Goal: Information Seeking & Learning: Find specific page/section

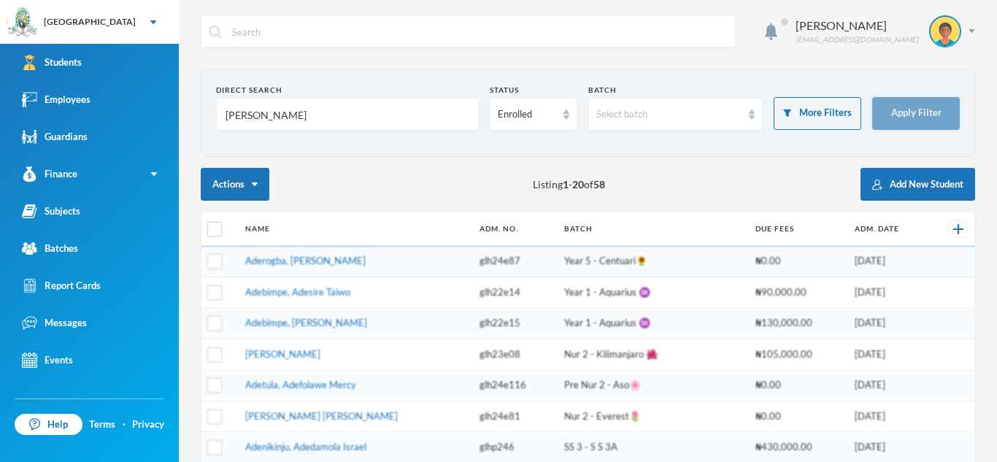
type input "adeniran"
click at [919, 107] on button "Apply Filter" at bounding box center [916, 113] width 88 height 33
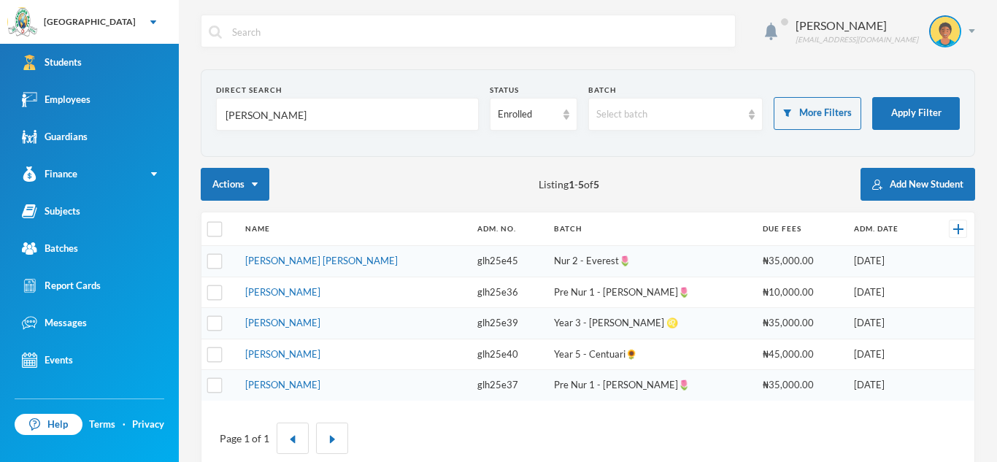
click at [352, 349] on td "[PERSON_NAME]" at bounding box center [354, 354] width 232 height 31
click at [320, 353] on link "[PERSON_NAME]" at bounding box center [282, 354] width 75 height 12
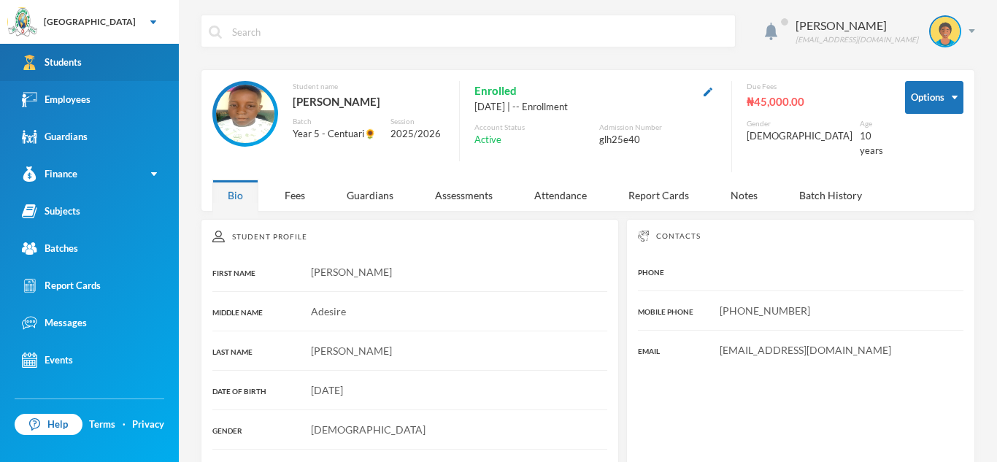
click at [138, 53] on link "Students" at bounding box center [89, 62] width 179 height 37
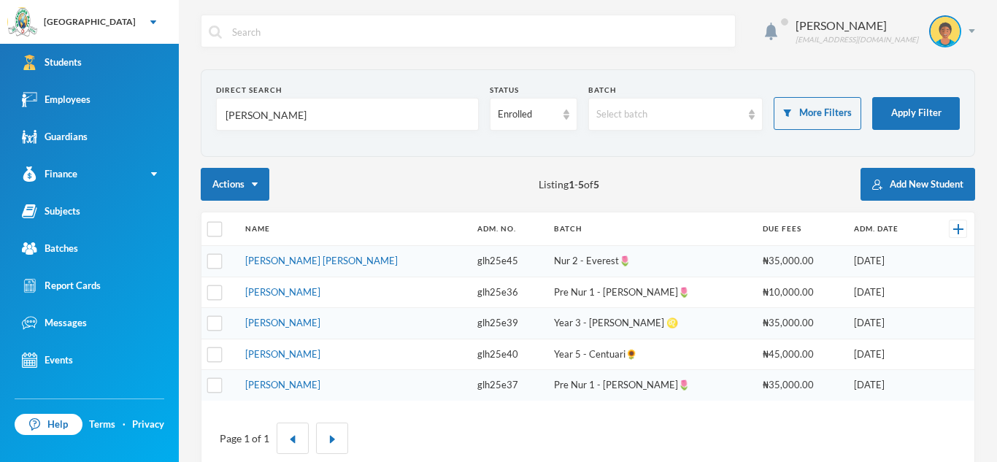
click at [281, 117] on input "adeniran" at bounding box center [347, 114] width 247 height 33
type input "a"
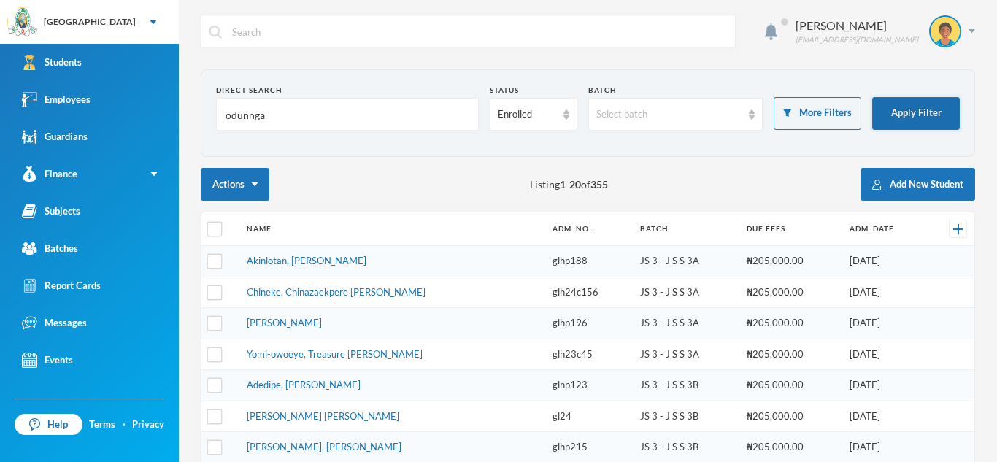
type input "odunnga"
click at [889, 110] on button "Apply Filter" at bounding box center [916, 113] width 88 height 33
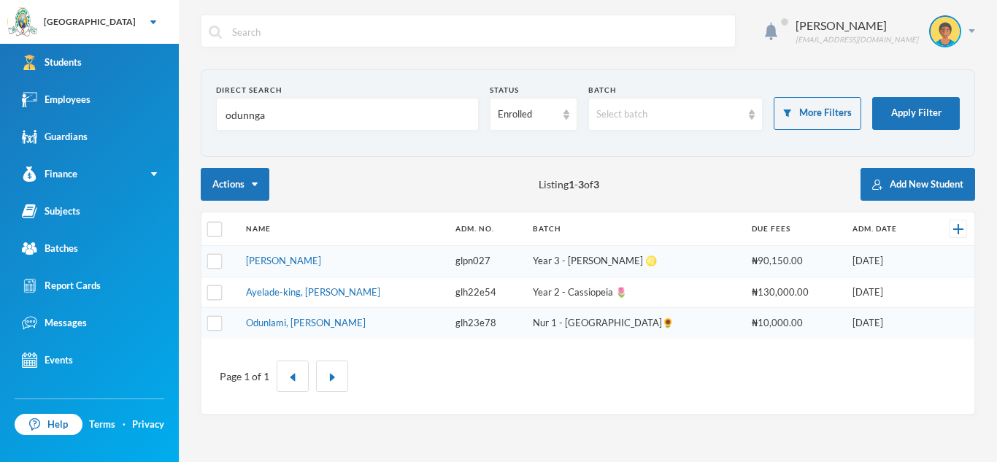
click at [287, 267] on td "Odunuga, Cassandra Mariam" at bounding box center [343, 261] width 209 height 31
click at [288, 258] on link "Odunuga, Cassandra Mariam" at bounding box center [283, 261] width 75 height 12
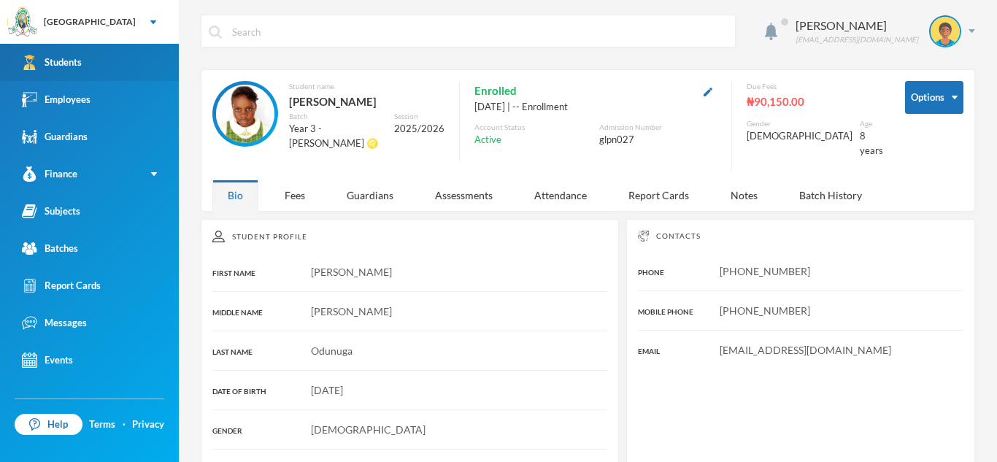
click at [142, 60] on link "Students" at bounding box center [89, 62] width 179 height 37
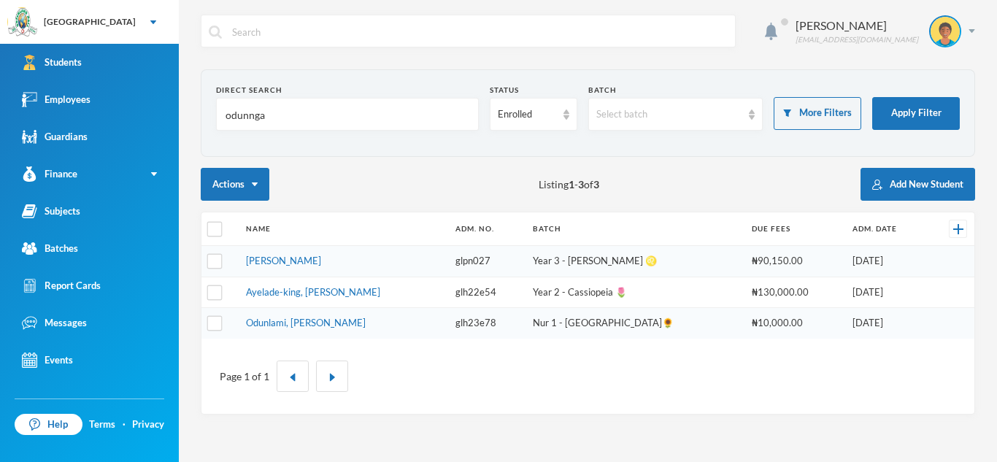
click at [264, 117] on input "odunnga" at bounding box center [347, 114] width 247 height 33
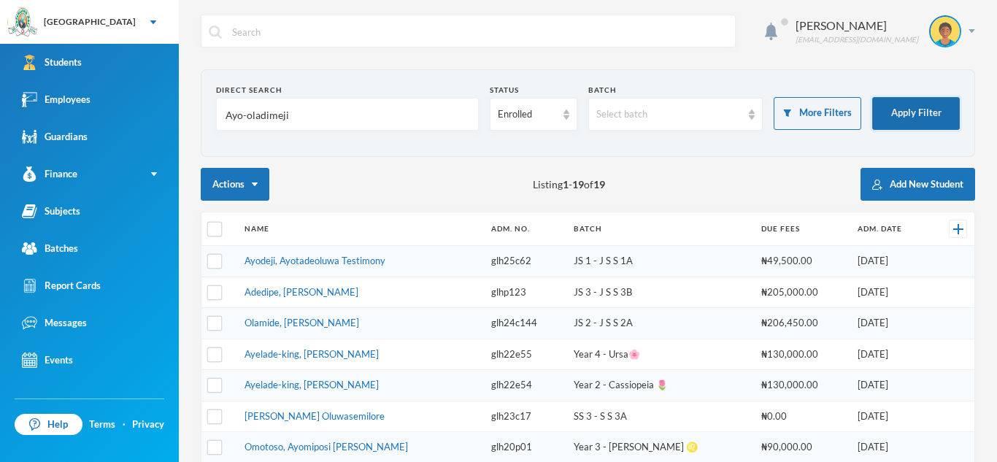
type input "Ayo-oladimeji"
click at [903, 114] on button "Apply Filter" at bounding box center [916, 113] width 88 height 33
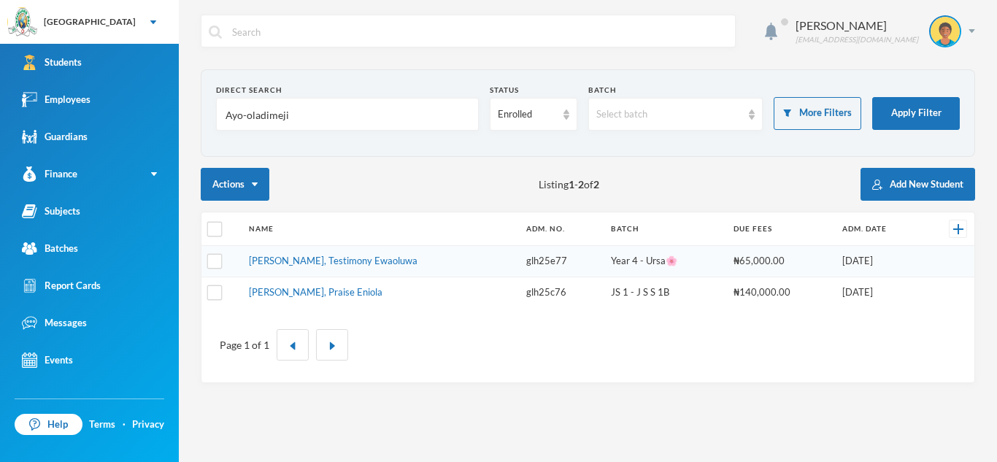
click at [522, 260] on td "glh25e77" at bounding box center [561, 261] width 84 height 31
click at [453, 263] on td "Ayoola-oladimeji, Testimony Ewaoluwa" at bounding box center [380, 261] width 278 height 31
click at [332, 265] on link "Ayoola-oladimeji, Testimony Ewaoluwa" at bounding box center [333, 261] width 169 height 12
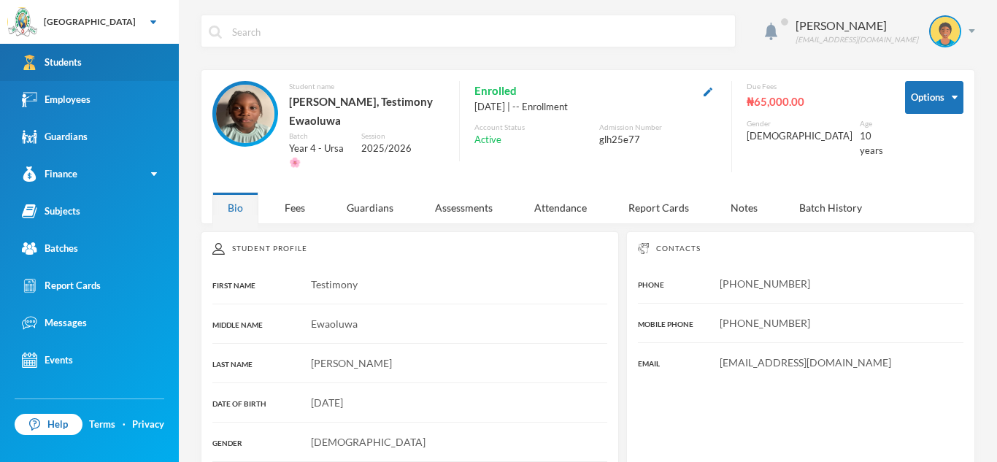
click at [139, 71] on link "Students" at bounding box center [89, 62] width 179 height 37
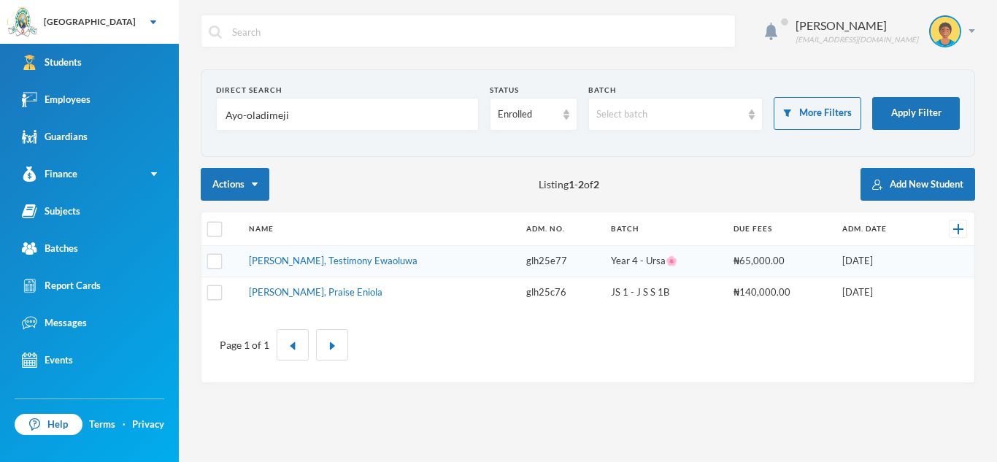
click at [297, 112] on input "Ayo-oladimeji" at bounding box center [347, 114] width 247 height 33
type input "A"
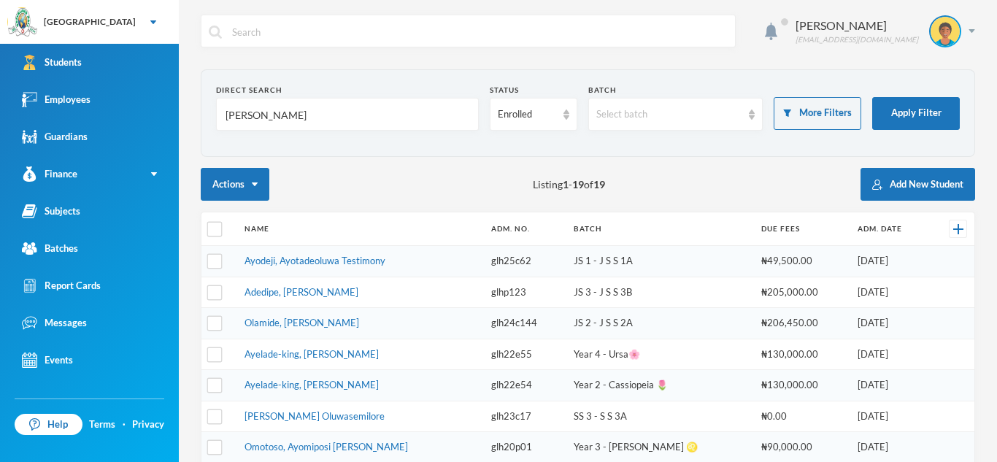
type input "Hassan"
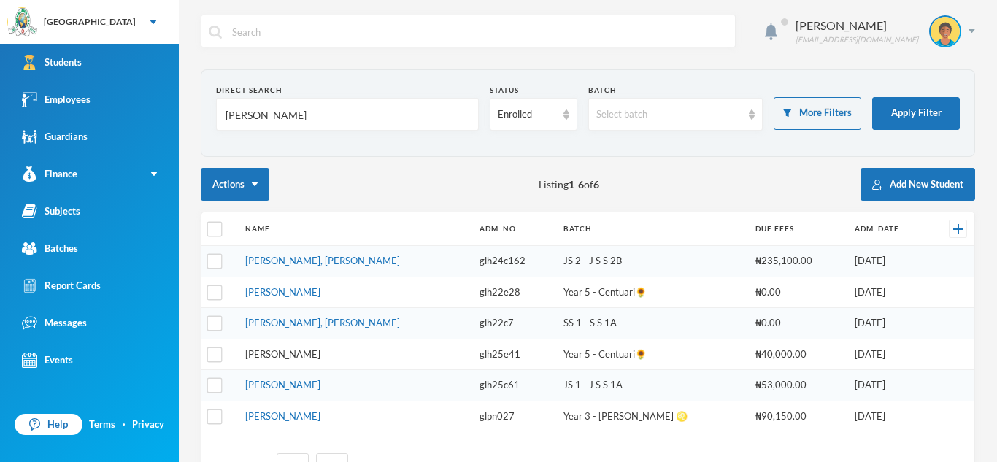
click at [320, 349] on link "[PERSON_NAME]" at bounding box center [282, 354] width 75 height 12
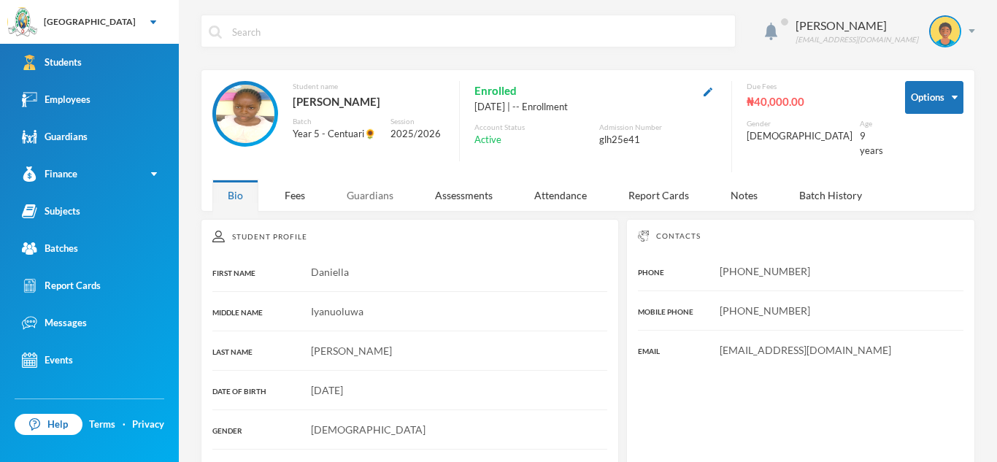
click at [360, 180] on div "Guardians" at bounding box center [369, 194] width 77 height 31
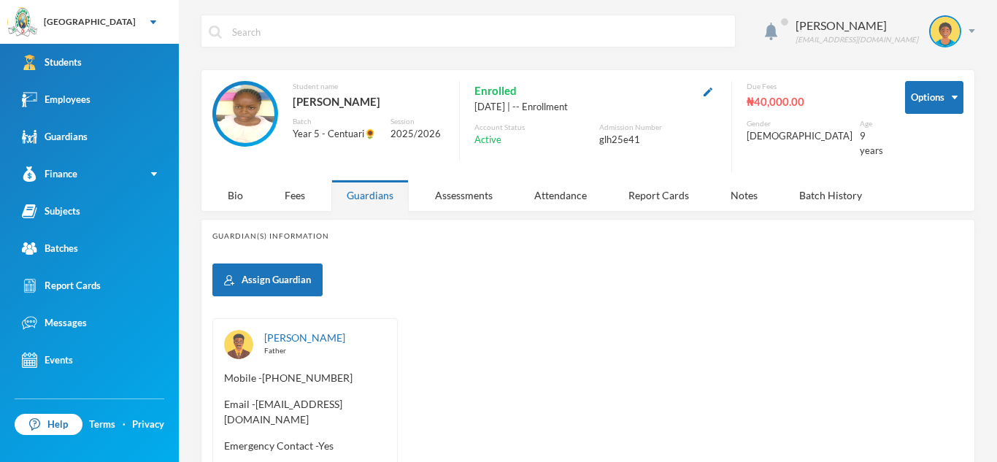
click at [361, 219] on div "Guardian(s) Information Assign Guardian Hassan, Babatunde Father Mobile - +234 …" at bounding box center [588, 377] width 774 height 316
click at [336, 186] on div "Guardians" at bounding box center [369, 194] width 77 height 31
click at [228, 181] on div "Bio" at bounding box center [235, 194] width 46 height 31
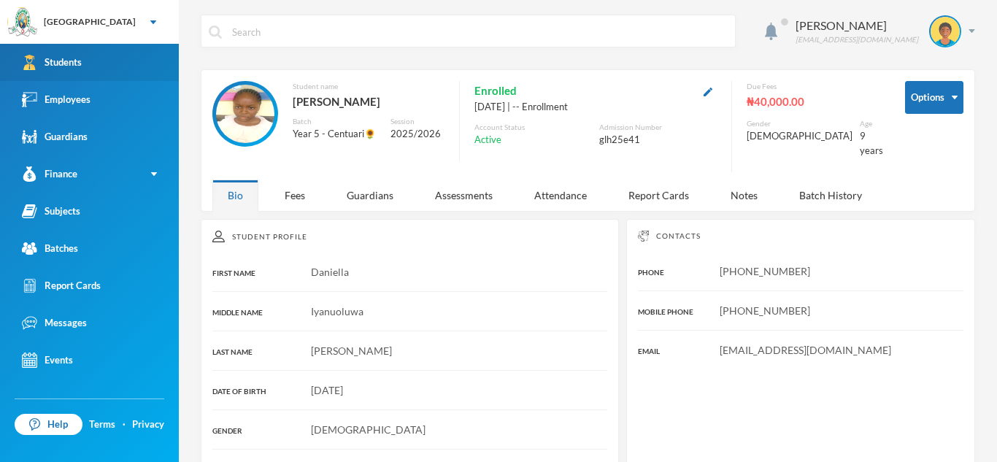
click at [140, 79] on link "Students" at bounding box center [89, 62] width 179 height 37
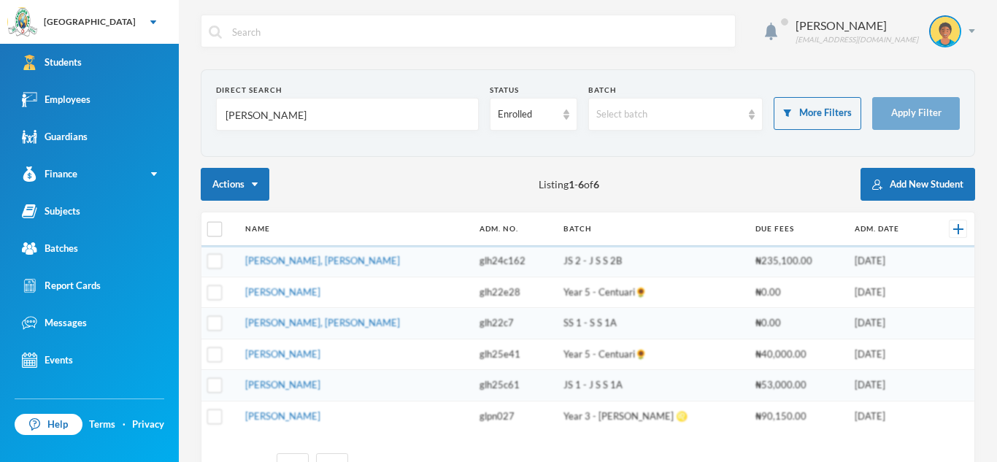
click at [274, 118] on input "Hassan" at bounding box center [347, 114] width 247 height 33
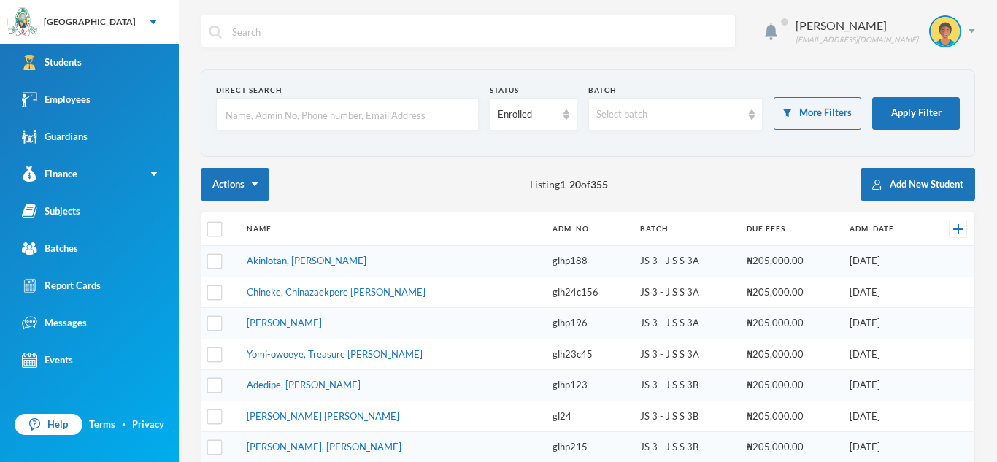
click at [236, 104] on input "text" at bounding box center [347, 114] width 247 height 33
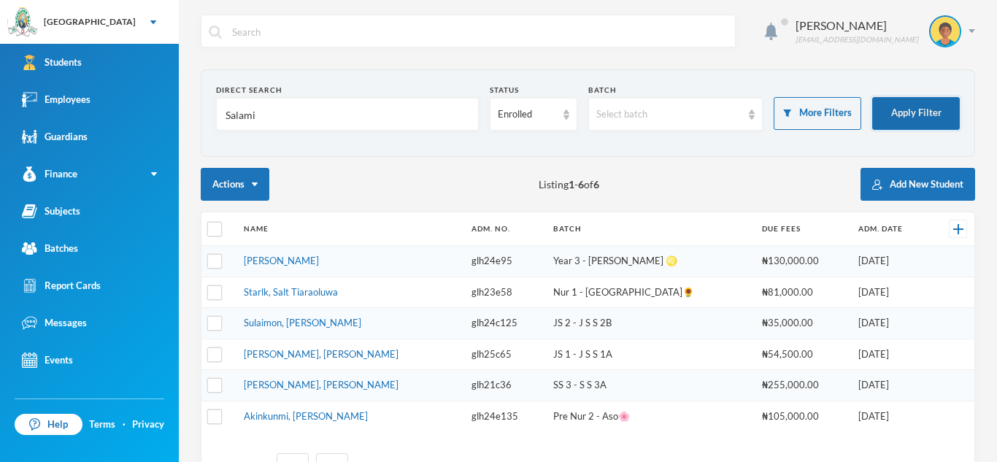
type input "Salami"
click at [925, 107] on button "Apply Filter" at bounding box center [916, 113] width 88 height 33
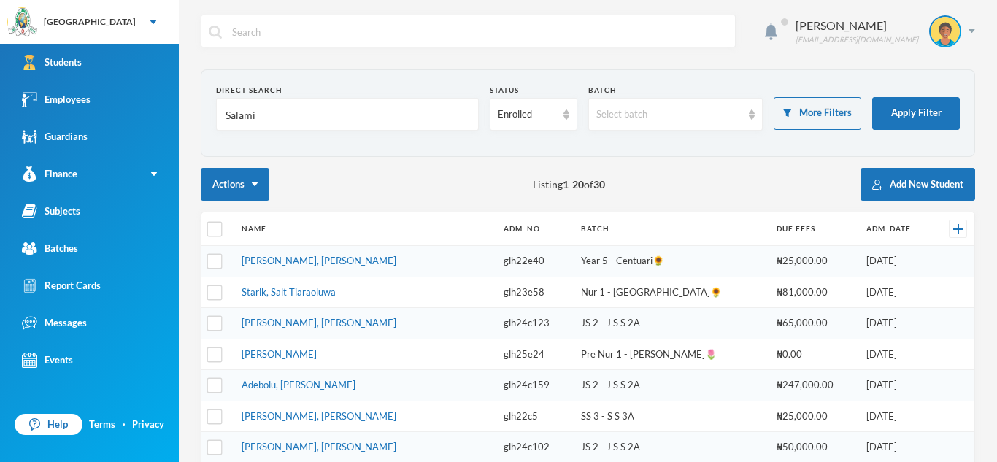
click at [266, 266] on td "Yusuf-saadu, Saidu Onaolapo" at bounding box center [365, 261] width 262 height 31
click at [912, 108] on button "Apply Filter" at bounding box center [916, 113] width 88 height 33
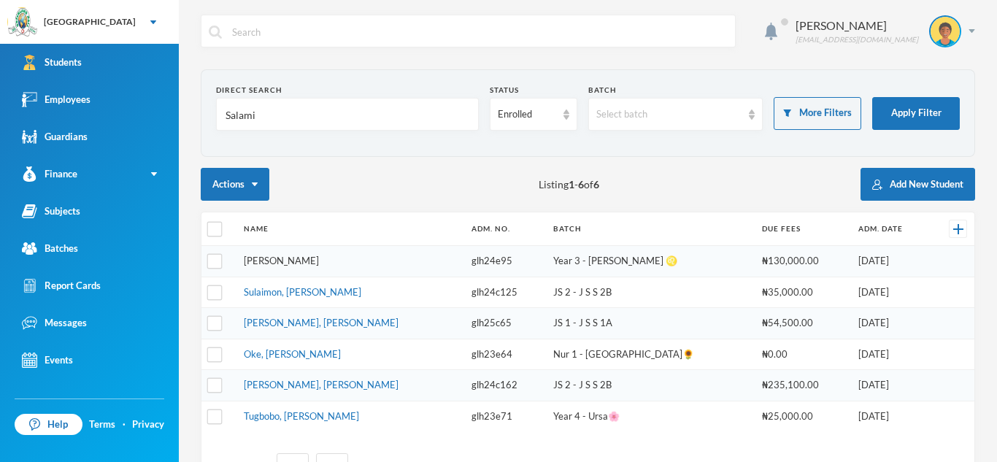
click at [300, 261] on link "Salami, Tokunbo Aminat" at bounding box center [281, 261] width 75 height 12
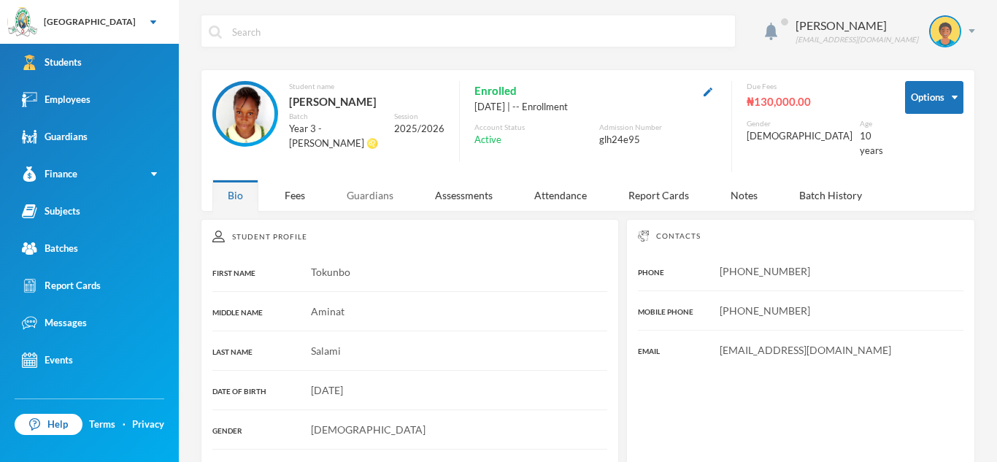
click at [376, 185] on div "Guardians" at bounding box center [369, 194] width 77 height 31
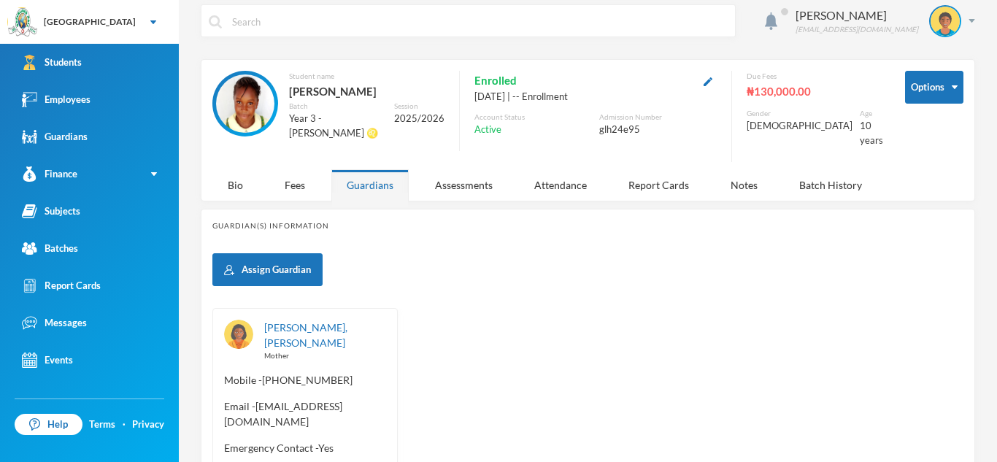
scroll to position [9, 0]
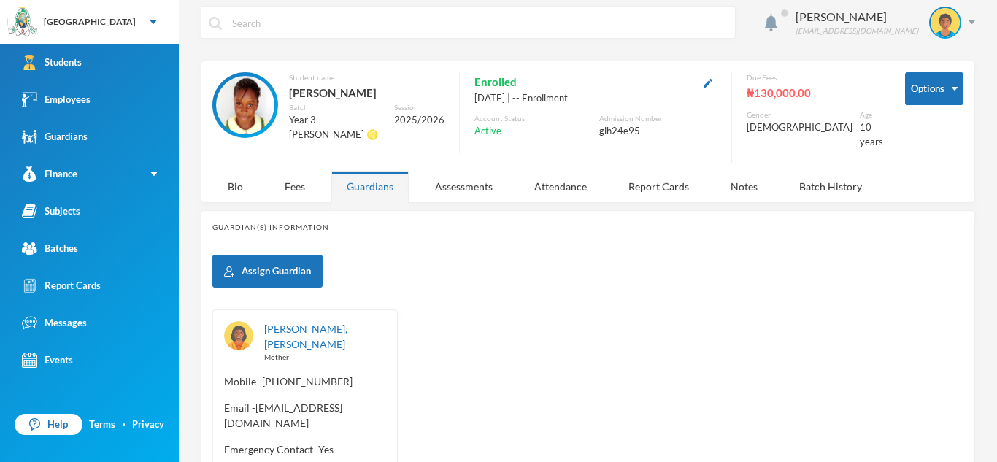
click at [348, 260] on div "Assign Guardian Okonyia, Olawunmi Adeola Mother Mobile - +234 802 340 0018 Emai…" at bounding box center [587, 391] width 751 height 272
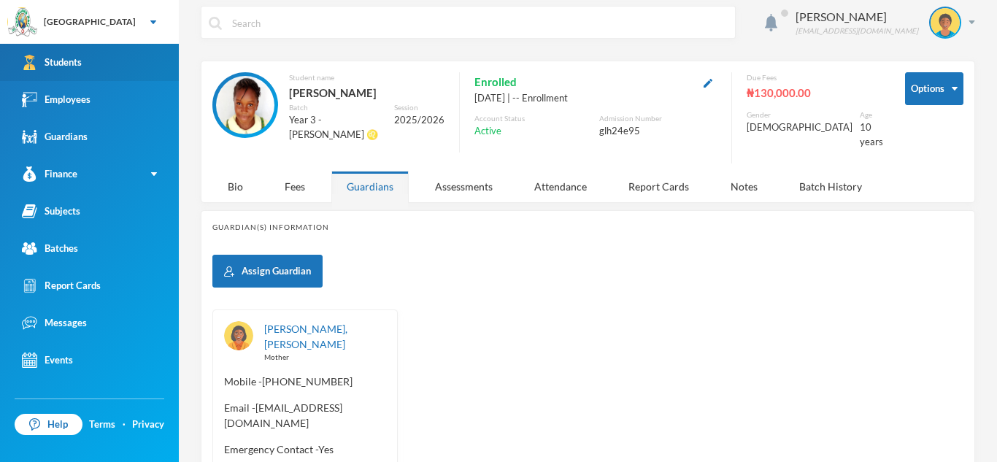
click at [142, 49] on link "Students" at bounding box center [89, 62] width 179 height 37
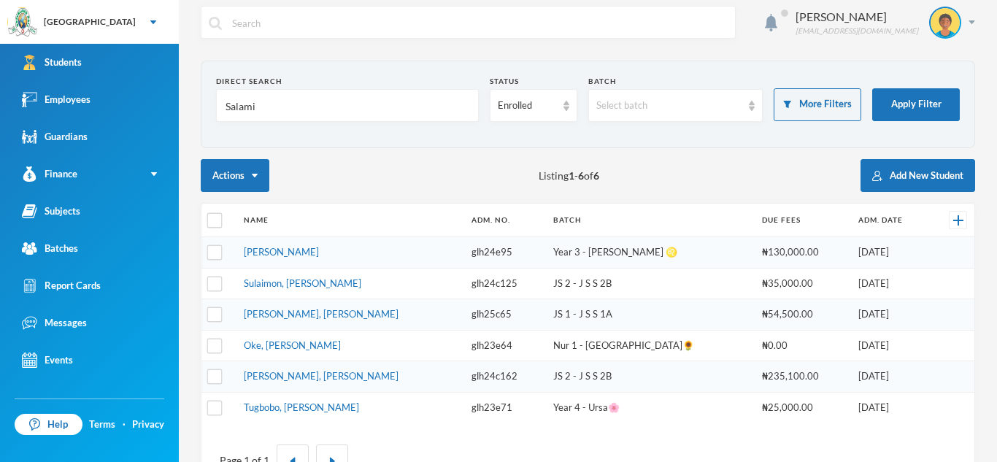
click at [261, 105] on input "Salami" at bounding box center [347, 106] width 247 height 33
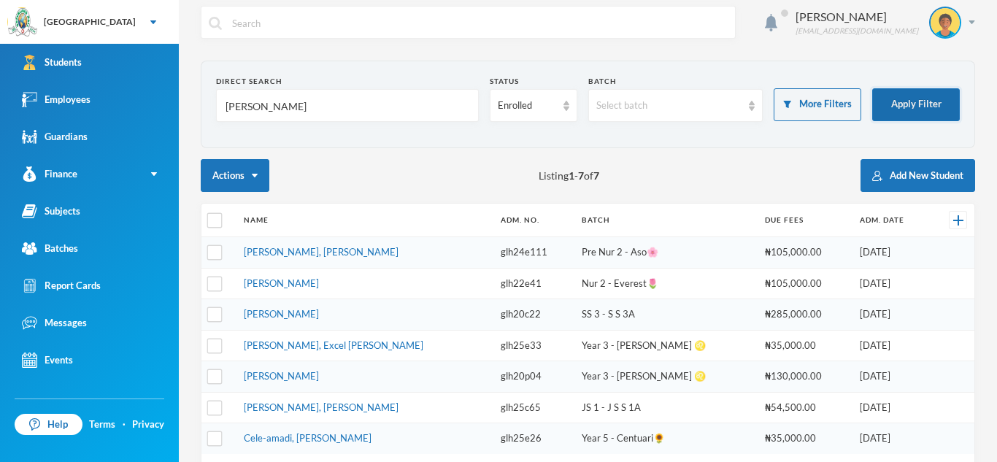
type input "Ajayi"
click at [906, 105] on button "Apply Filter" at bounding box center [916, 104] width 88 height 33
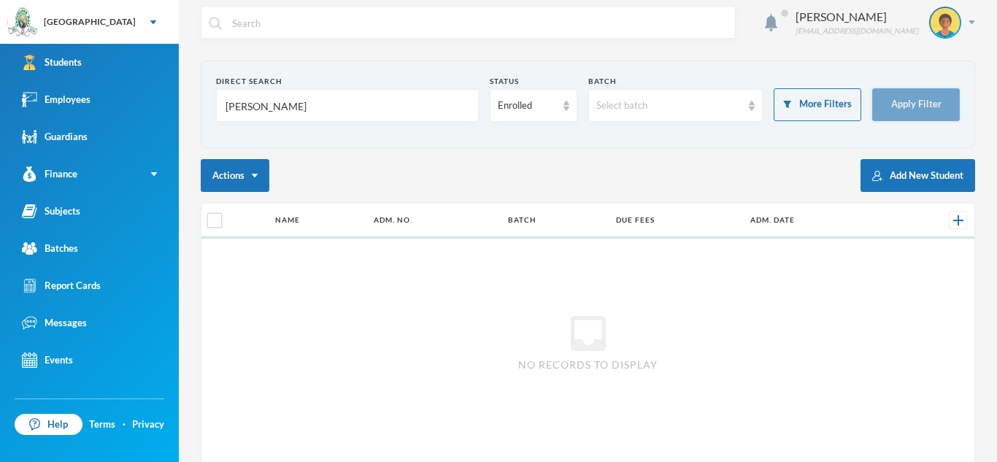
click at [906, 105] on button "Apply Filter" at bounding box center [916, 104] width 88 height 33
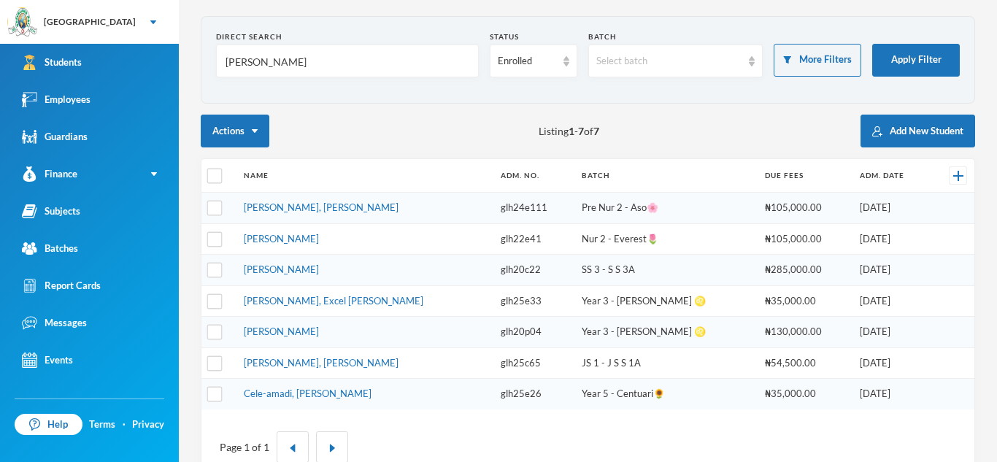
scroll to position [52, 0]
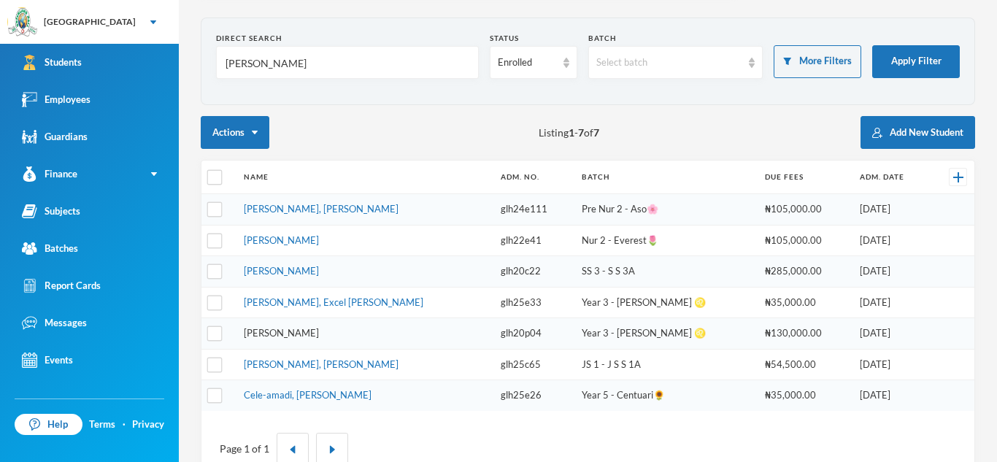
click at [279, 327] on link "Ajayi, Rhoda Oluwafemi" at bounding box center [281, 333] width 75 height 12
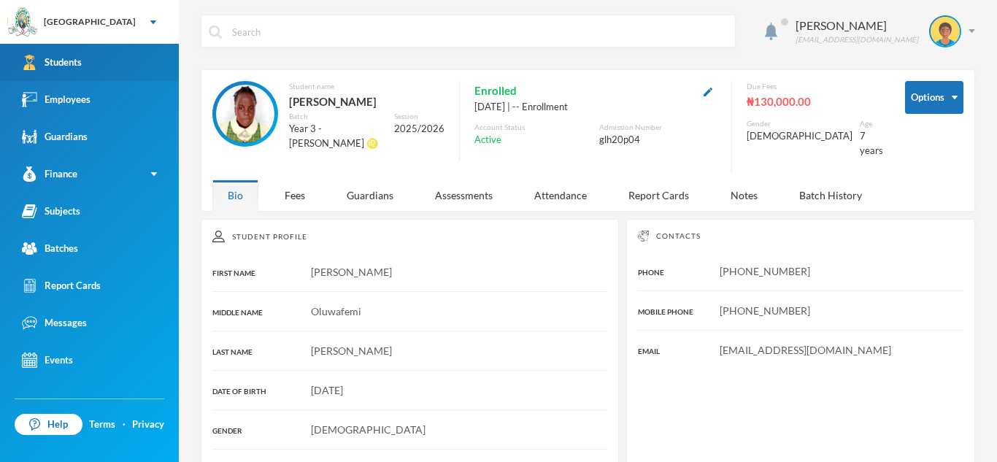
click at [146, 72] on link "Students" at bounding box center [89, 62] width 179 height 37
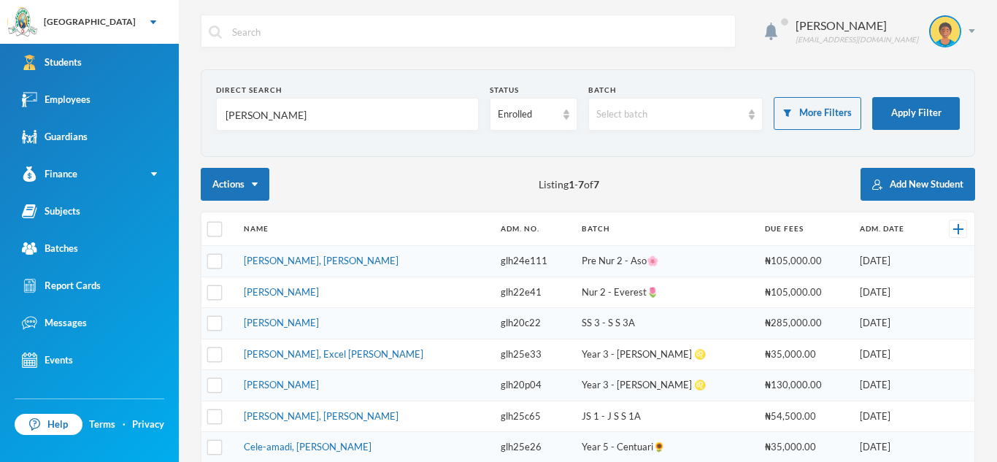
click at [267, 119] on input "Ajayi" at bounding box center [347, 114] width 247 height 33
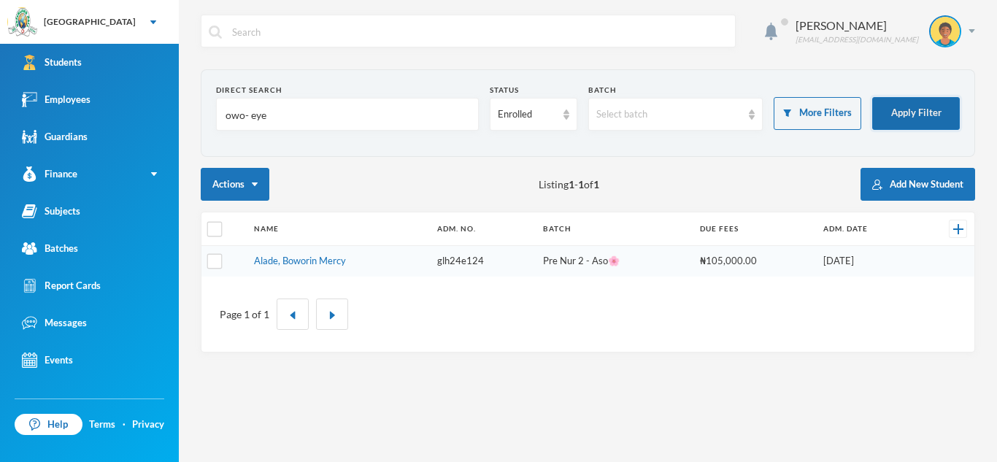
click at [926, 107] on button "Apply Filter" at bounding box center [916, 113] width 88 height 33
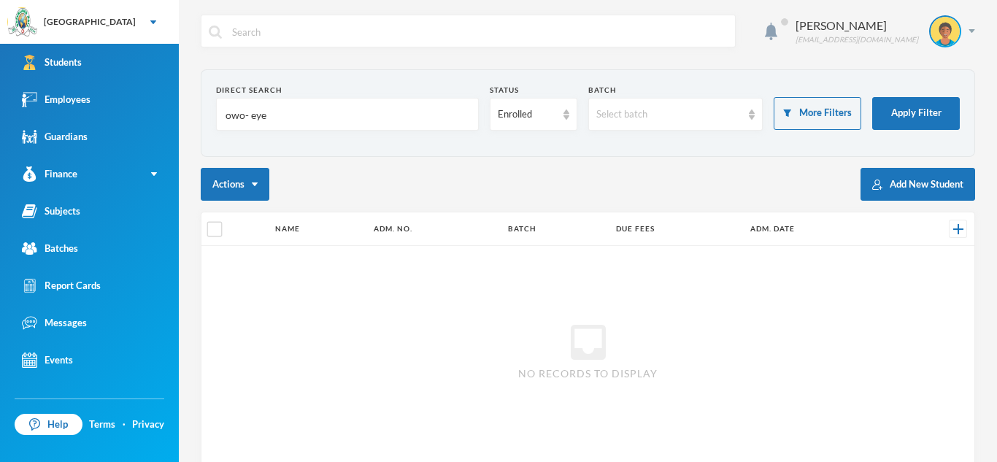
click at [271, 120] on input "owo- eye" at bounding box center [347, 114] width 247 height 33
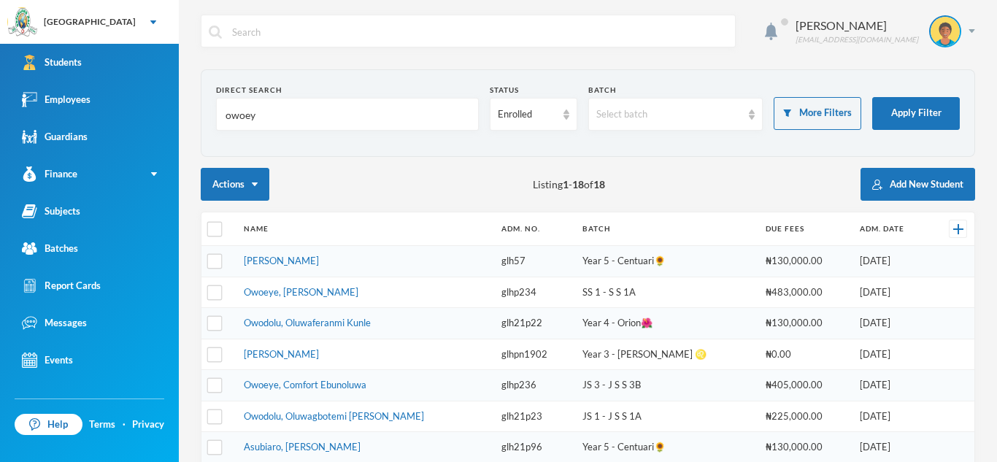
type input "owoeye"
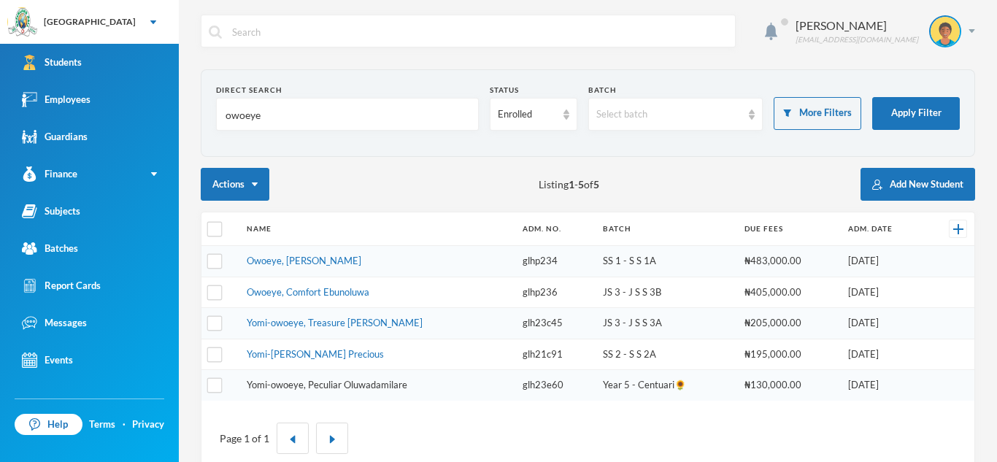
click at [324, 388] on link "Yomi-owoeye, Peculiar Oluwadamilare" at bounding box center [327, 385] width 161 height 12
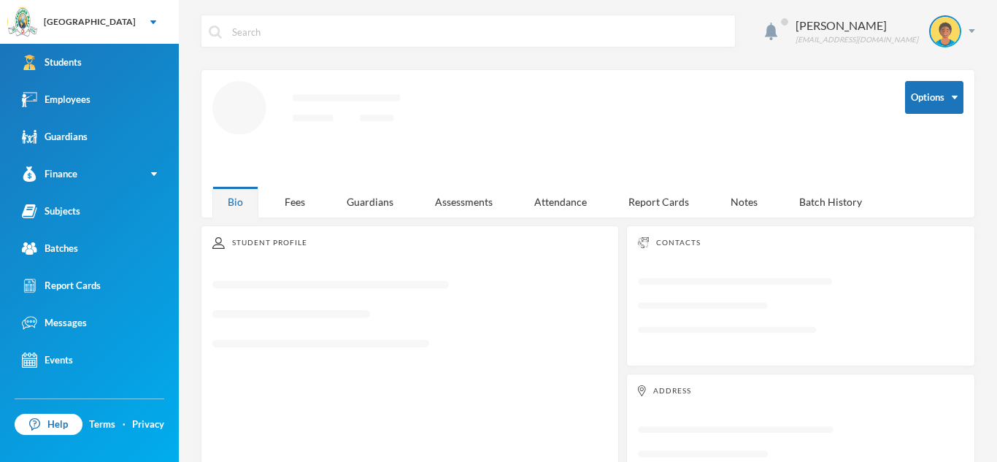
click at [324, 388] on div "Student Profile Loading interface..." at bounding box center [410, 370] width 418 height 290
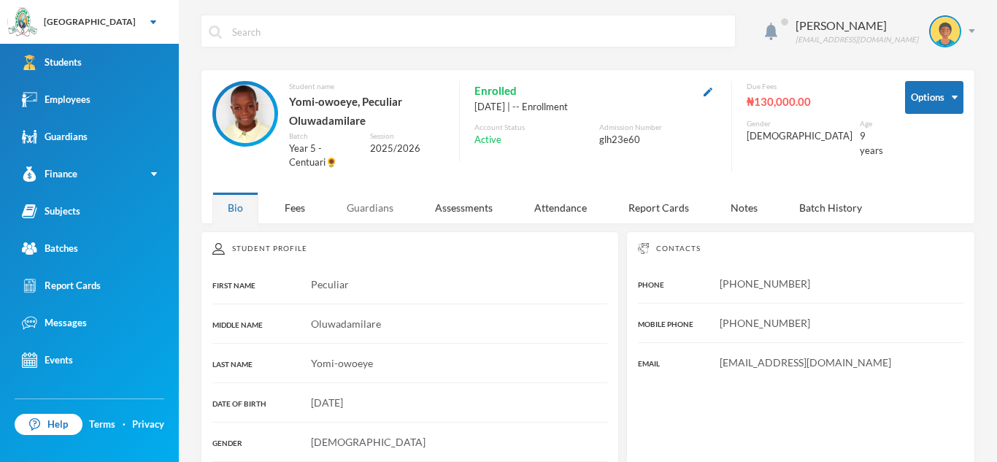
click at [361, 215] on div "Guardians" at bounding box center [369, 207] width 77 height 31
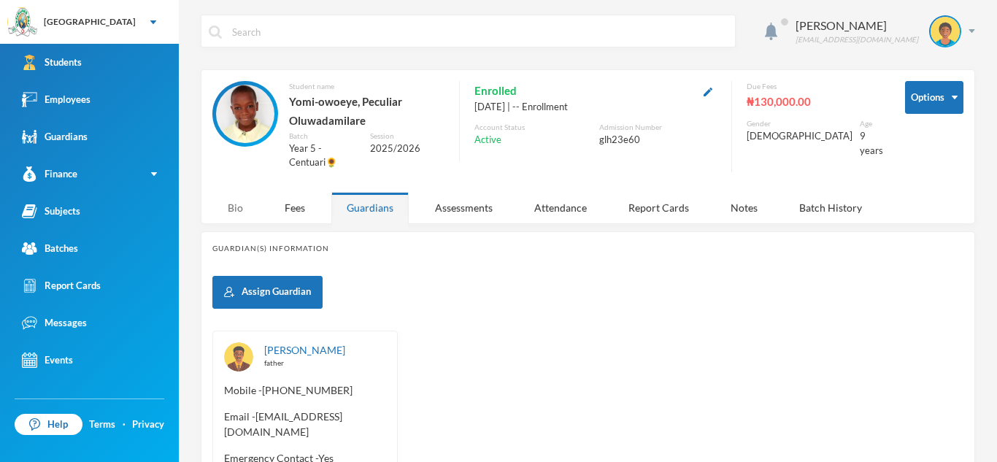
click at [233, 204] on div "Bio" at bounding box center [235, 207] width 46 height 31
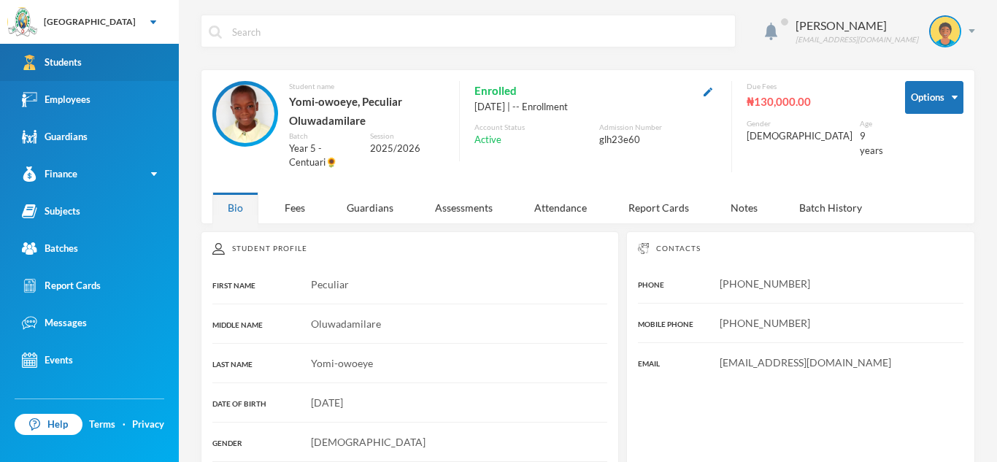
click at [155, 59] on link "Students" at bounding box center [89, 62] width 179 height 37
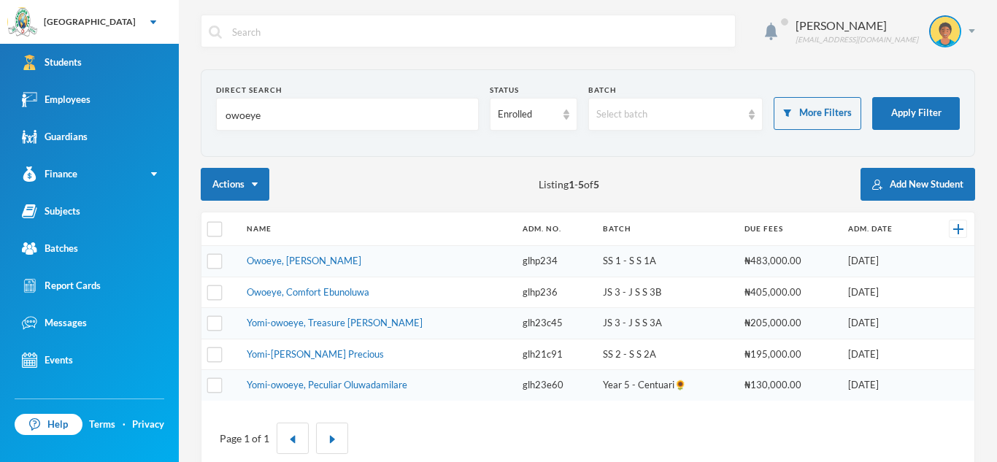
click at [268, 117] on input "owoeye" at bounding box center [347, 114] width 247 height 33
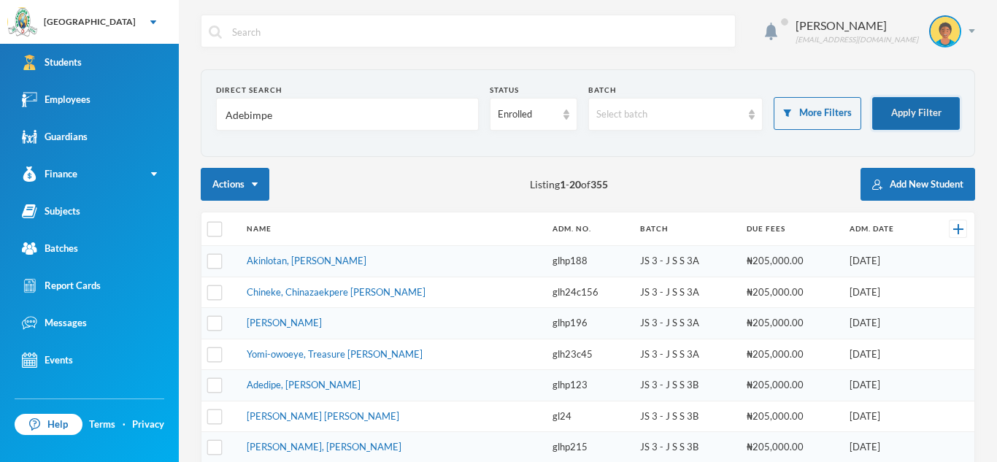
type input "Adebimpe"
click at [916, 107] on button "Apply Filter" at bounding box center [916, 113] width 88 height 33
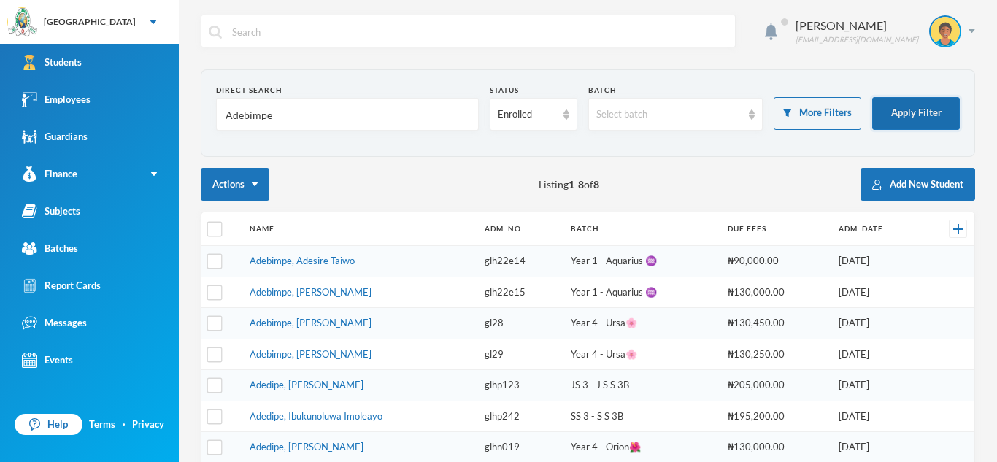
click at [889, 120] on button "Apply Filter" at bounding box center [916, 113] width 88 height 33
click at [325, 263] on link "Adebimpe, Adesire Taiwo" at bounding box center [302, 261] width 105 height 12
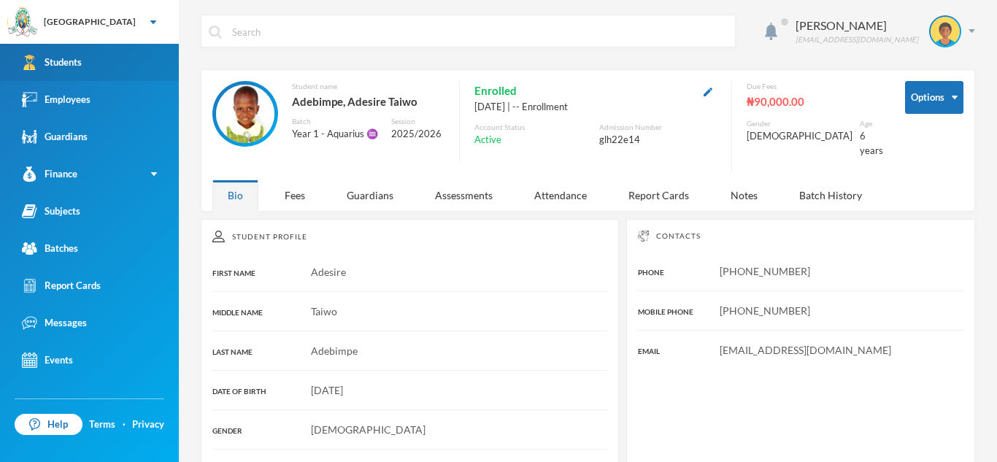
click at [139, 59] on link "Students" at bounding box center [89, 62] width 179 height 37
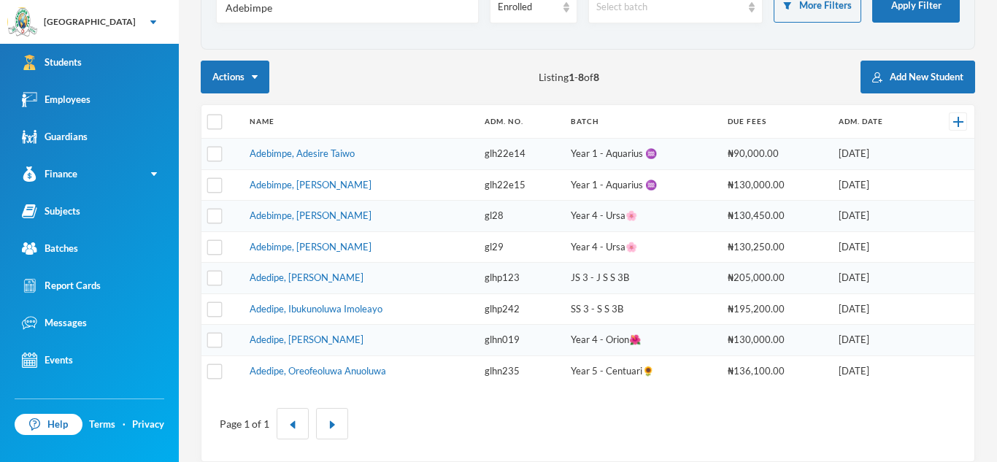
scroll to position [109, 0]
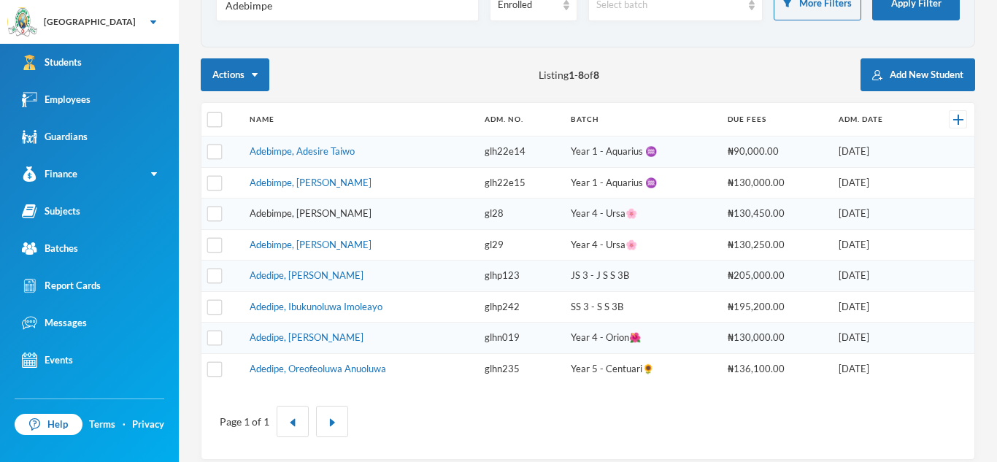
click at [371, 217] on link "Adebimpe, [PERSON_NAME]" at bounding box center [311, 213] width 122 height 12
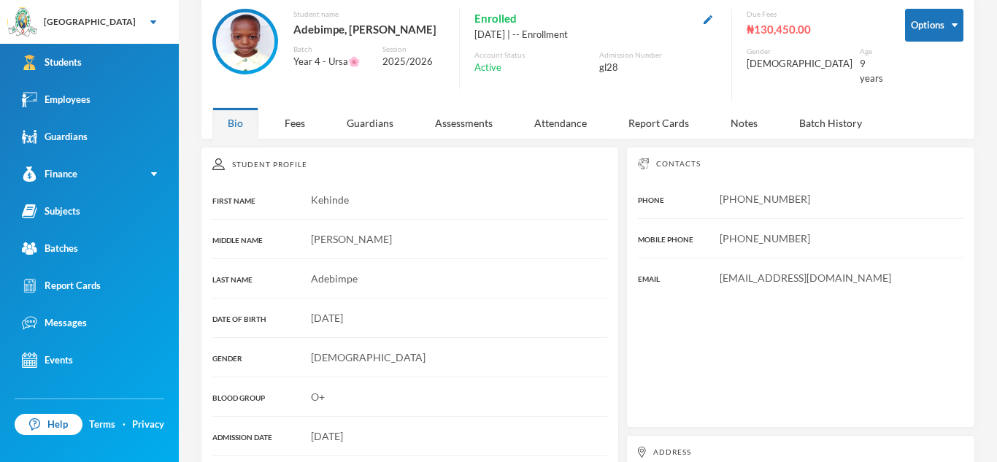
scroll to position [69, 0]
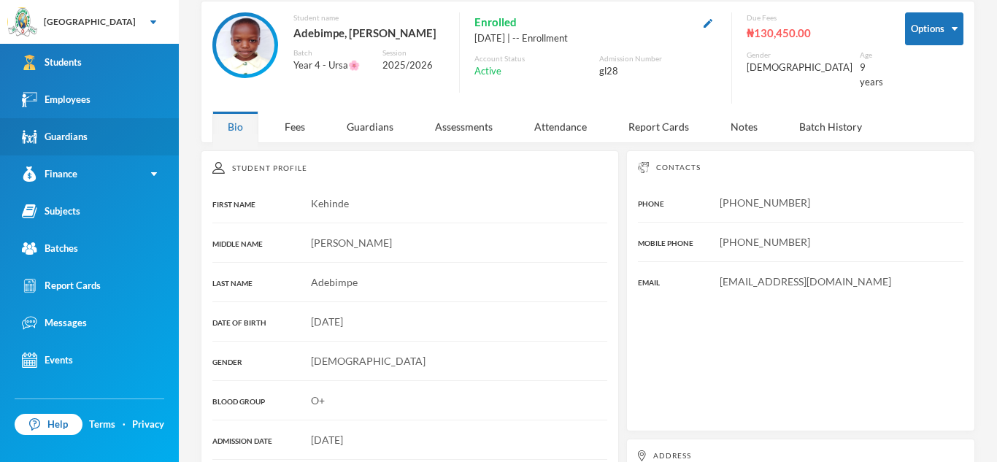
click at [90, 134] on link "Guardians" at bounding box center [89, 136] width 179 height 37
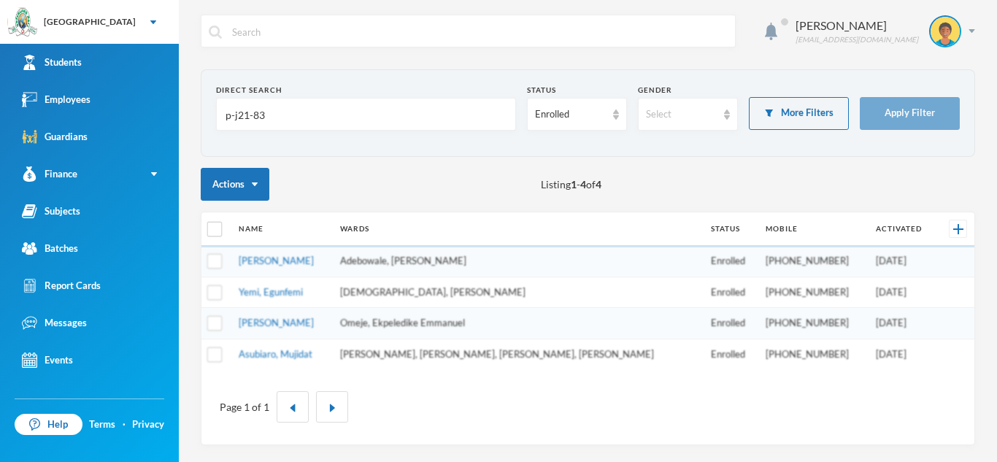
click at [314, 116] on input "p-j21-83" at bounding box center [366, 114] width 284 height 33
type input "p-j21-"
click at [253, 113] on input "p-j21-" at bounding box center [366, 114] width 284 height 33
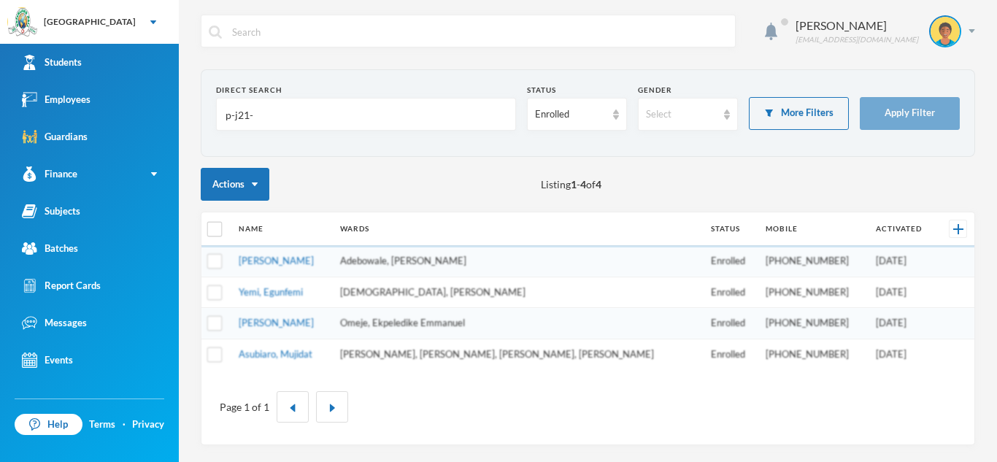
click at [253, 113] on input "p-j21-" at bounding box center [366, 114] width 284 height 33
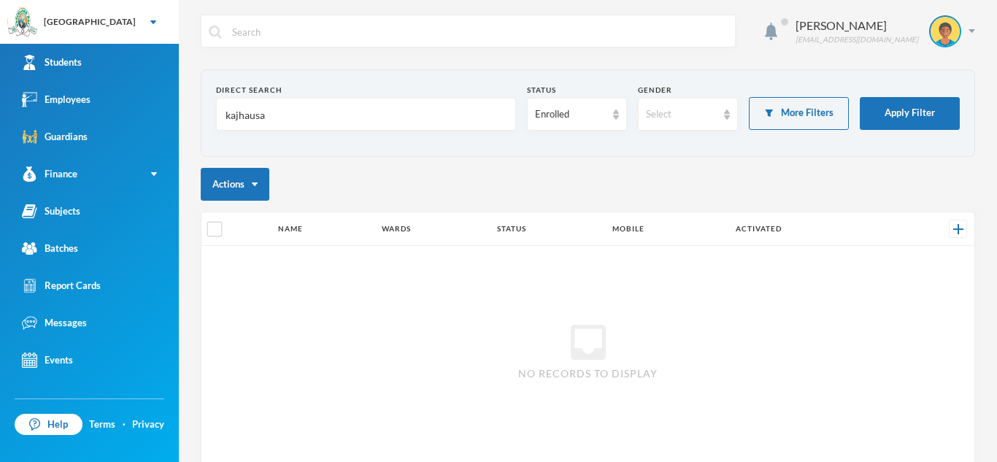
click at [267, 115] on input "kajhausa" at bounding box center [366, 114] width 284 height 33
click at [920, 105] on button "Apply Filter" at bounding box center [909, 113] width 100 height 33
click at [241, 115] on input "kajhausatitilayo" at bounding box center [366, 114] width 284 height 33
type input "kajihausatitilayo"
click at [899, 107] on button "Apply Filter" at bounding box center [909, 113] width 100 height 33
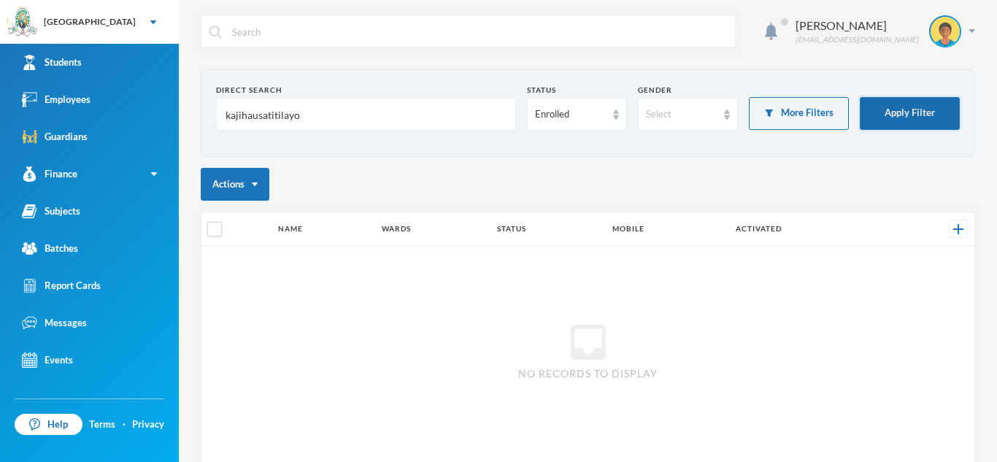
click at [899, 107] on button "Apply Filter" at bounding box center [909, 113] width 100 height 33
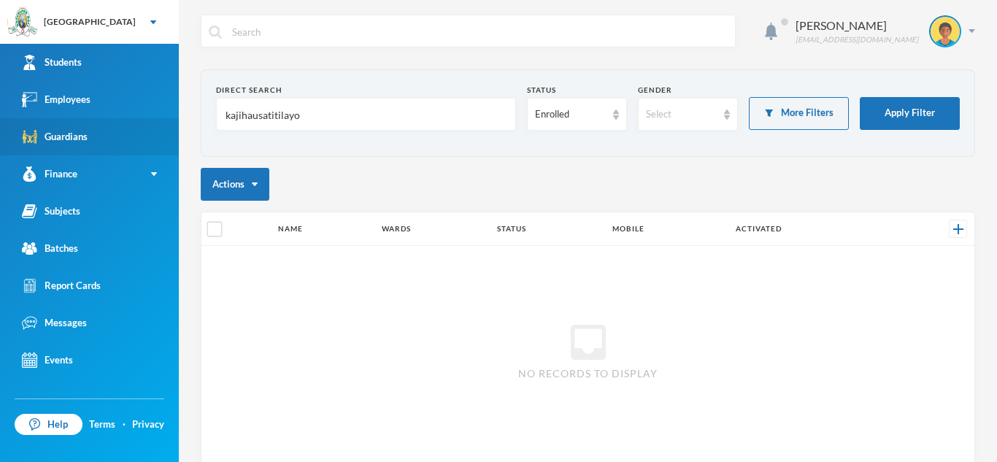
click at [79, 132] on div "Guardians" at bounding box center [55, 136] width 66 height 15
click at [99, 134] on link "Guardians" at bounding box center [89, 136] width 179 height 37
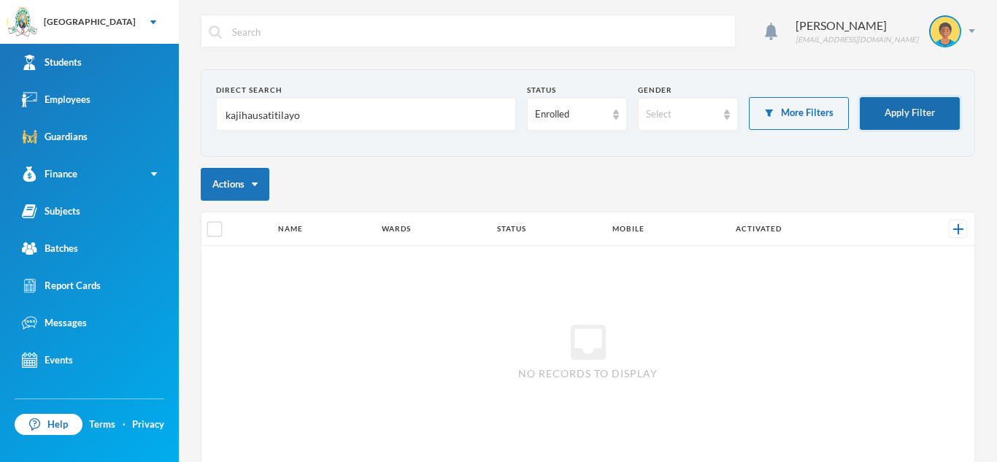
click at [895, 109] on button "Apply Filter" at bounding box center [909, 113] width 100 height 33
click at [302, 115] on input "kajihausatitilayo" at bounding box center [366, 114] width 284 height 33
click at [298, 104] on input "kajihausatitilayo" at bounding box center [366, 114] width 284 height 33
type input "kajihausatitilayo@gmail.com"
click at [904, 104] on button "Apply Filter" at bounding box center [909, 113] width 100 height 33
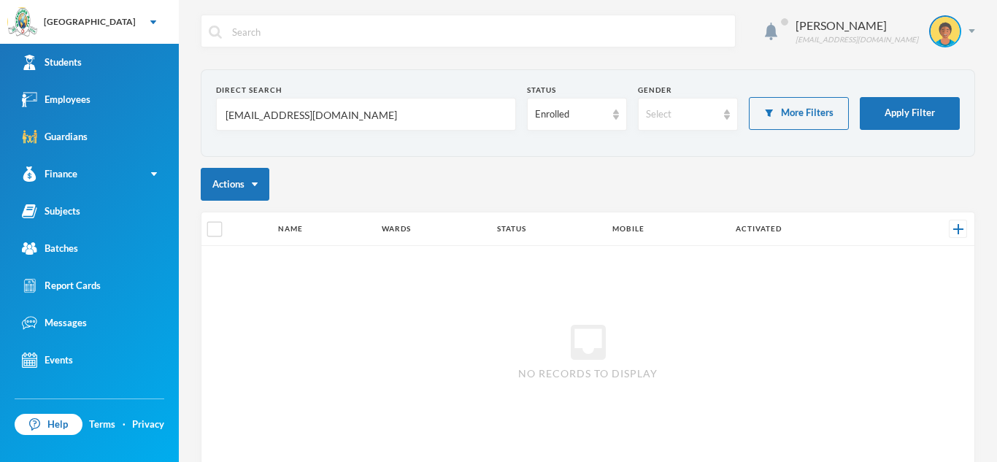
click at [894, 159] on div "Direct Search kajihausatitilayo@gmail.com Status Enrolled Gender Select More Fi…" at bounding box center [588, 299] width 774 height 460
click at [899, 119] on button "Apply Filter" at bounding box center [909, 113] width 100 height 33
click at [358, 109] on input "kajihausatitilayo@gmail.com" at bounding box center [366, 114] width 284 height 33
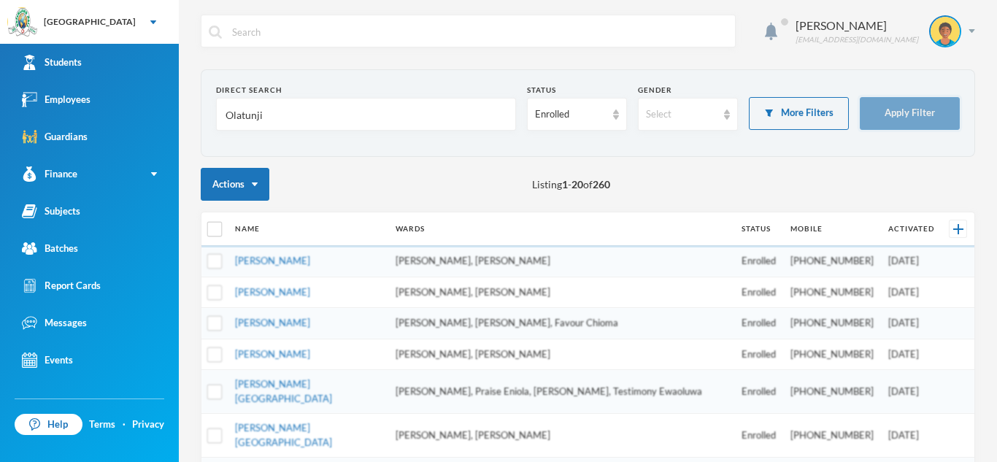
type input "Olatunji"
click at [926, 108] on button "Apply Filter" at bounding box center [909, 113] width 100 height 33
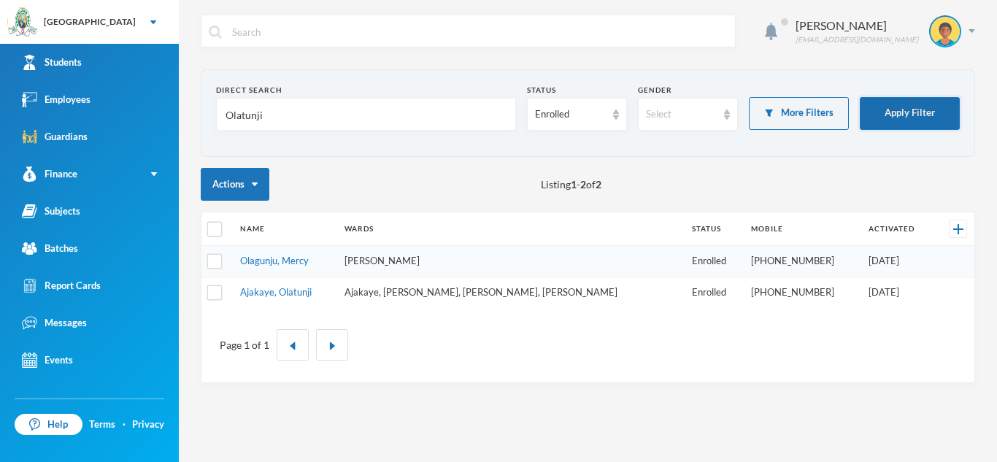
click at [926, 108] on button "Apply Filter" at bounding box center [909, 113] width 100 height 33
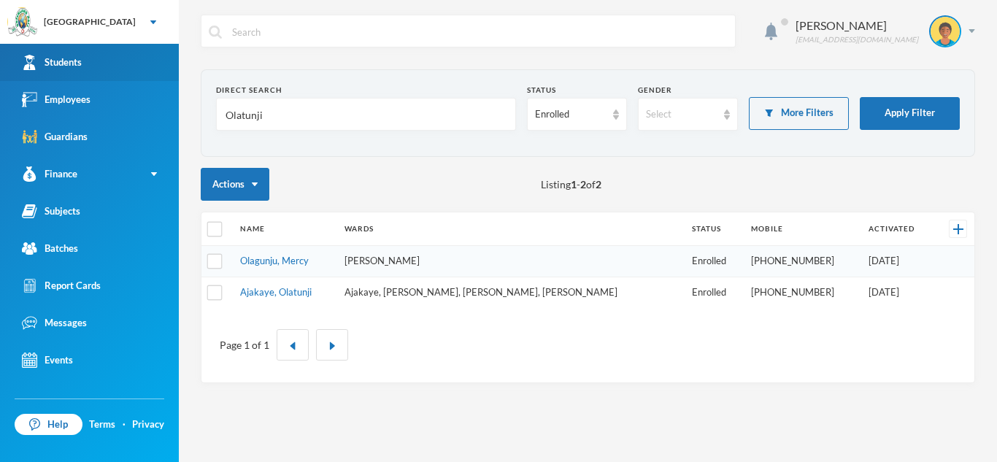
click at [118, 55] on link "Students" at bounding box center [89, 62] width 179 height 37
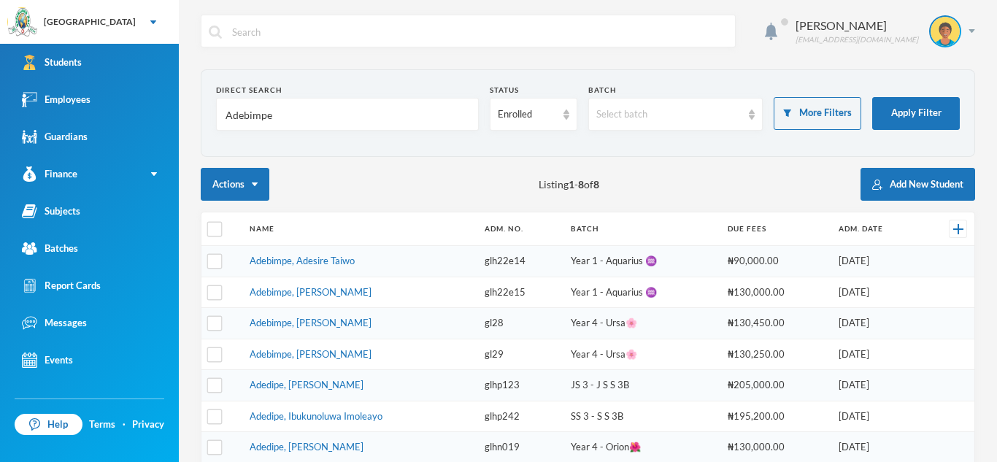
click at [282, 121] on input "Adebimpe" at bounding box center [347, 114] width 247 height 33
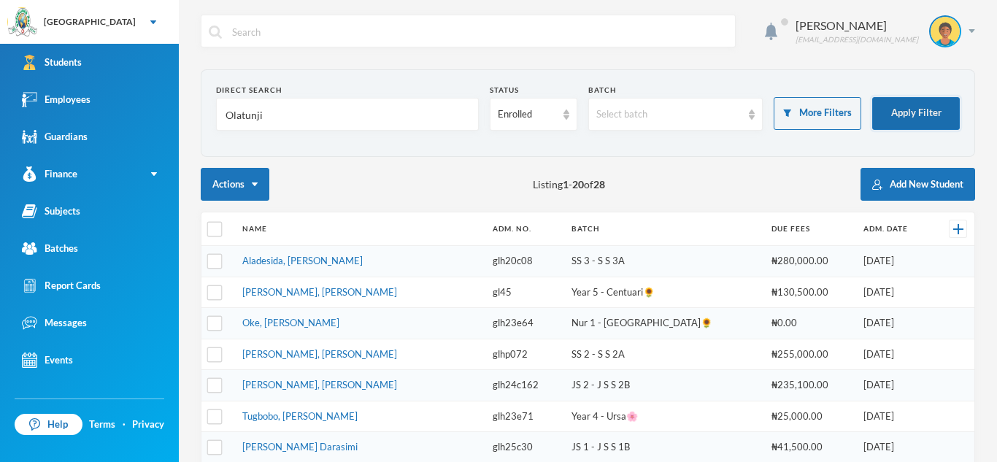
type input "Olatunji"
click at [944, 109] on button "Apply Filter" at bounding box center [916, 113] width 88 height 33
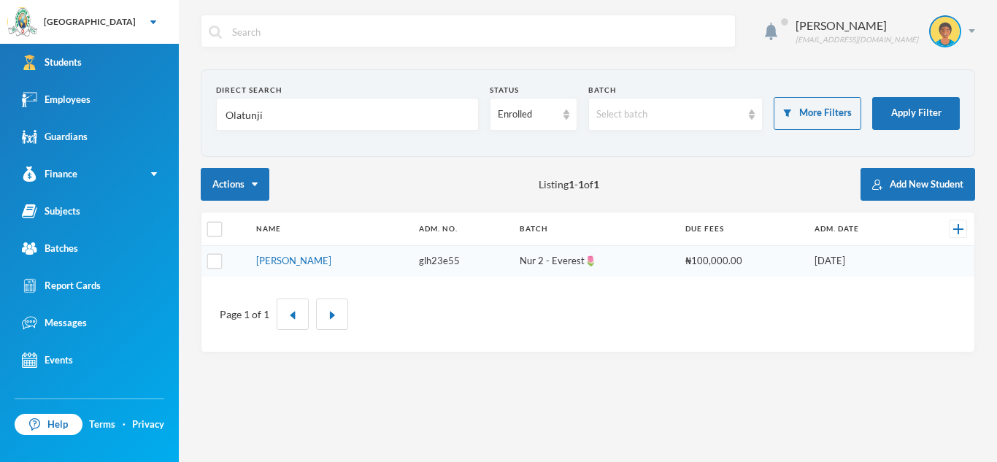
click at [275, 116] on input "Olatunji" at bounding box center [347, 114] width 247 height 33
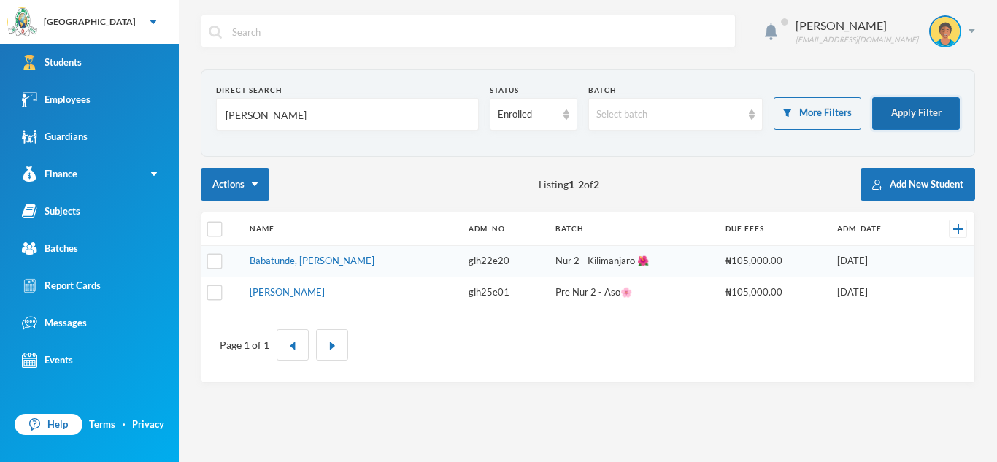
click at [908, 106] on button "Apply Filter" at bounding box center [916, 113] width 88 height 33
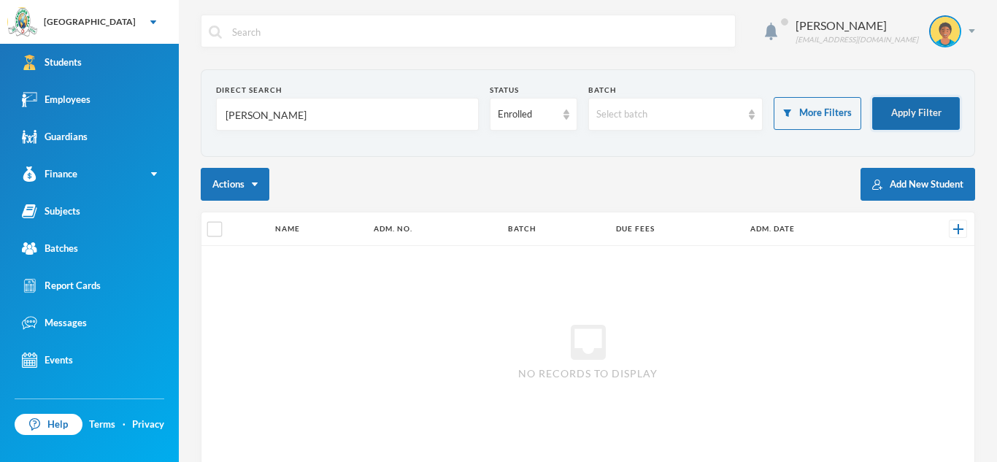
click at [935, 105] on button "Apply Filter" at bounding box center [916, 113] width 88 height 33
click at [337, 114] on input "babatunde michelle" at bounding box center [347, 114] width 247 height 33
type input "babatunde"
click at [897, 109] on button "Apply Filter" at bounding box center [916, 113] width 88 height 33
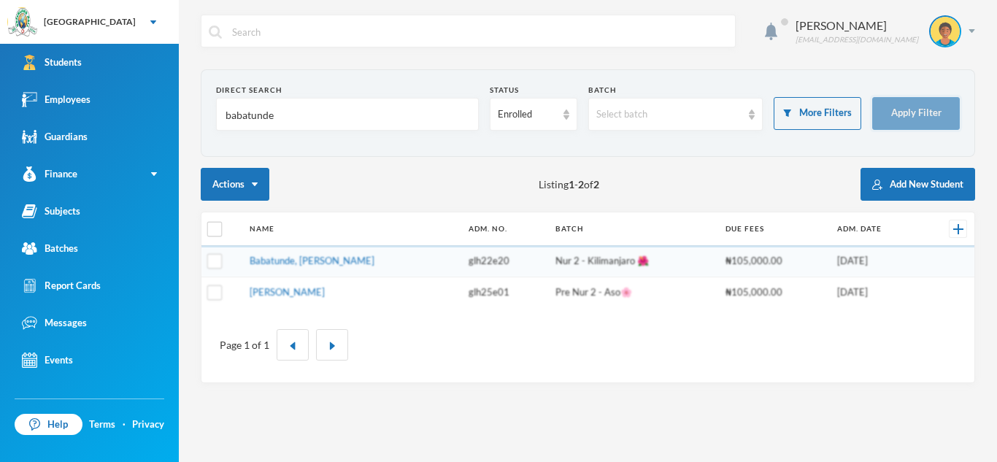
click at [897, 109] on button "Apply Filter" at bounding box center [916, 113] width 88 height 33
click at [301, 287] on link "[PERSON_NAME]" at bounding box center [287, 292] width 75 height 12
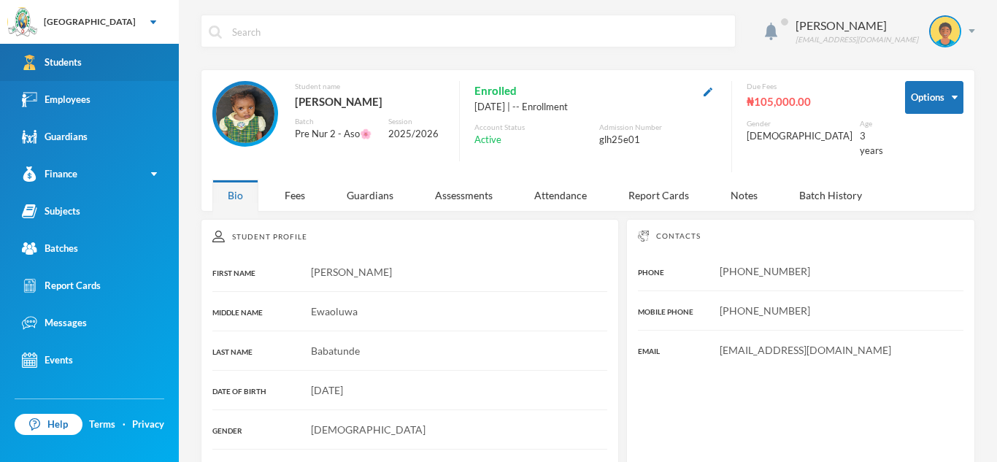
click at [71, 55] on div "Students" at bounding box center [52, 62] width 60 height 15
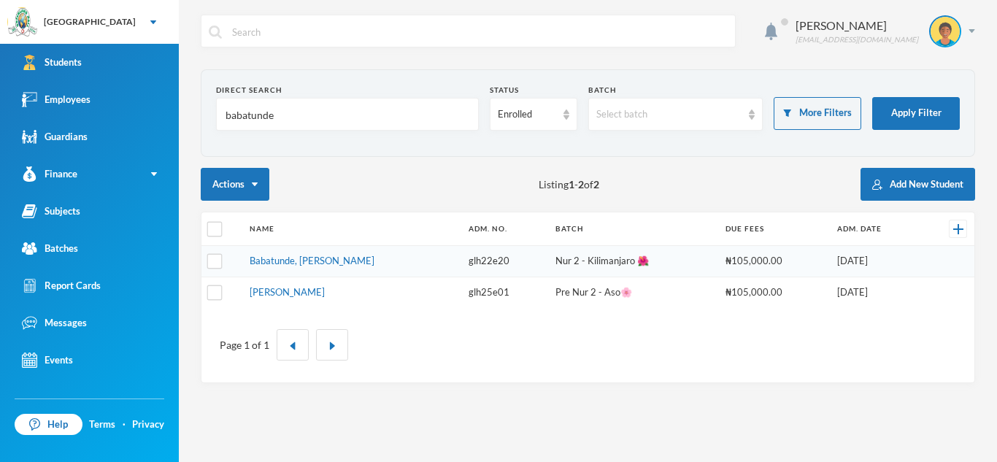
click at [275, 113] on input "babatunde" at bounding box center [347, 114] width 247 height 33
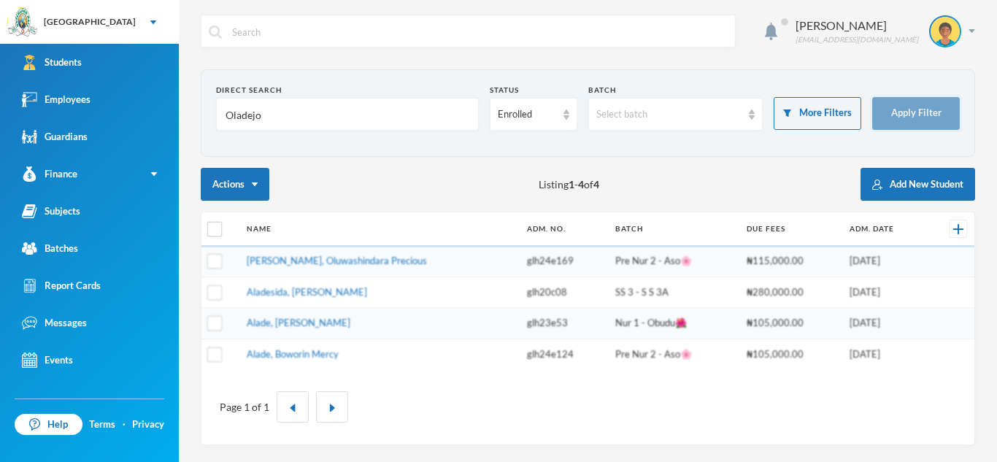
type input "Oladejo"
click at [936, 117] on button "Apply Filter" at bounding box center [916, 113] width 88 height 33
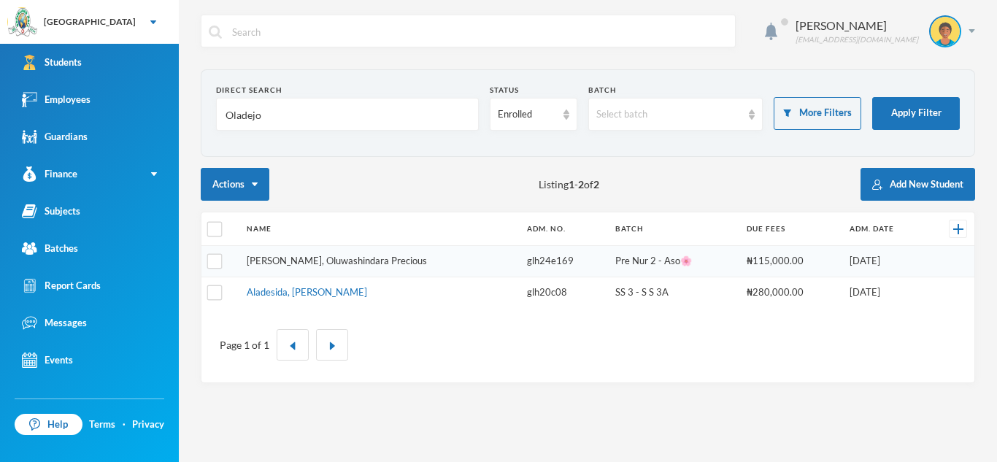
click at [333, 261] on link "Oladejo, Oluwashindara Precious" at bounding box center [337, 261] width 180 height 12
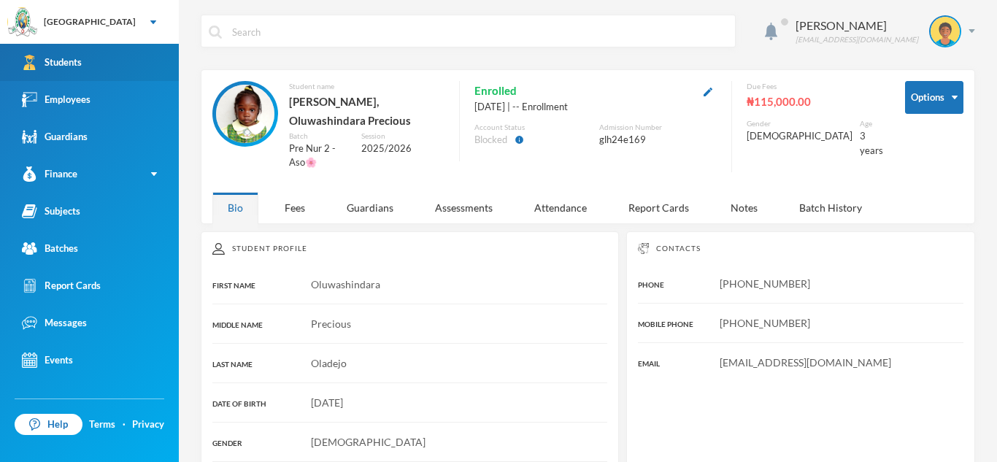
click at [66, 57] on div "Students" at bounding box center [52, 62] width 60 height 15
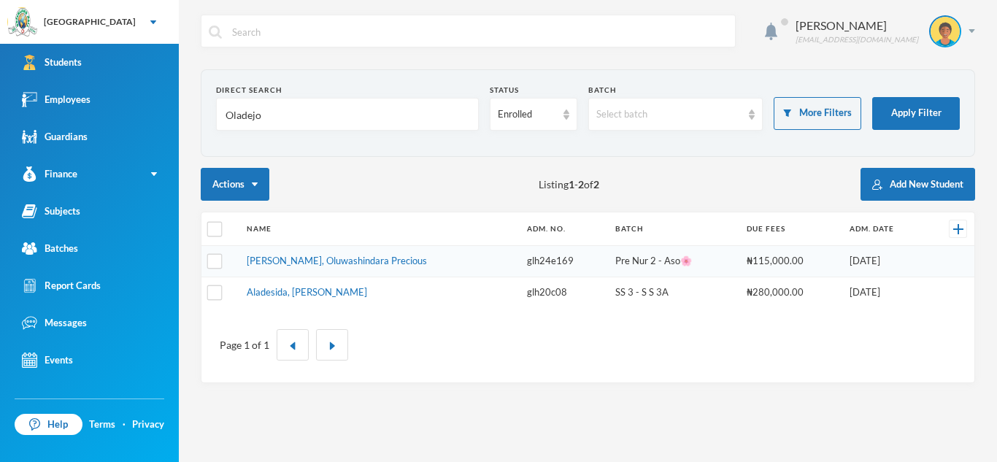
click at [271, 115] on input "Oladejo" at bounding box center [347, 114] width 247 height 33
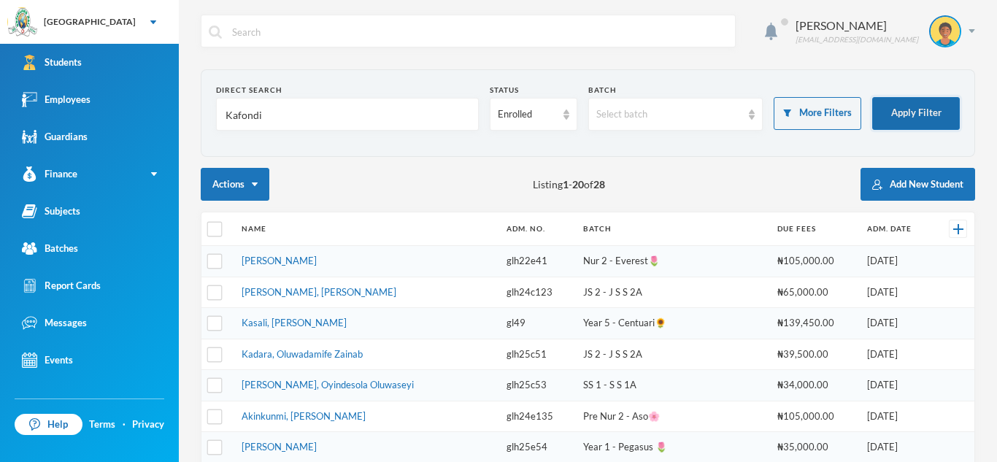
type input "Kafondi"
click at [920, 115] on button "Apply Filter" at bounding box center [916, 113] width 88 height 33
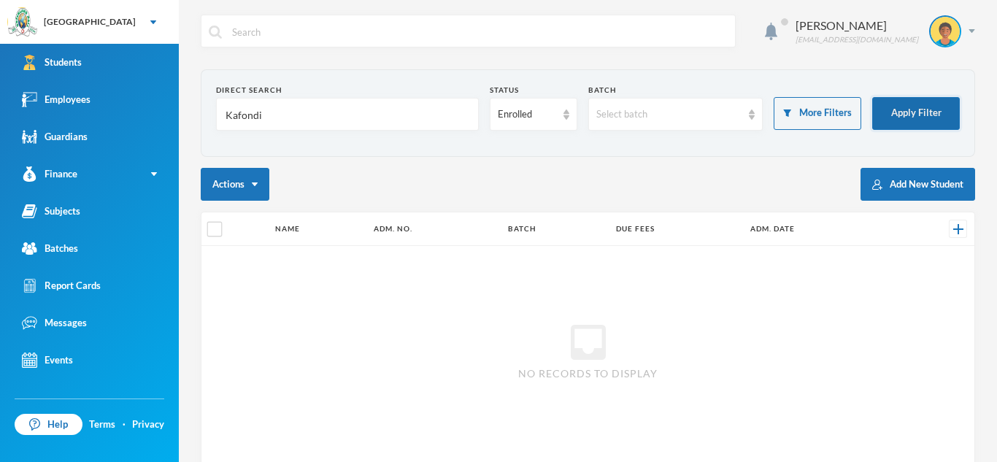
click at [920, 115] on button "Apply Filter" at bounding box center [916, 113] width 88 height 33
click at [270, 96] on div "Direct Search Kafondi" at bounding box center [347, 108] width 263 height 46
click at [266, 112] on input "Kafondi" at bounding box center [347, 114] width 247 height 33
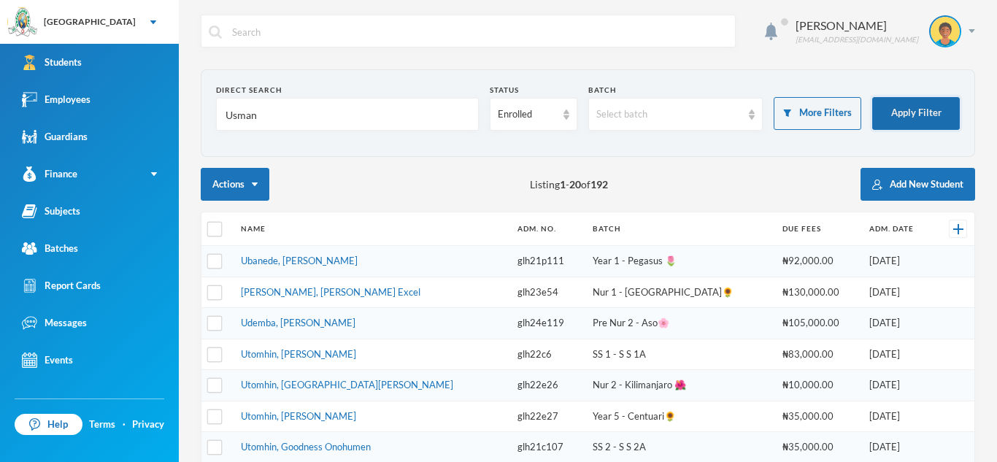
type input "Usman"
click at [905, 112] on button "Apply Filter" at bounding box center [916, 113] width 88 height 33
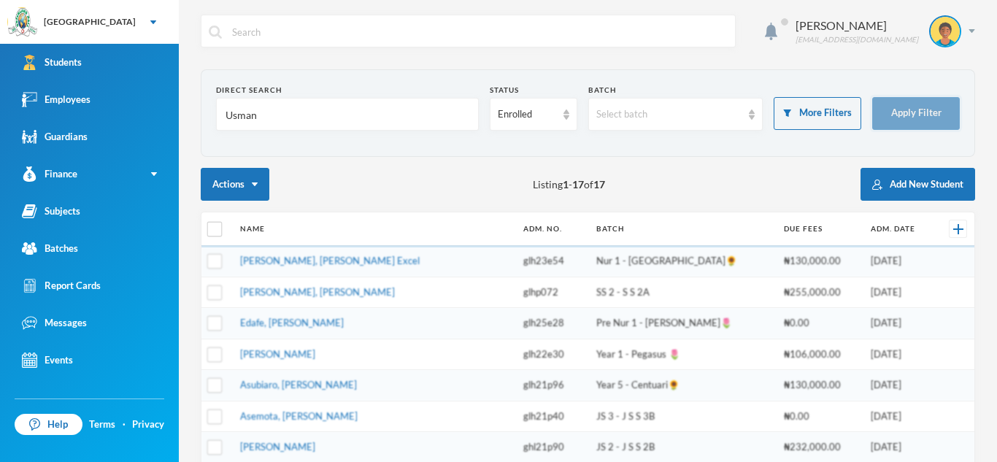
click at [905, 112] on button "Apply Filter" at bounding box center [916, 113] width 88 height 33
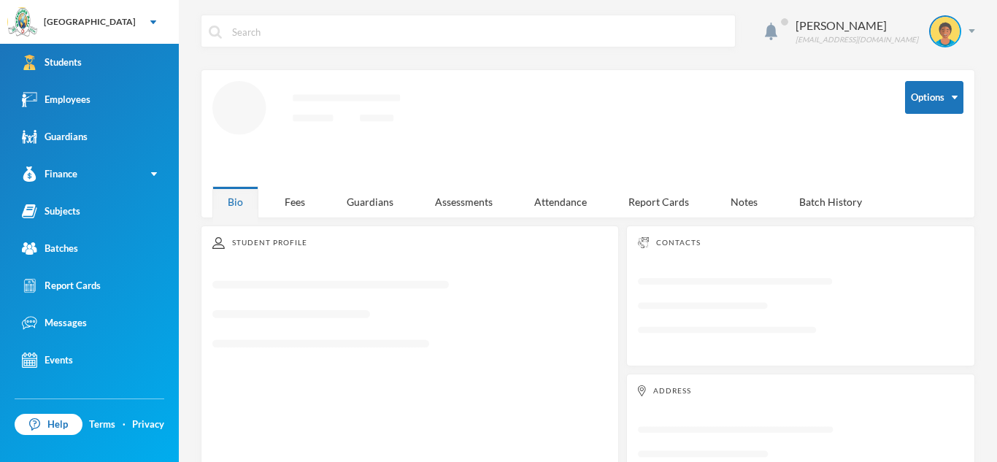
click at [918, 117] on div "Options" at bounding box center [934, 130] width 58 height 98
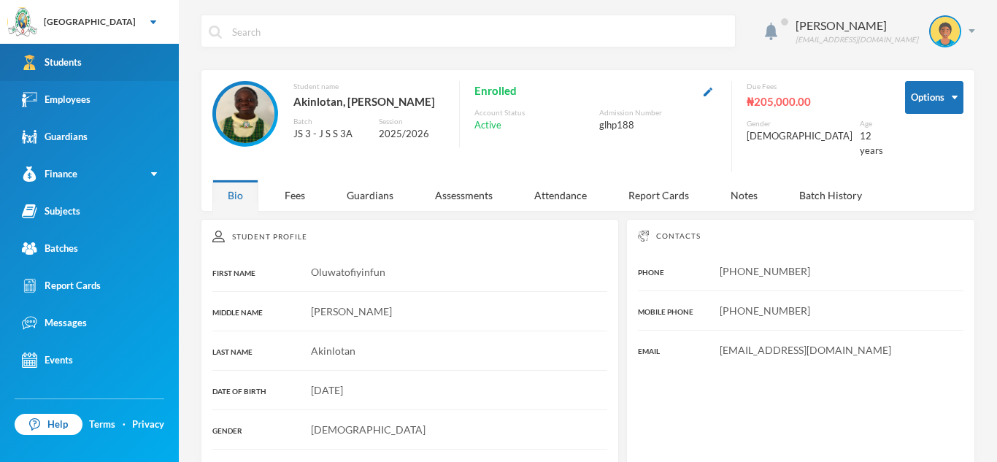
click at [122, 58] on link "Students" at bounding box center [89, 62] width 179 height 37
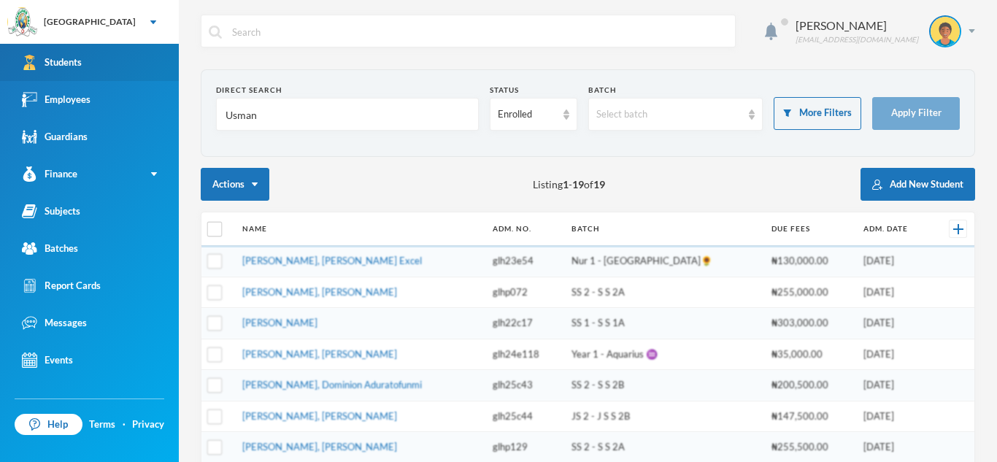
click at [119, 60] on link "Students" at bounding box center [89, 62] width 179 height 37
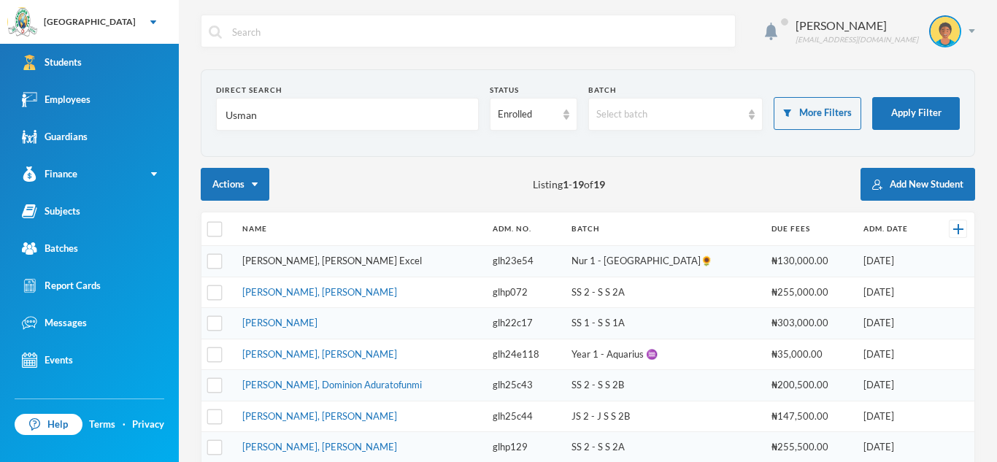
click at [289, 263] on link "[PERSON_NAME], [PERSON_NAME] Excel" at bounding box center [331, 261] width 179 height 12
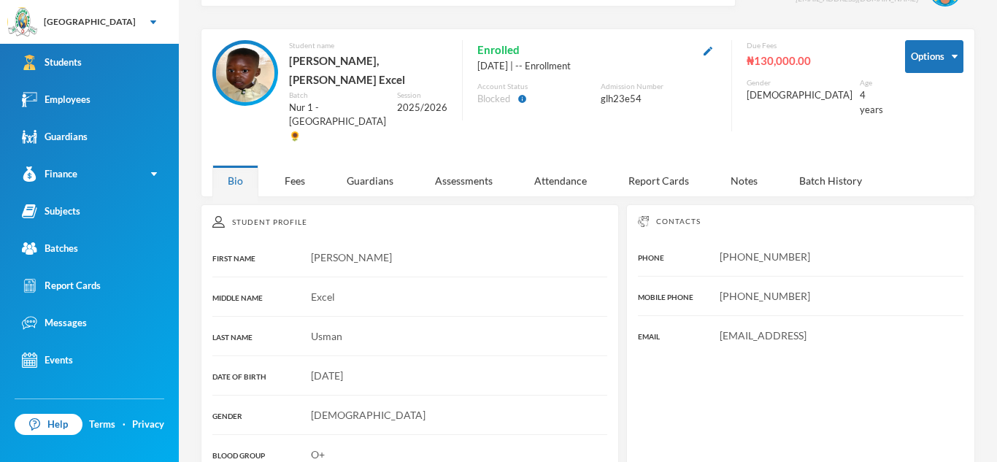
scroll to position [44, 0]
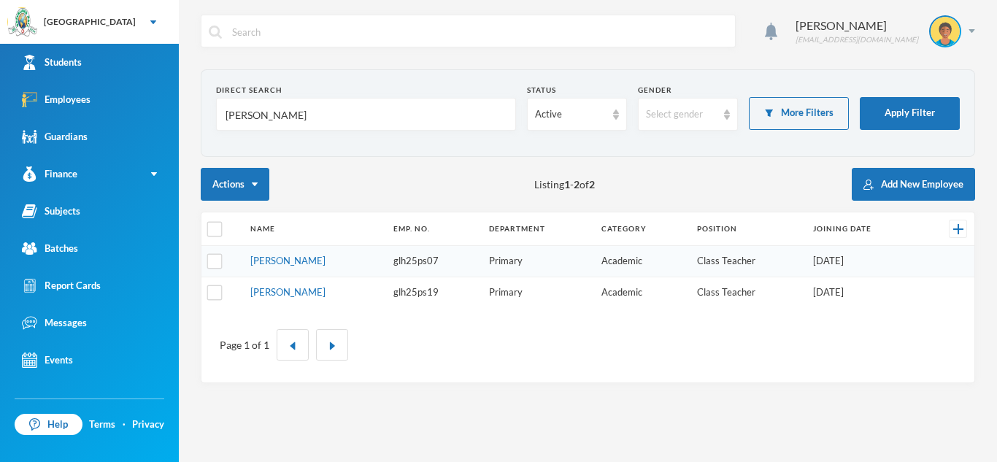
click at [255, 118] on input "[PERSON_NAME]" at bounding box center [366, 114] width 284 height 33
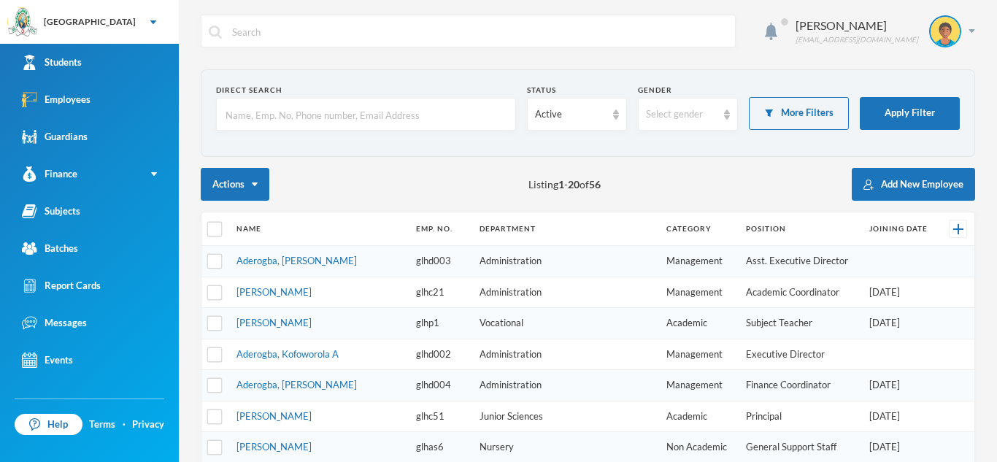
click at [251, 111] on input "text" at bounding box center [366, 114] width 284 height 33
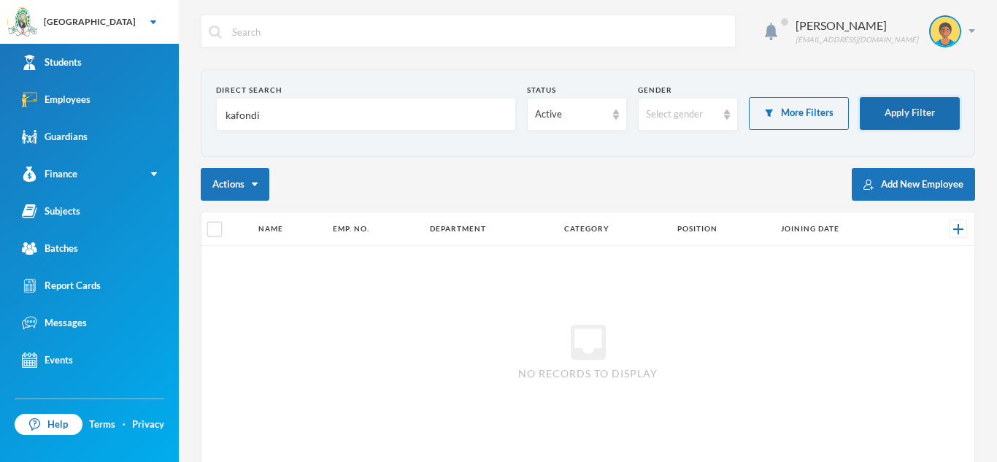
type input "kafondi"
click at [927, 111] on button "Apply Filter" at bounding box center [909, 113] width 100 height 33
click at [267, 114] on input "kafondi" at bounding box center [366, 114] width 284 height 33
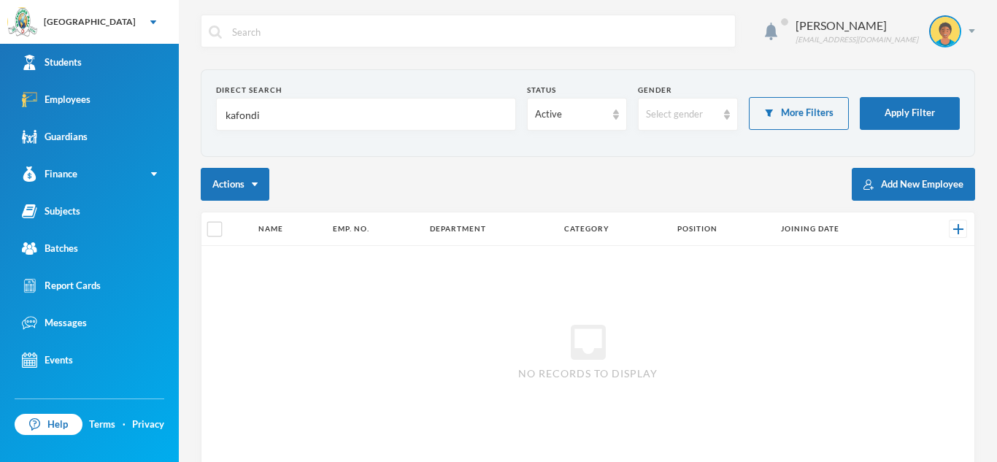
click at [267, 114] on input "kafondi" at bounding box center [366, 114] width 284 height 33
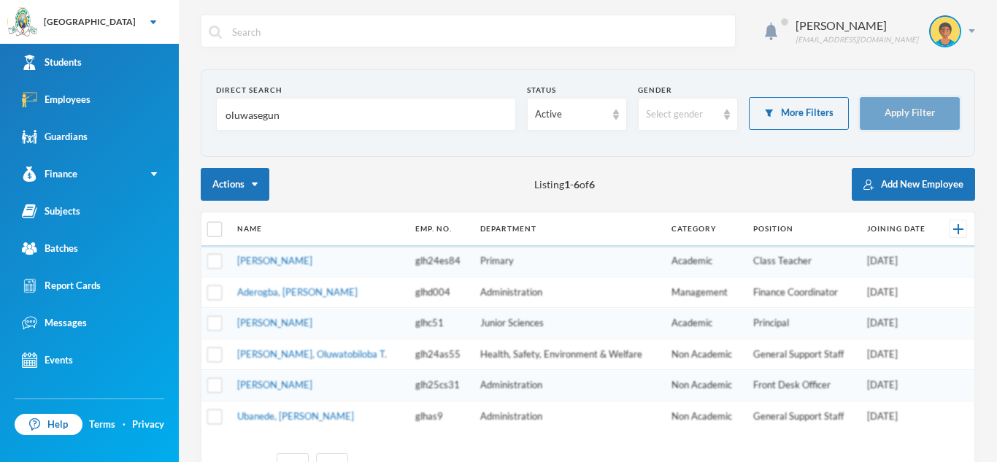
type input "oluwasegun"
click at [919, 112] on button "Apply Filter" at bounding box center [909, 113] width 100 height 33
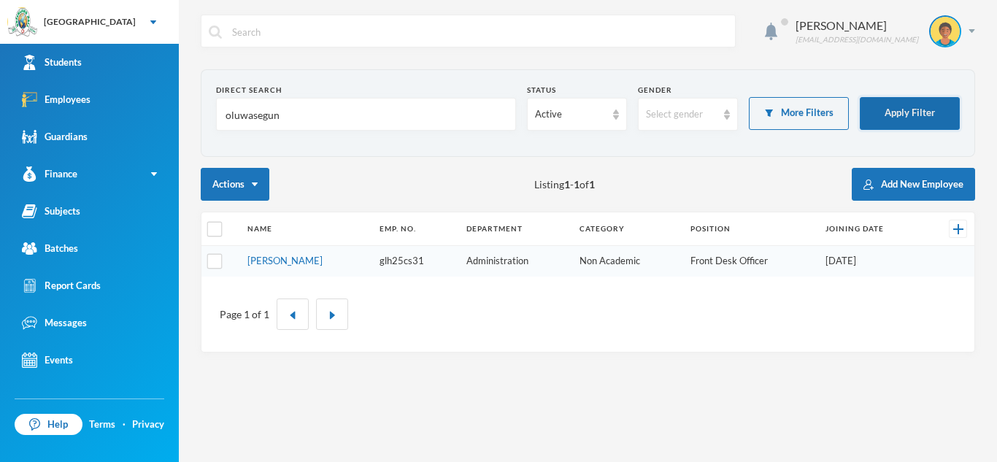
click at [919, 112] on button "Apply Filter" at bounding box center [909, 113] width 100 height 33
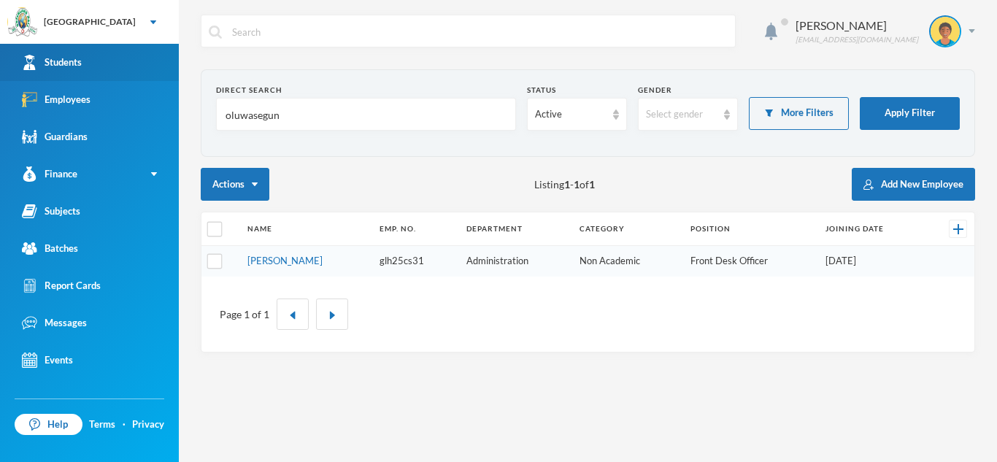
click at [100, 55] on link "Students" at bounding box center [89, 62] width 179 height 37
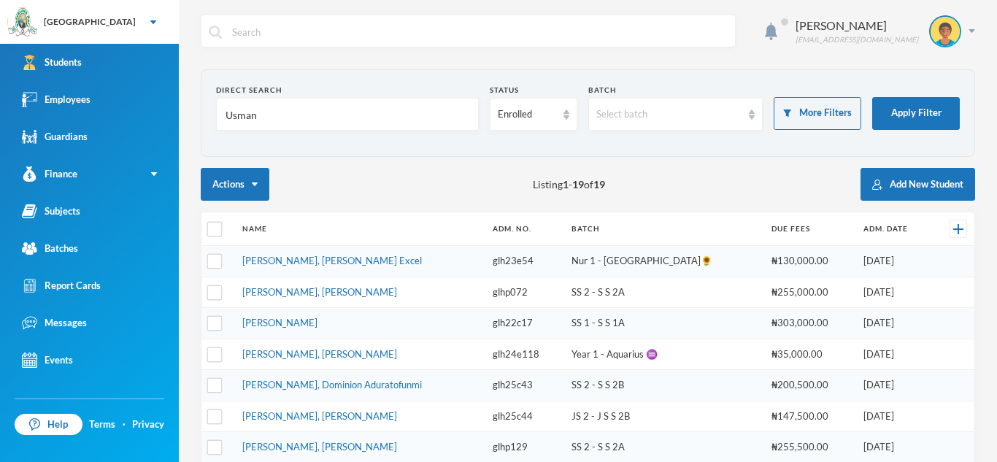
click at [288, 113] on input "Usman" at bounding box center [347, 114] width 247 height 33
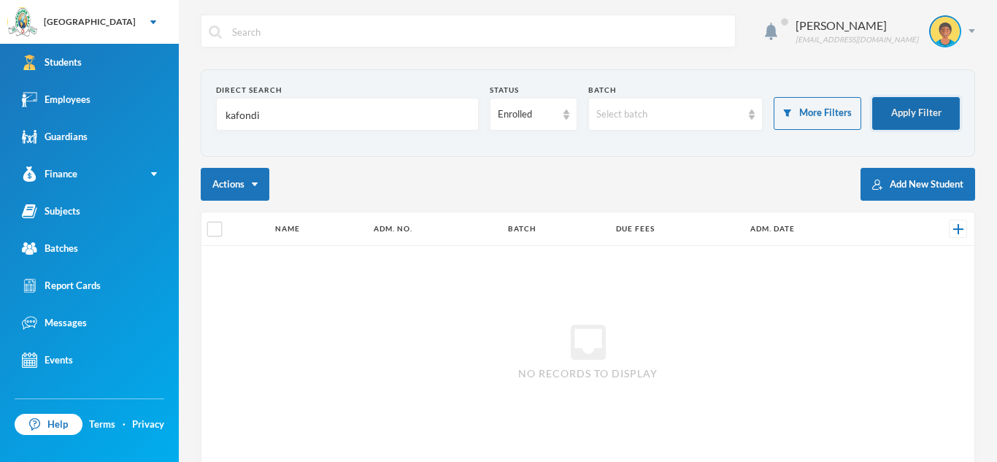
type input "kafondi"
click at [898, 112] on button "Apply Filter" at bounding box center [916, 113] width 88 height 33
click at [569, 117] on div "Enrolled" at bounding box center [534, 114] width 88 height 33
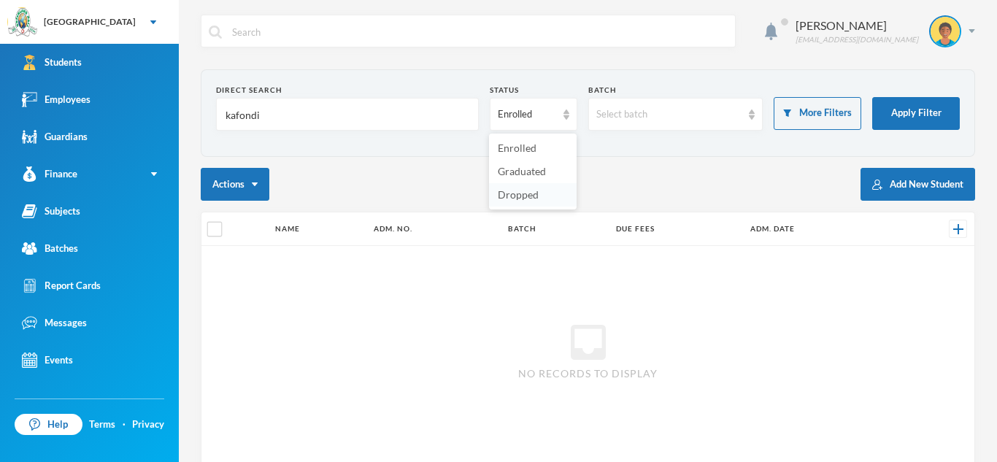
click at [541, 197] on li "Dropped" at bounding box center [533, 194] width 88 height 23
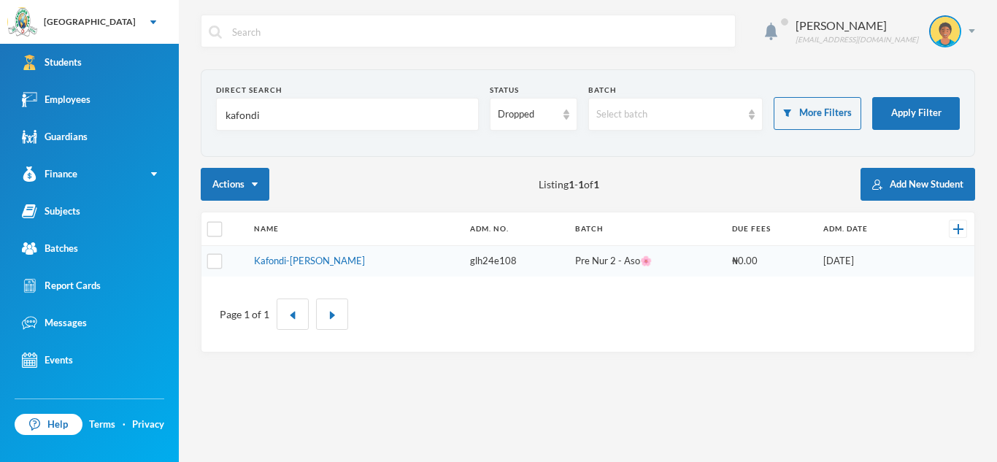
click at [291, 112] on input "kafondi" at bounding box center [347, 114] width 247 height 33
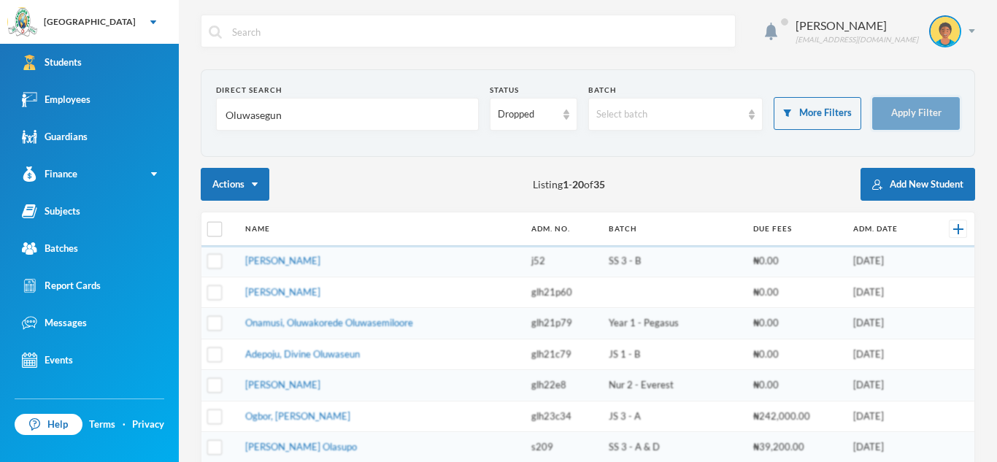
type input "Oluwasegun"
click at [902, 109] on button "Apply Filter" at bounding box center [916, 113] width 88 height 33
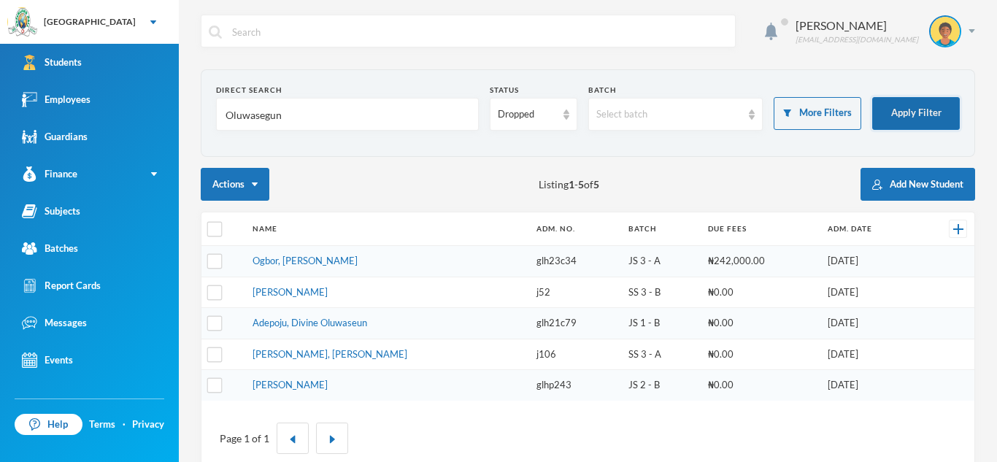
click at [931, 114] on button "Apply Filter" at bounding box center [916, 113] width 88 height 33
click at [554, 116] on div "Dropped" at bounding box center [527, 114] width 58 height 15
click at [521, 152] on span "Enrolled" at bounding box center [517, 148] width 39 height 12
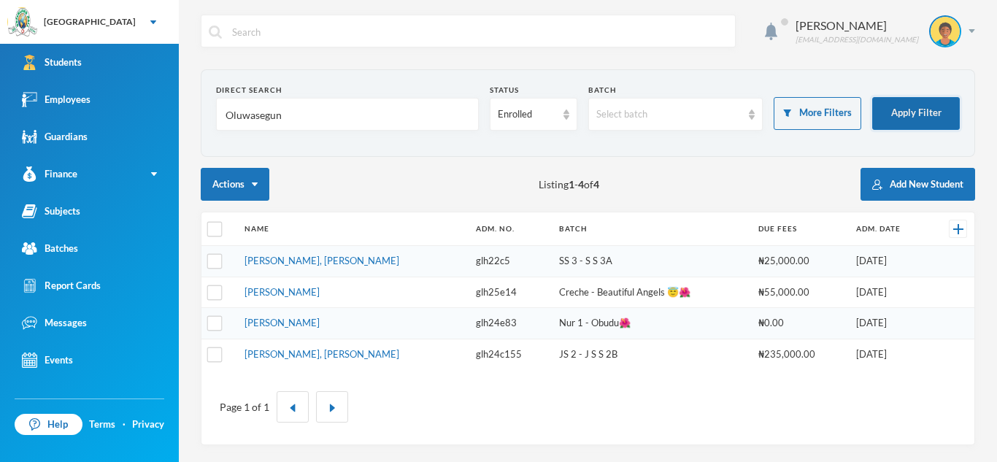
click at [919, 115] on button "Apply Filter" at bounding box center [916, 113] width 88 height 33
click at [320, 325] on link "[PERSON_NAME]" at bounding box center [281, 323] width 75 height 12
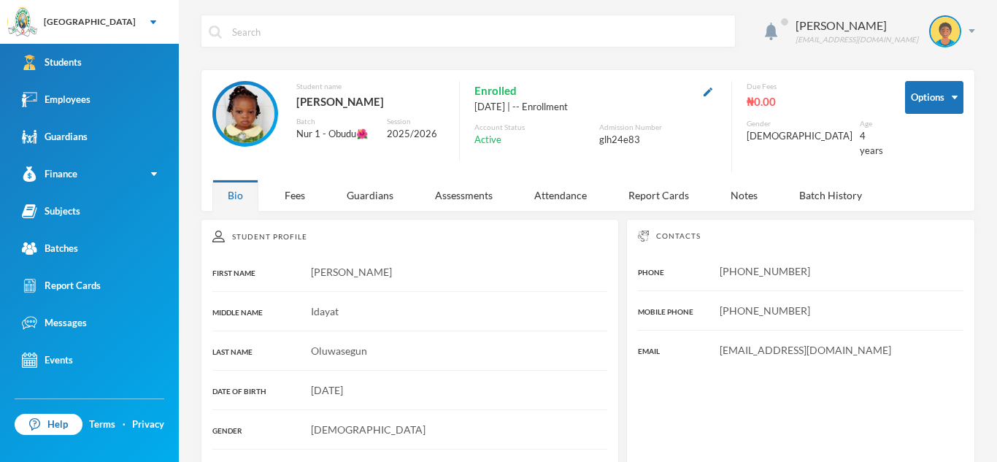
click at [201, 60] on div "[PERSON_NAME] [EMAIL_ADDRESS][DOMAIN_NAME]" at bounding box center [588, 42] width 774 height 55
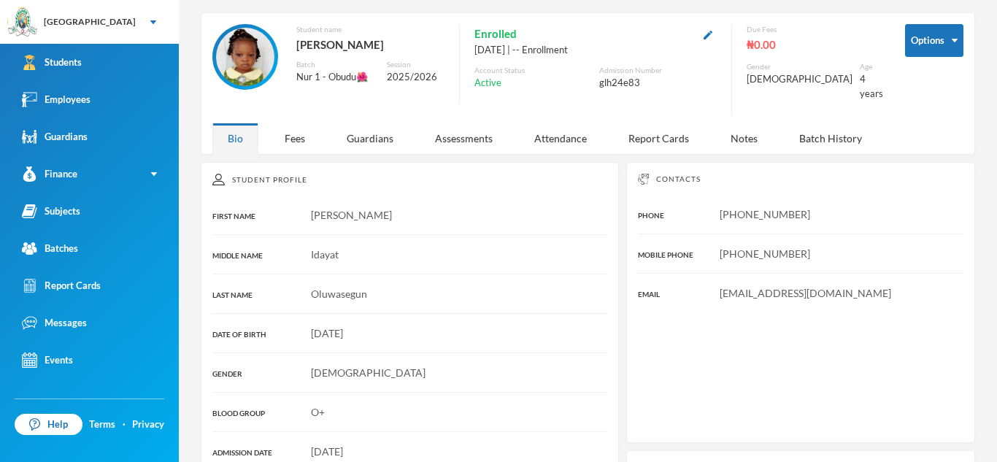
scroll to position [64, 0]
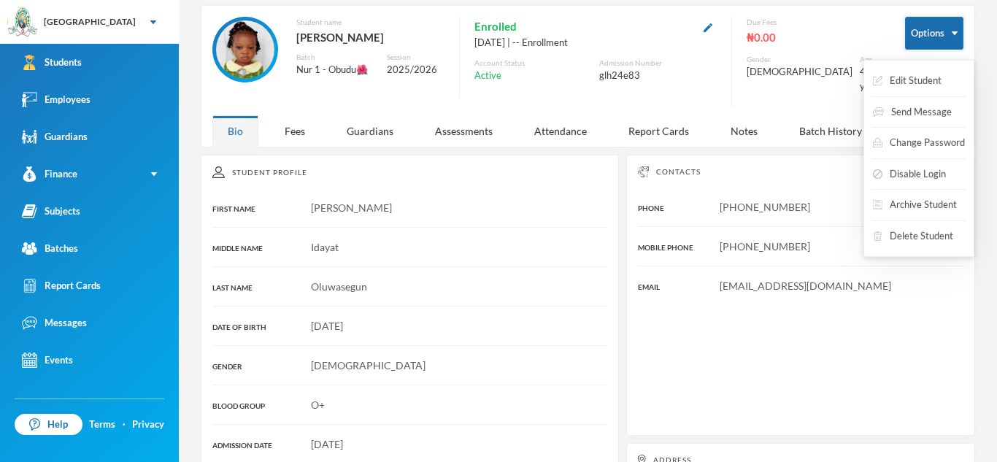
click at [953, 31] on img "button" at bounding box center [954, 33] width 6 height 4
click at [929, 202] on button "Archive Student" at bounding box center [914, 205] width 87 height 26
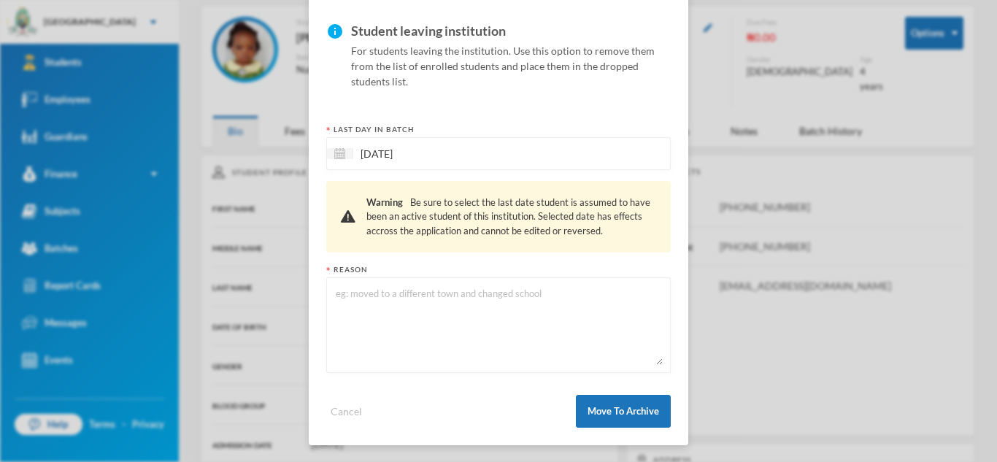
scroll to position [111, 0]
click at [631, 409] on button "Move To Archive" at bounding box center [623, 410] width 95 height 33
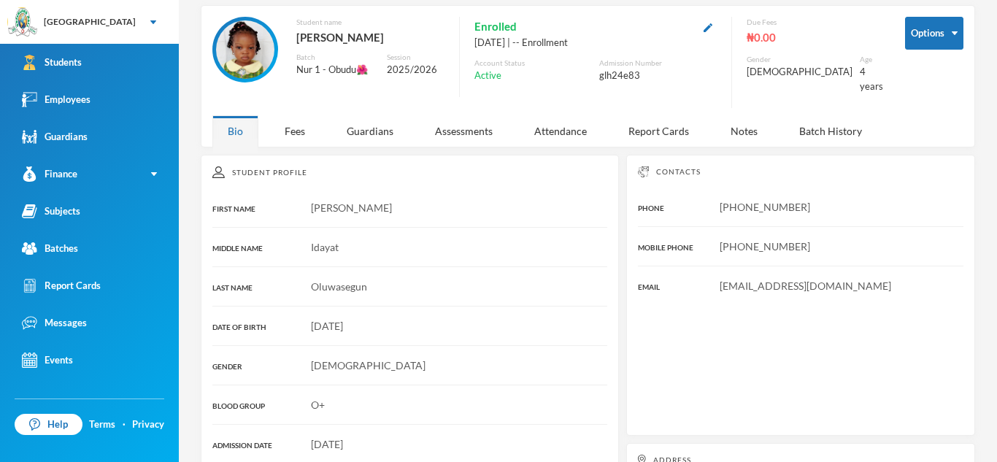
scroll to position [38, 0]
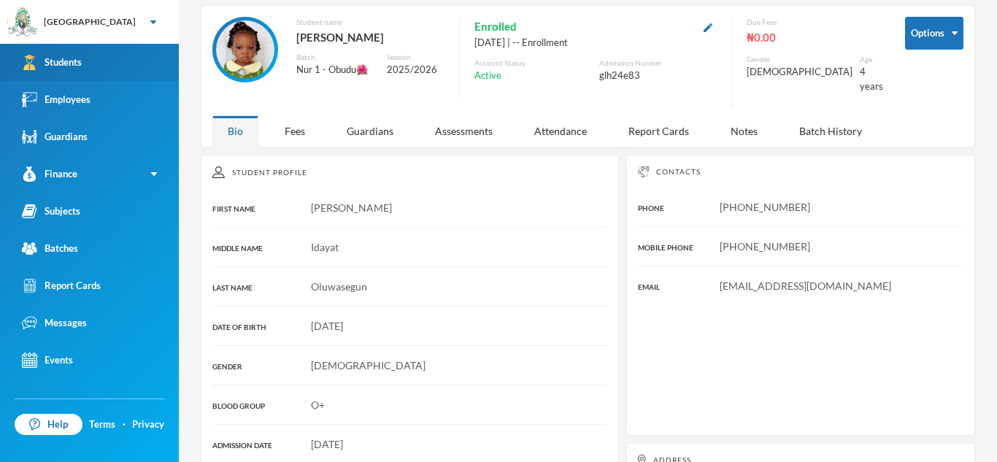
click at [93, 54] on link "Students" at bounding box center [89, 62] width 179 height 37
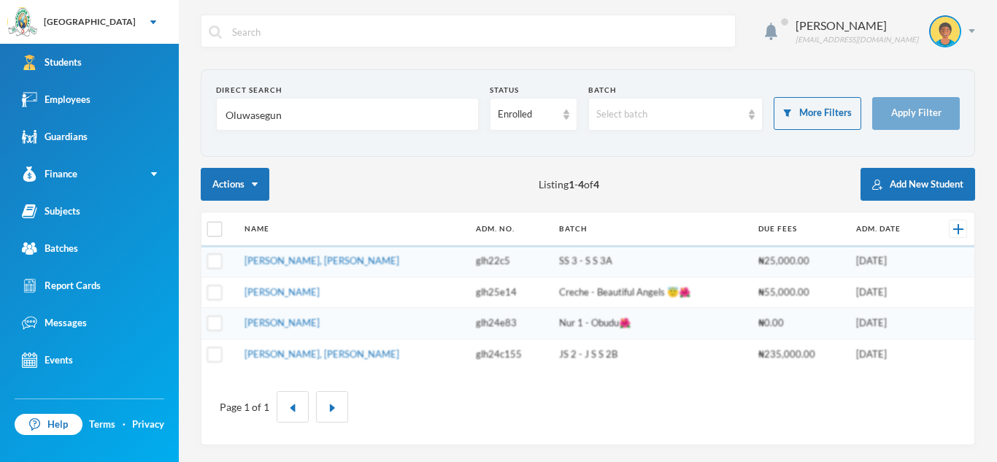
click at [292, 109] on input "Oluwasegun" at bounding box center [347, 114] width 247 height 33
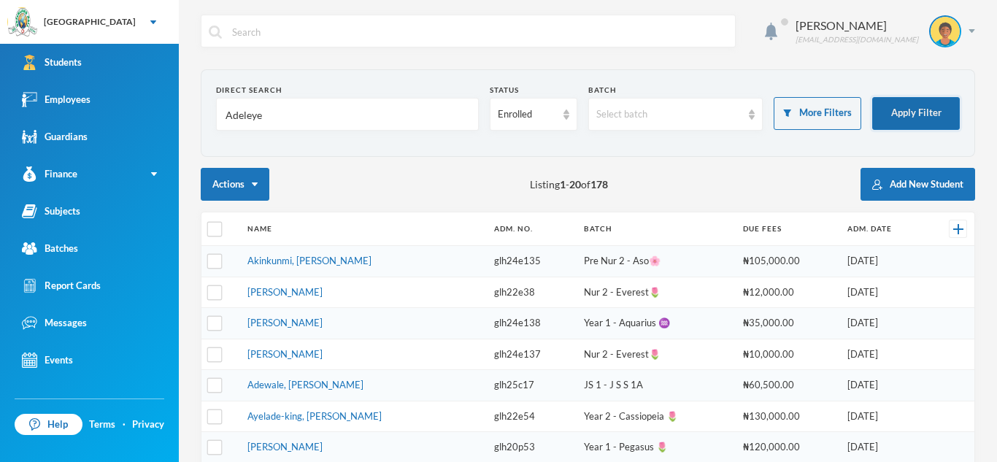
type input "Adeleye"
click at [898, 103] on button "Apply Filter" at bounding box center [916, 113] width 88 height 33
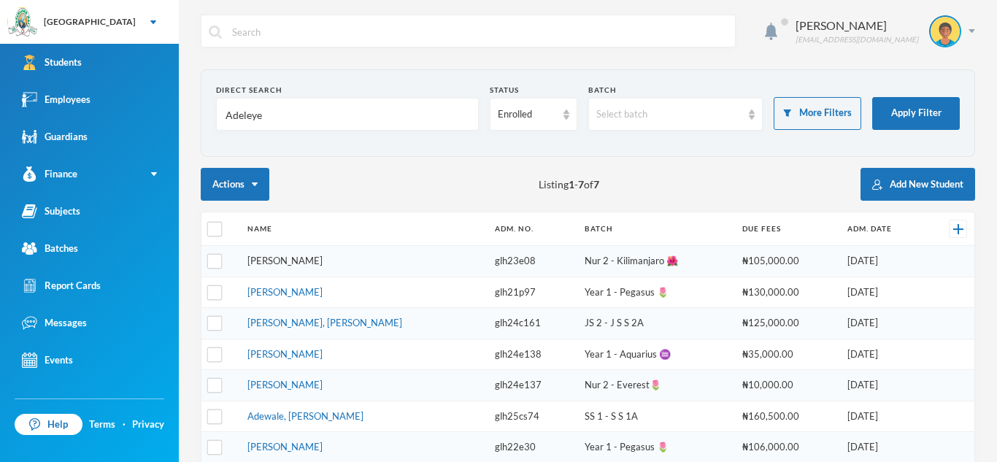
click at [309, 265] on link "[PERSON_NAME]" at bounding box center [284, 261] width 75 height 12
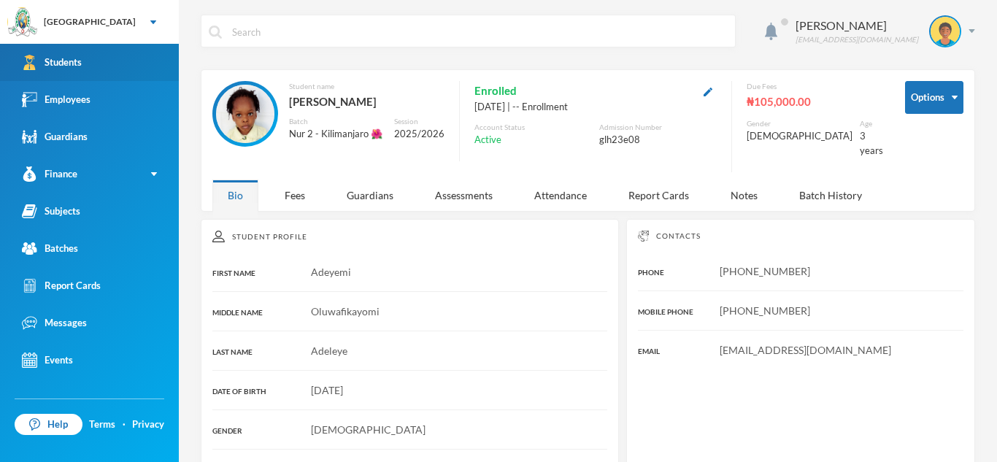
click at [125, 51] on link "Students" at bounding box center [89, 62] width 179 height 37
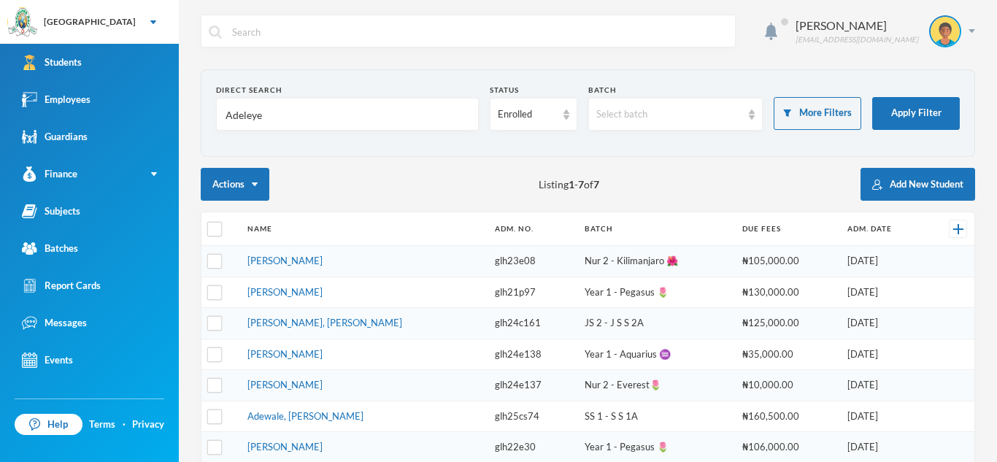
click at [263, 112] on input "Adeleye" at bounding box center [347, 114] width 247 height 33
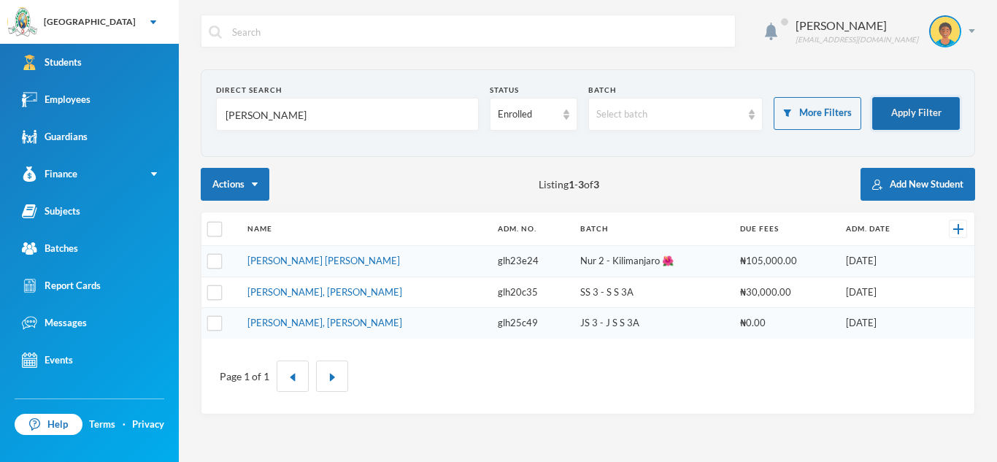
type input "[PERSON_NAME]"
click at [888, 108] on button "Apply Filter" at bounding box center [916, 113] width 88 height 33
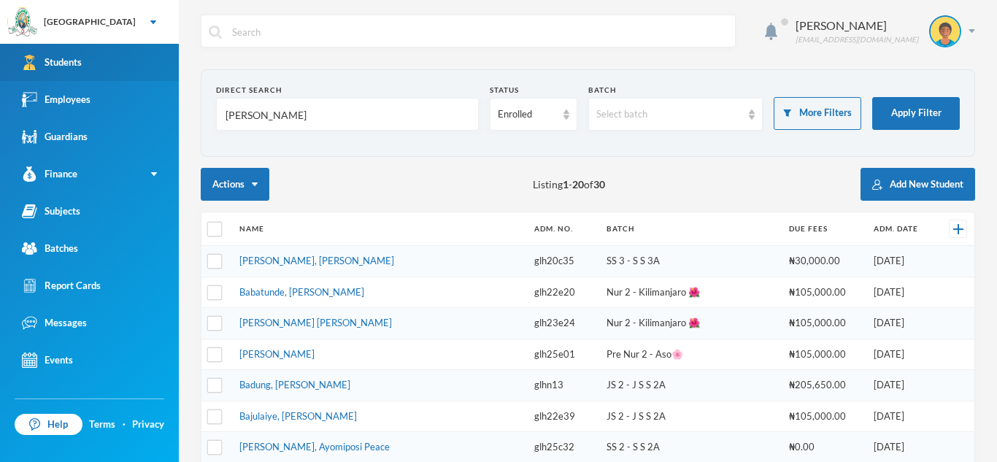
click at [107, 60] on link "Students" at bounding box center [89, 62] width 179 height 37
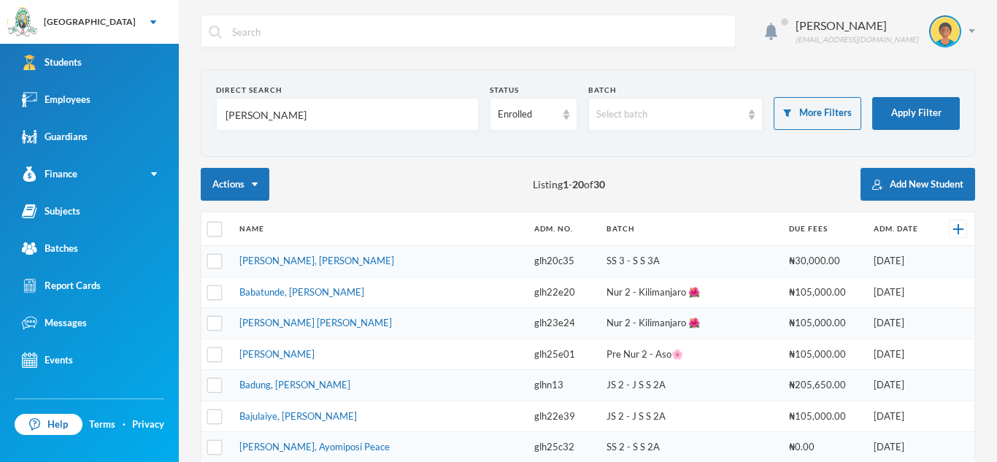
click at [279, 114] on input "[PERSON_NAME]" at bounding box center [347, 114] width 247 height 33
type input "[PERSON_NAME]"
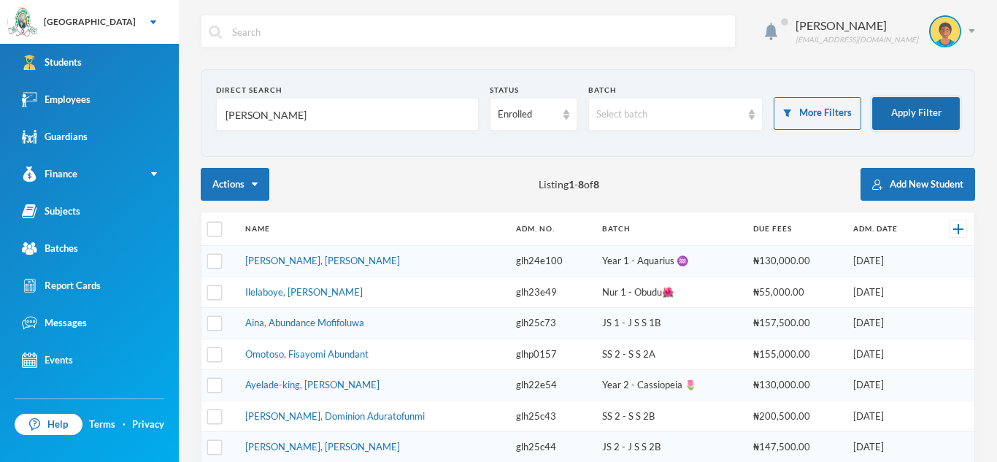
type input "[PERSON_NAME]"
click at [921, 110] on button "Apply Filter" at bounding box center [916, 113] width 88 height 33
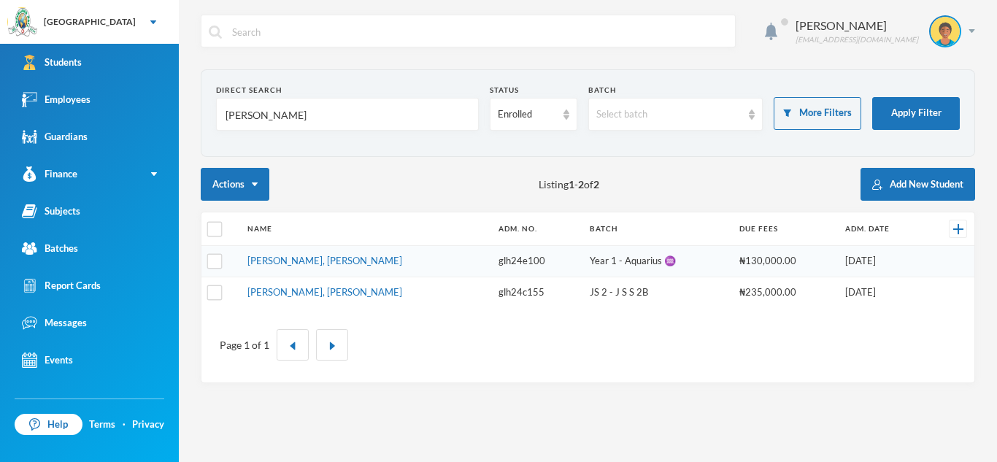
click at [378, 263] on td "[PERSON_NAME], [PERSON_NAME]" at bounding box center [365, 261] width 251 height 31
click at [339, 264] on td "[PERSON_NAME], [PERSON_NAME]" at bounding box center [365, 261] width 251 height 31
click at [316, 261] on link "[PERSON_NAME], [PERSON_NAME]" at bounding box center [324, 261] width 155 height 12
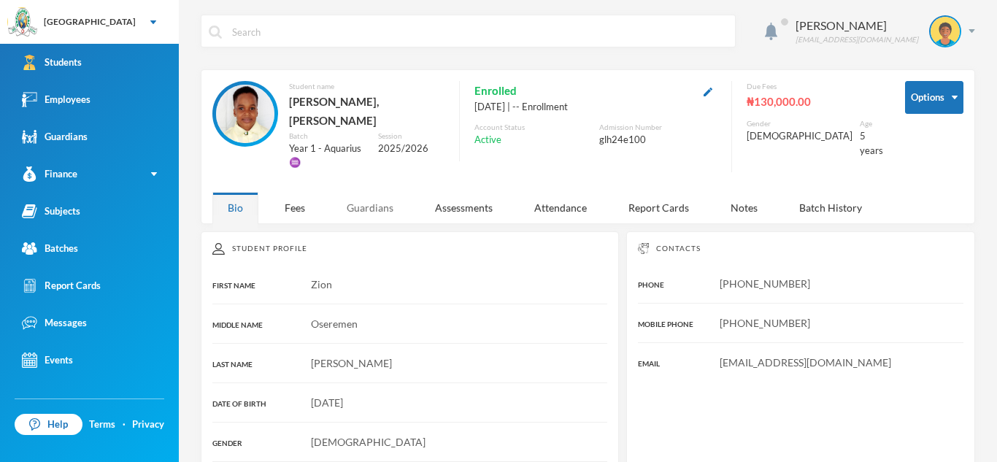
click at [391, 192] on div "Guardians" at bounding box center [369, 207] width 77 height 31
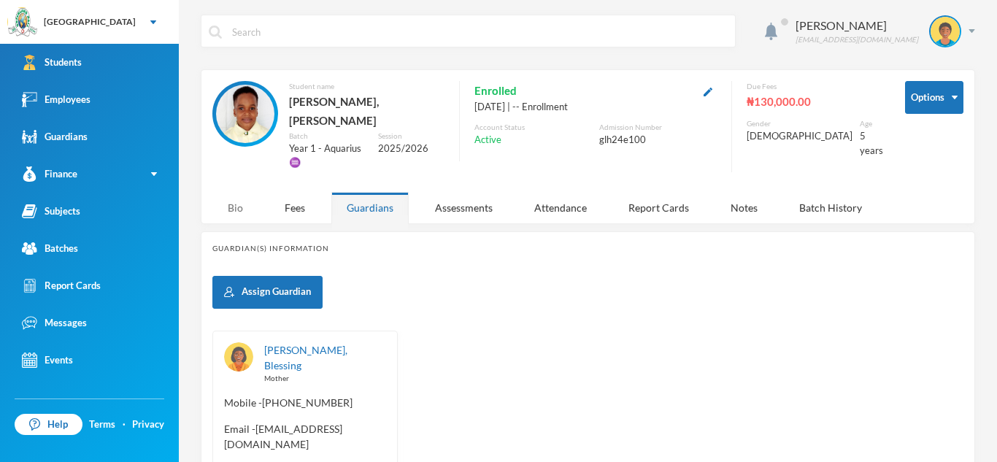
click at [237, 192] on div "Bio" at bounding box center [235, 207] width 46 height 31
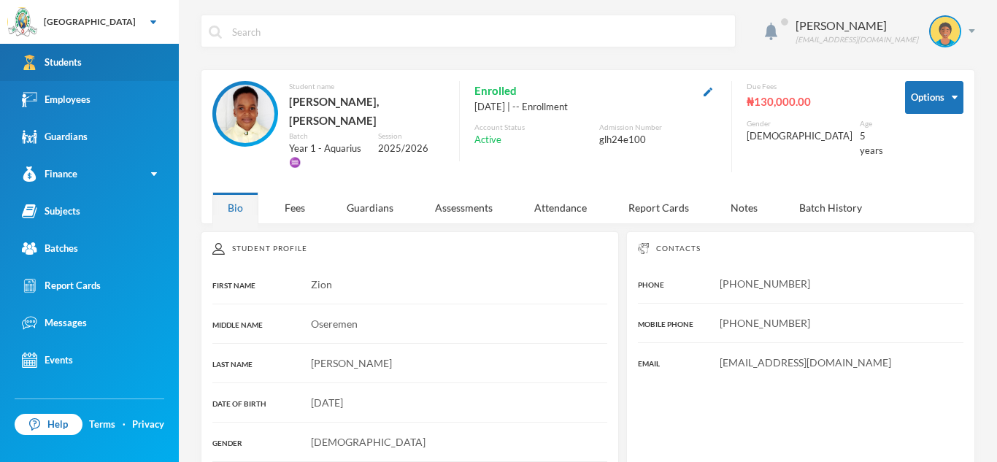
click at [158, 72] on link "Students" at bounding box center [89, 62] width 179 height 37
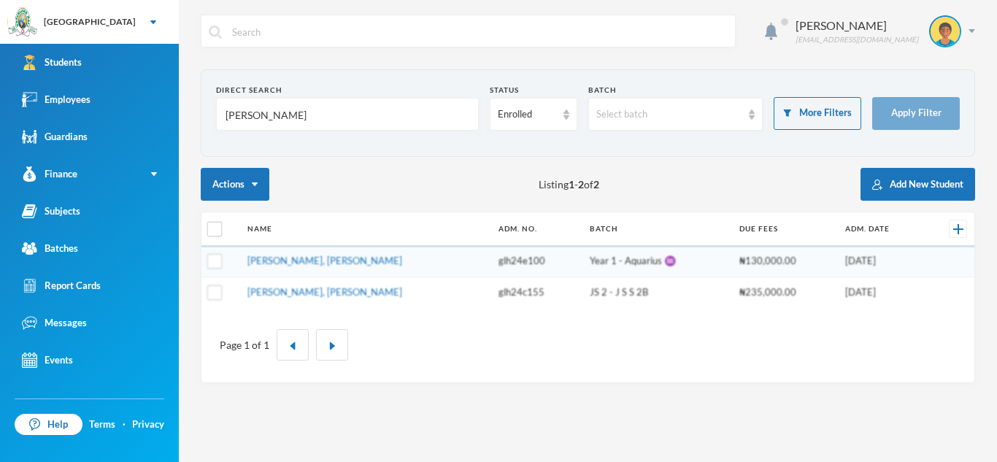
click at [246, 117] on input "[PERSON_NAME]" at bounding box center [347, 114] width 247 height 33
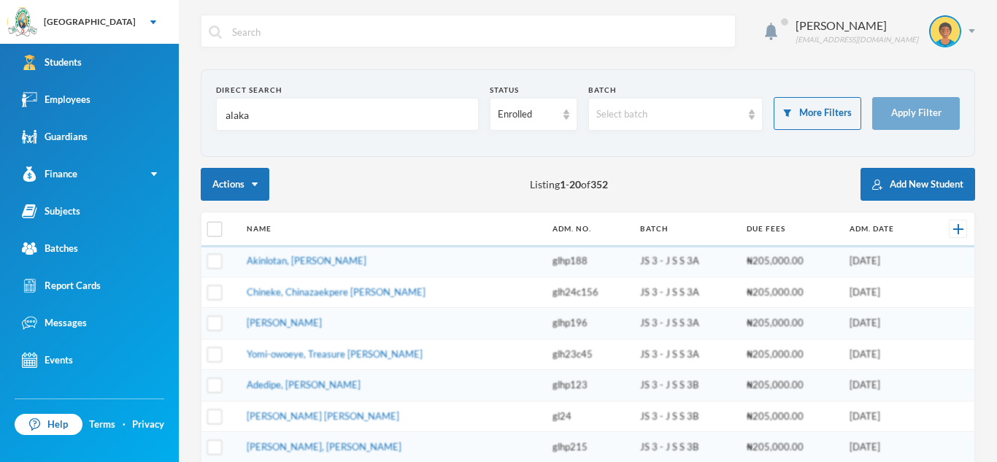
type input "alaka"
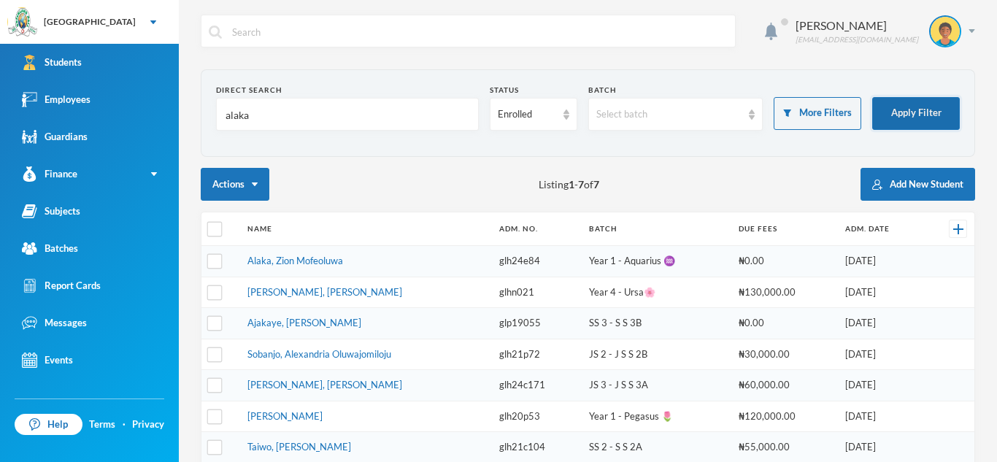
click at [920, 117] on button "Apply Filter" at bounding box center [916, 113] width 88 height 33
click at [337, 257] on link "Alaka, Zion Mofeoluwa" at bounding box center [295, 261] width 96 height 12
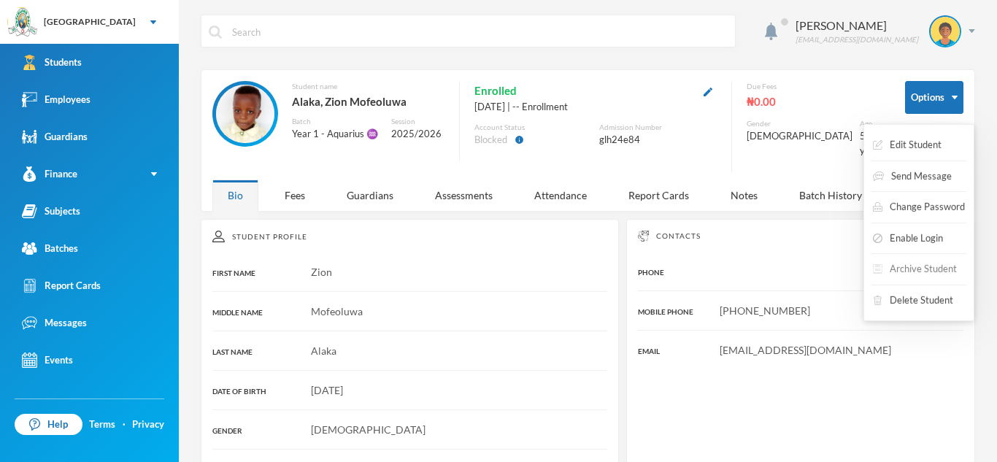
click at [912, 265] on button "Archive Student" at bounding box center [914, 269] width 87 height 26
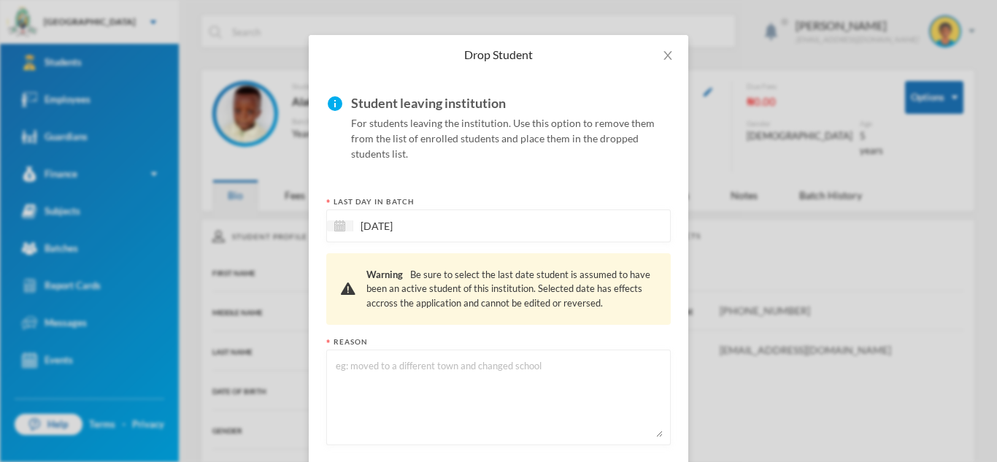
scroll to position [111, 0]
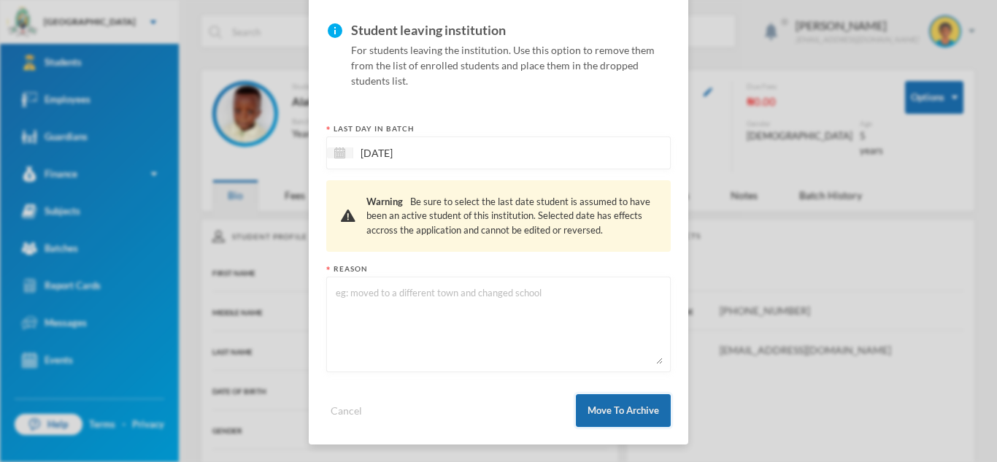
click at [638, 417] on button "Move To Archive" at bounding box center [623, 410] width 95 height 33
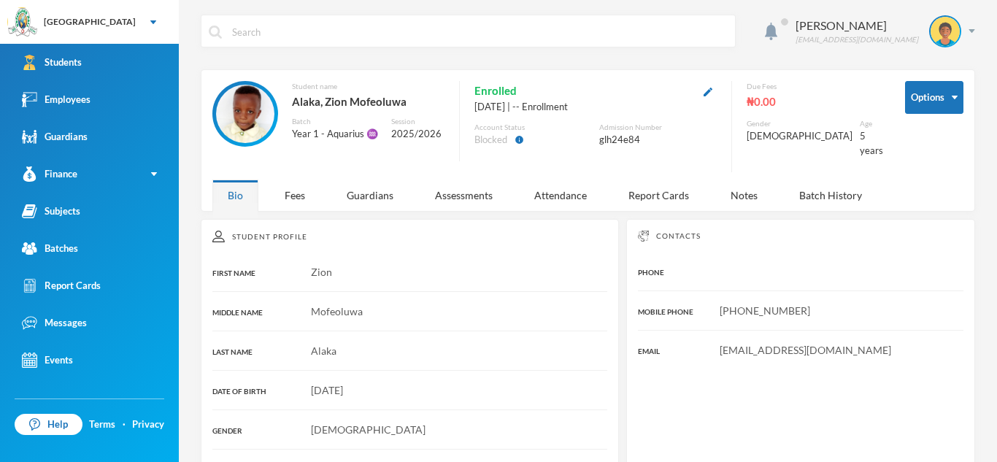
scroll to position [38, 0]
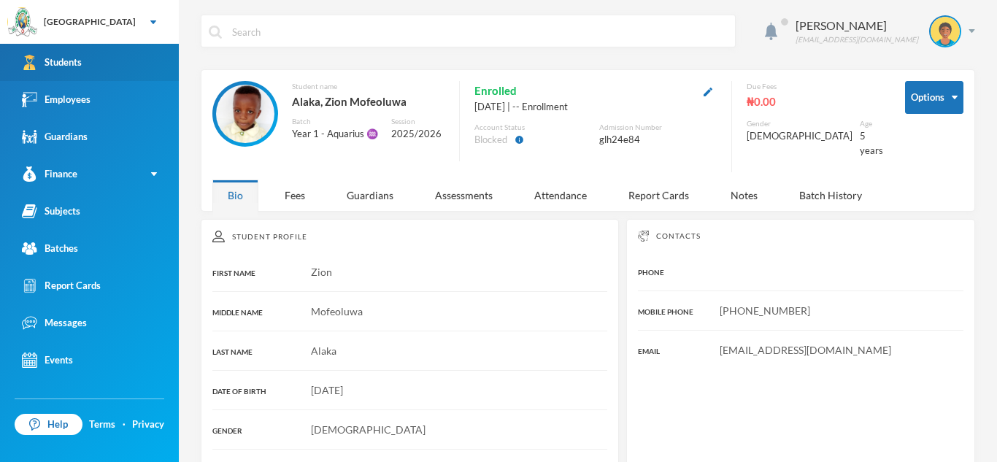
click at [139, 61] on link "Students" at bounding box center [89, 62] width 179 height 37
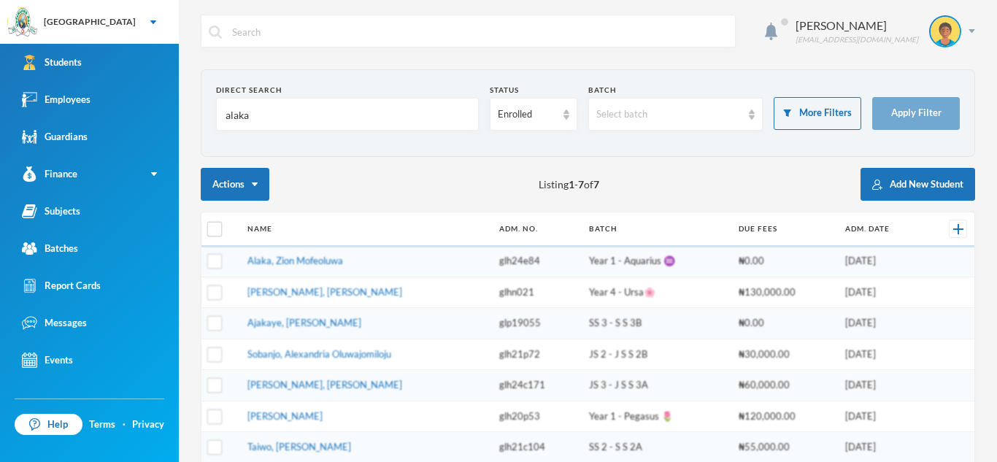
click at [251, 109] on input "alaka" at bounding box center [347, 114] width 247 height 33
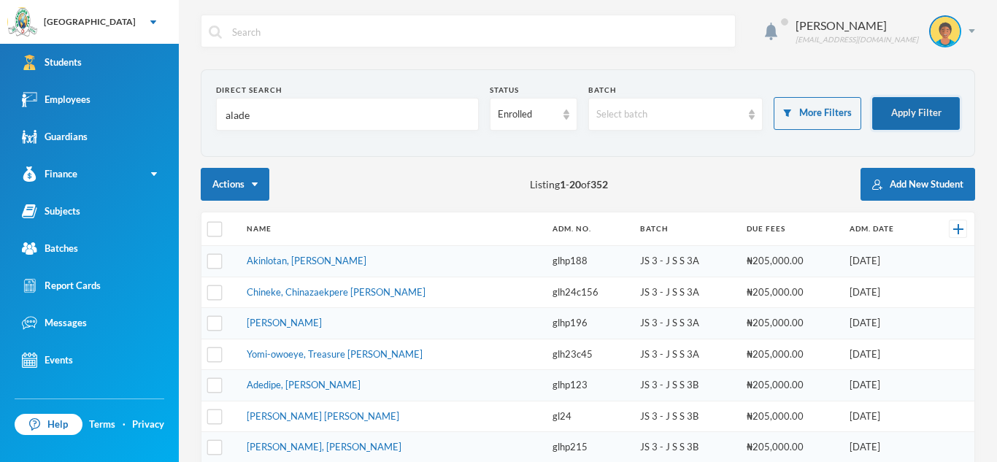
type input "alade"
click at [913, 109] on button "Apply Filter" at bounding box center [916, 113] width 88 height 33
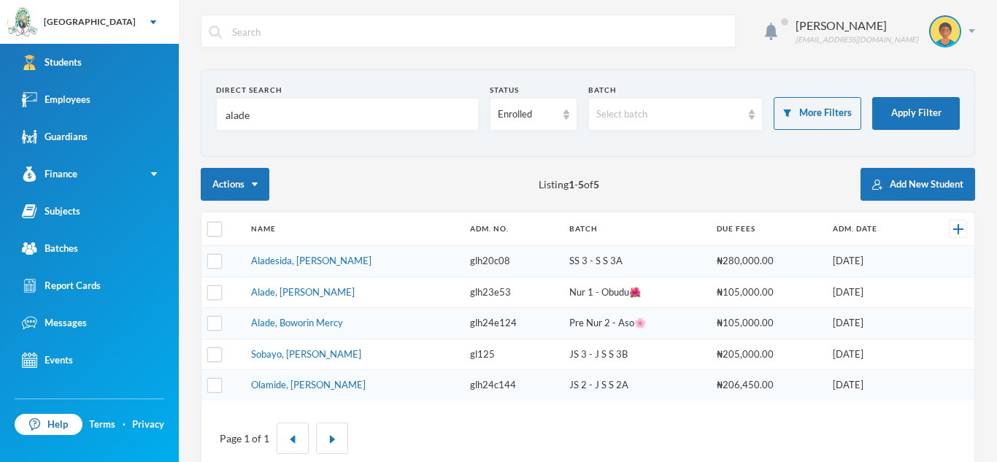
click at [252, 118] on input "alade" at bounding box center [347, 114] width 247 height 33
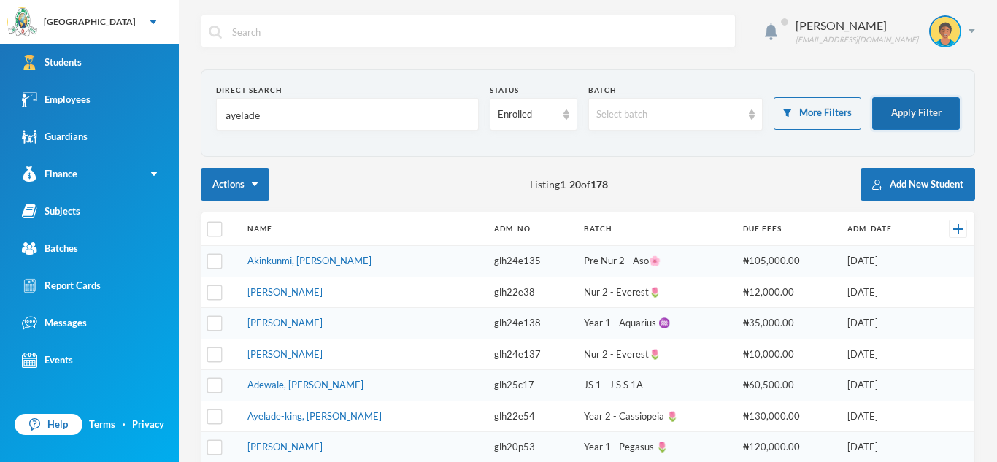
type input "ayelade"
click at [903, 109] on button "Apply Filter" at bounding box center [916, 113] width 88 height 33
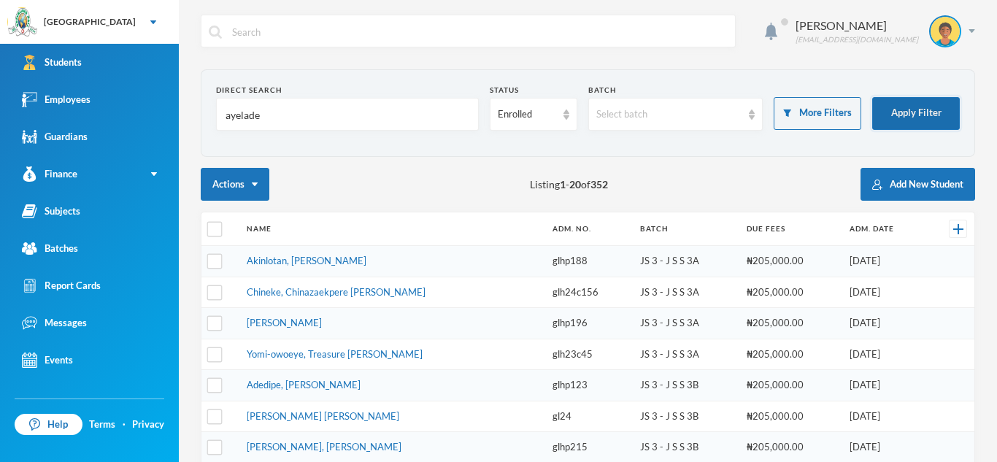
click at [903, 109] on button "Apply Filter" at bounding box center [916, 113] width 88 height 33
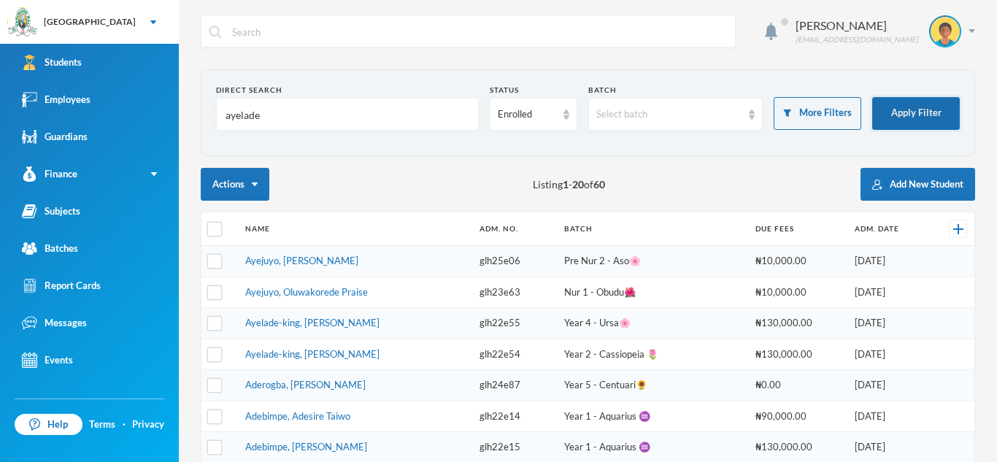
click at [891, 115] on button "Apply Filter" at bounding box center [916, 113] width 88 height 33
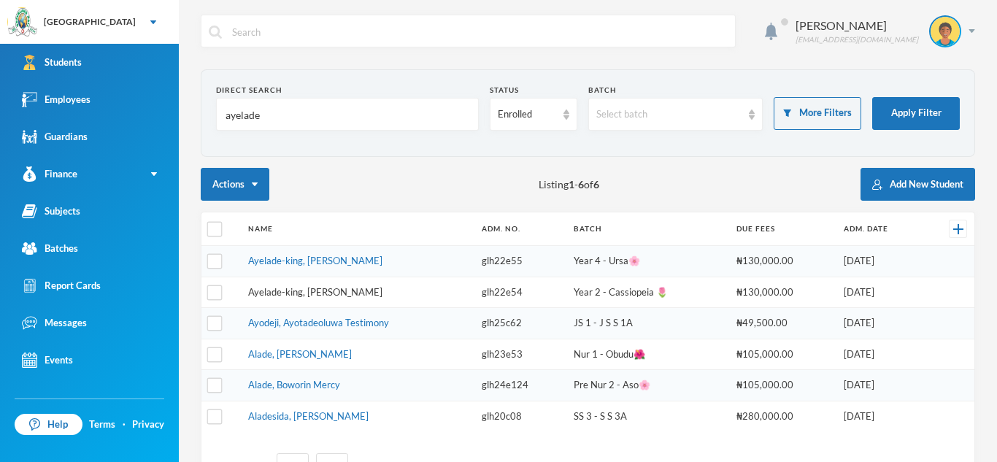
click at [370, 290] on link "Ayelade-king, [PERSON_NAME]" at bounding box center [315, 292] width 134 height 12
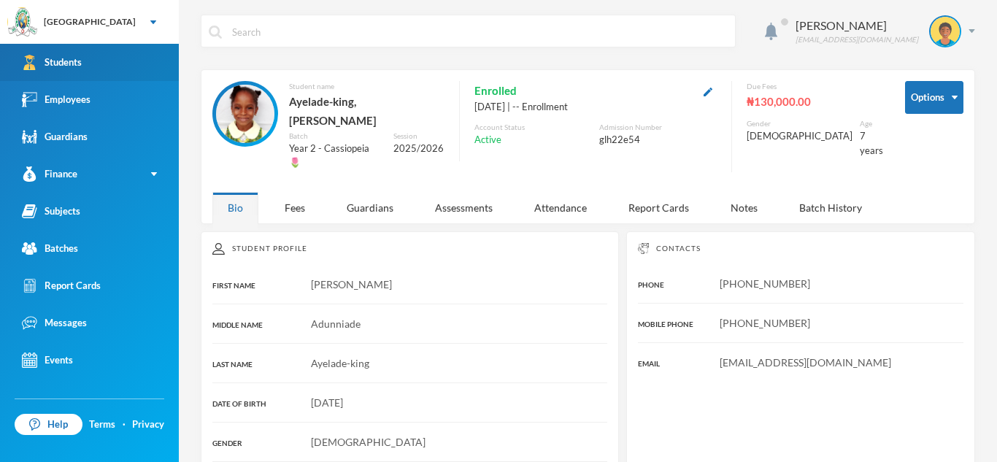
click at [161, 71] on link "Students" at bounding box center [89, 62] width 179 height 37
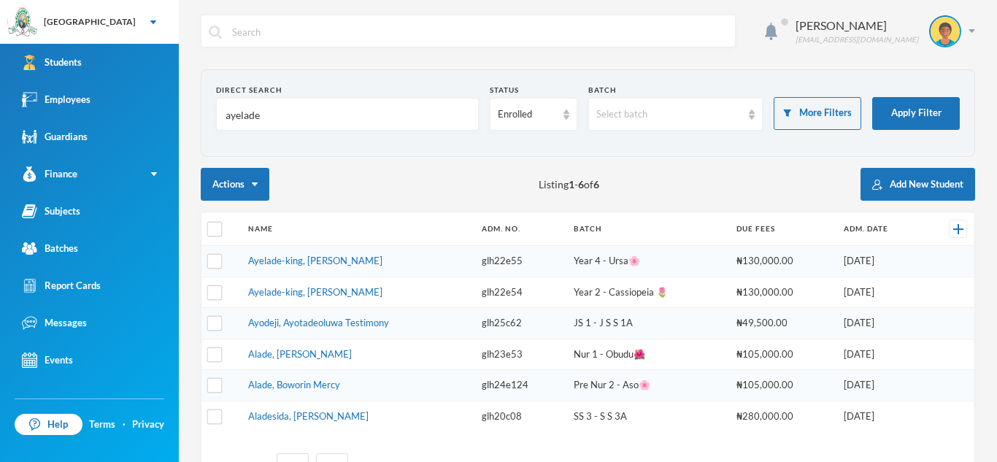
click at [272, 115] on input "ayelade" at bounding box center [347, 114] width 247 height 33
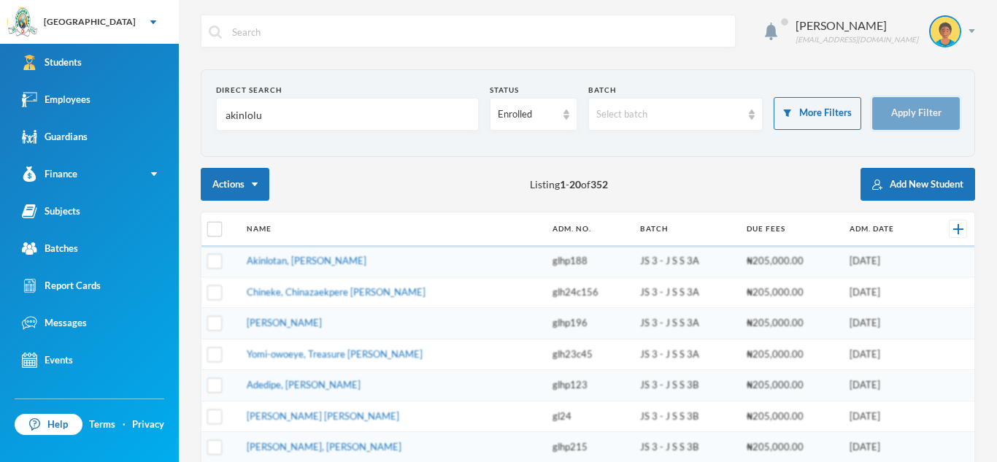
type input "akinlolu"
click at [911, 110] on button "Apply Filter" at bounding box center [916, 113] width 88 height 33
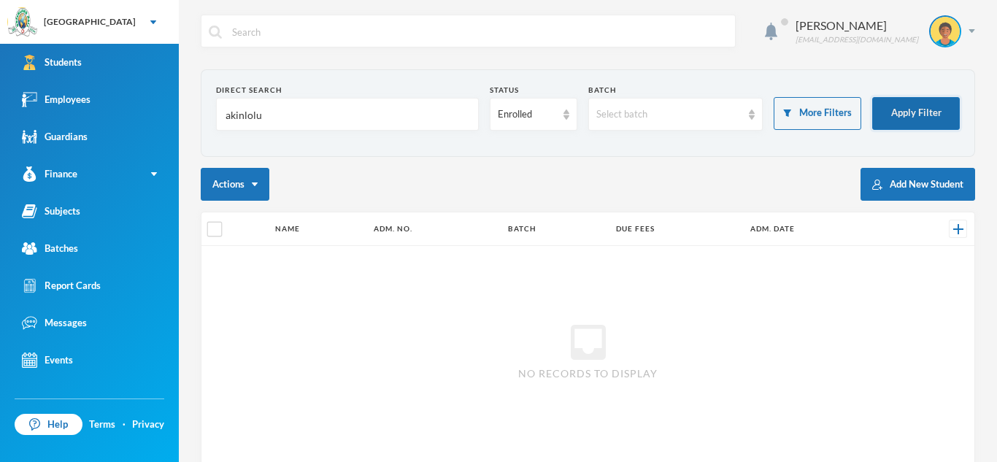
click at [911, 110] on button "Apply Filter" at bounding box center [916, 113] width 88 height 33
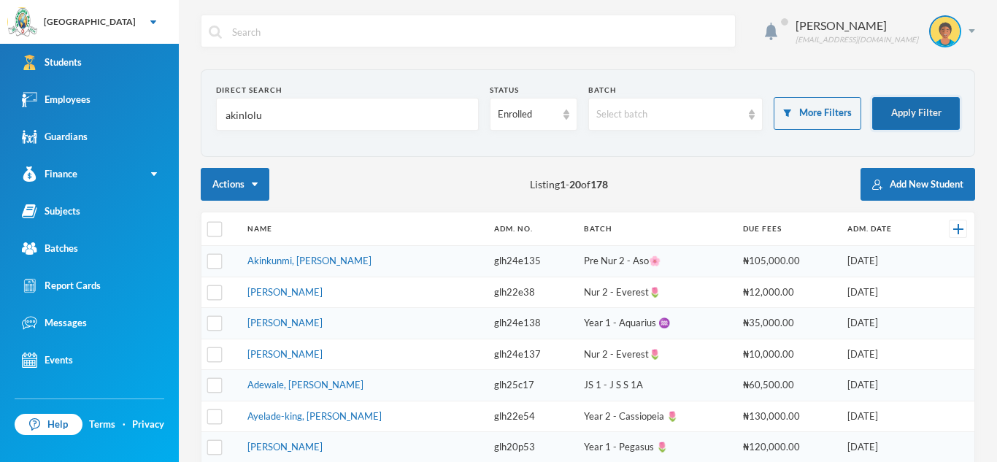
click at [911, 110] on button "Apply Filter" at bounding box center [916, 113] width 88 height 33
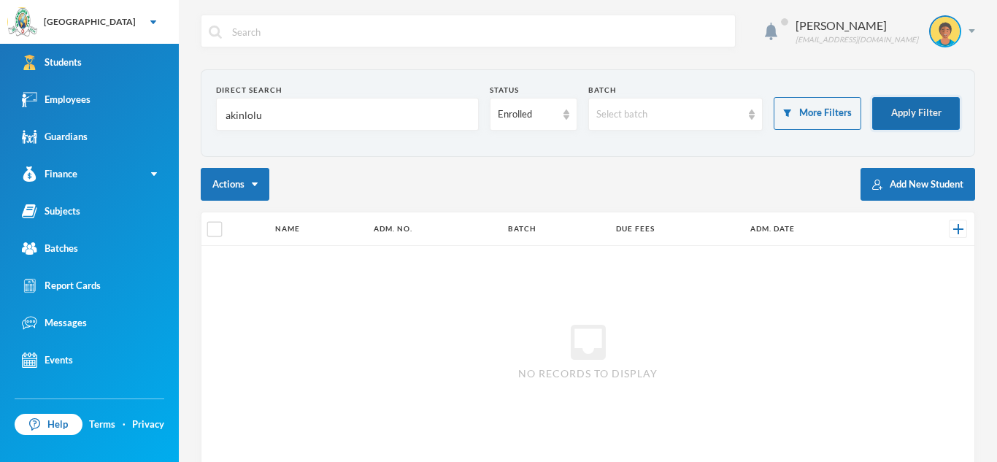
click at [911, 110] on button "Apply Filter" at bounding box center [916, 113] width 88 height 33
click at [275, 110] on input "akinlolu" at bounding box center [347, 114] width 247 height 33
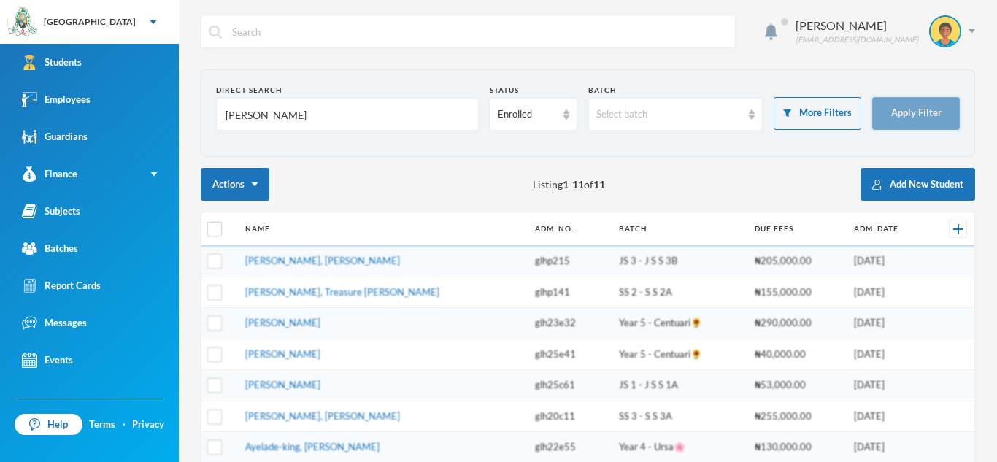
type input "[PERSON_NAME]"
click at [875, 123] on button "Apply Filter" at bounding box center [916, 113] width 88 height 33
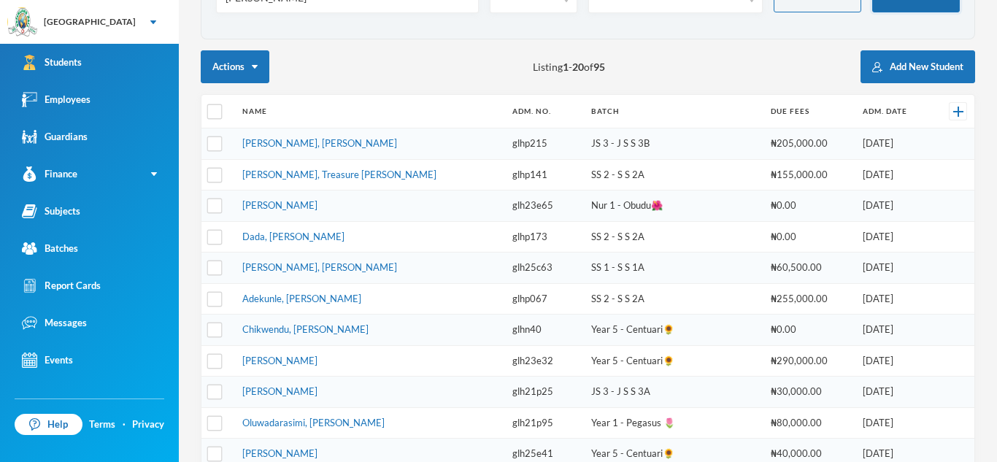
scroll to position [166, 0]
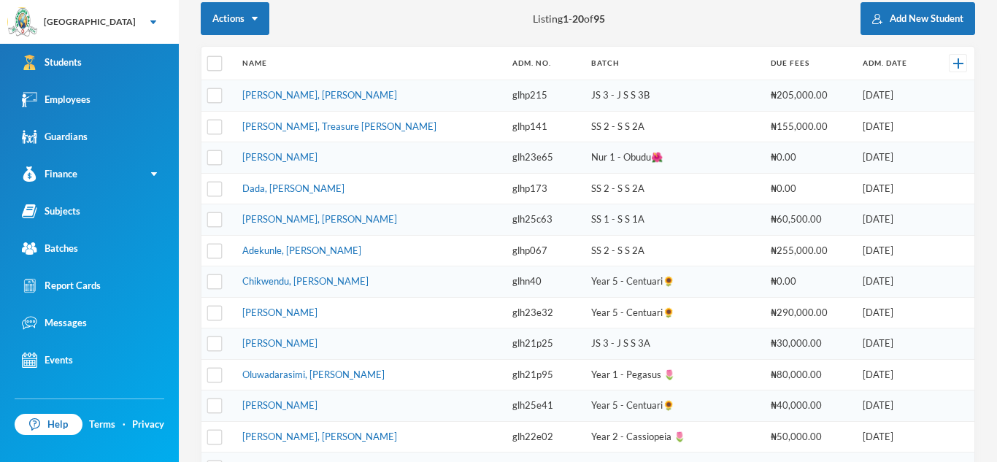
click at [875, 123] on td "[DATE]" at bounding box center [893, 126] width 77 height 31
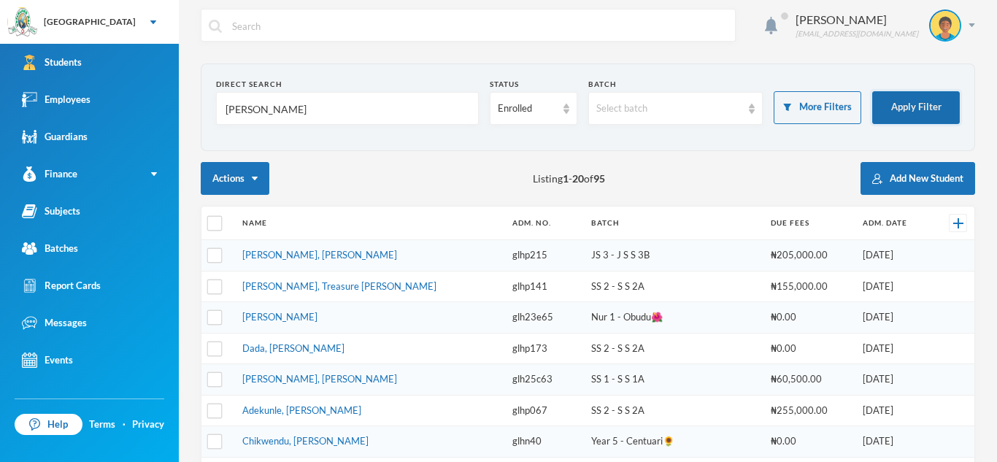
scroll to position [0, 0]
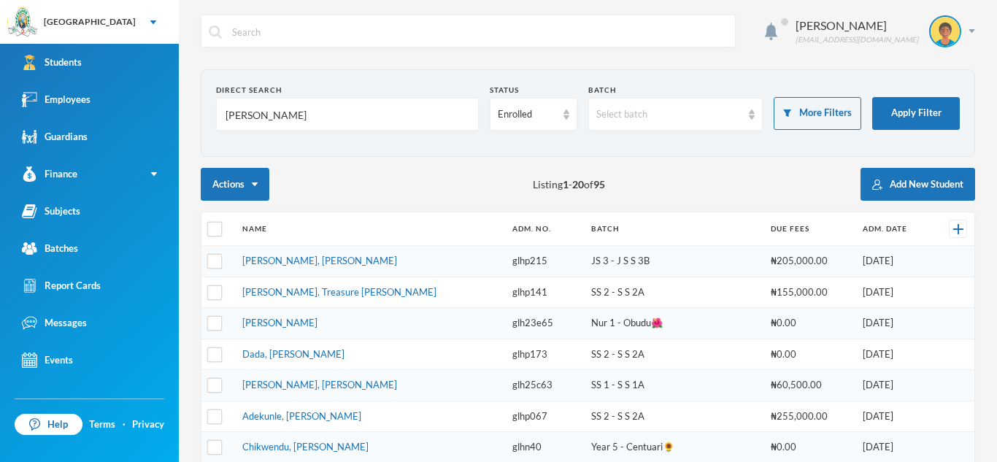
click at [262, 110] on input "[PERSON_NAME]" at bounding box center [347, 114] width 247 height 33
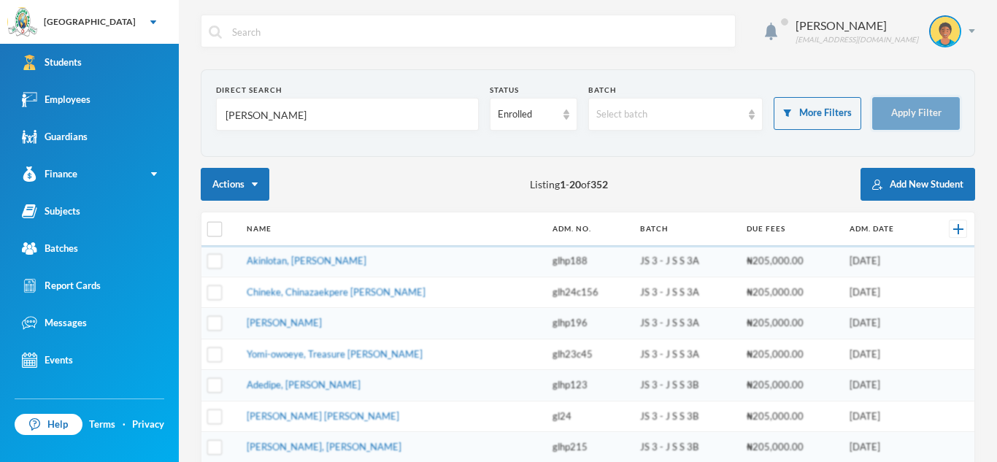
click at [944, 97] on button "Apply Filter" at bounding box center [916, 113] width 88 height 33
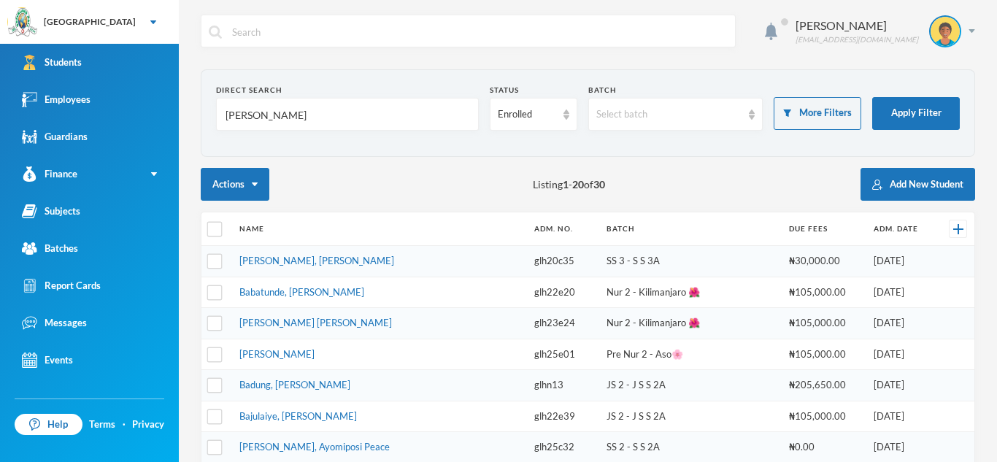
click at [260, 117] on input "[PERSON_NAME]" at bounding box center [347, 114] width 247 height 33
type input "b"
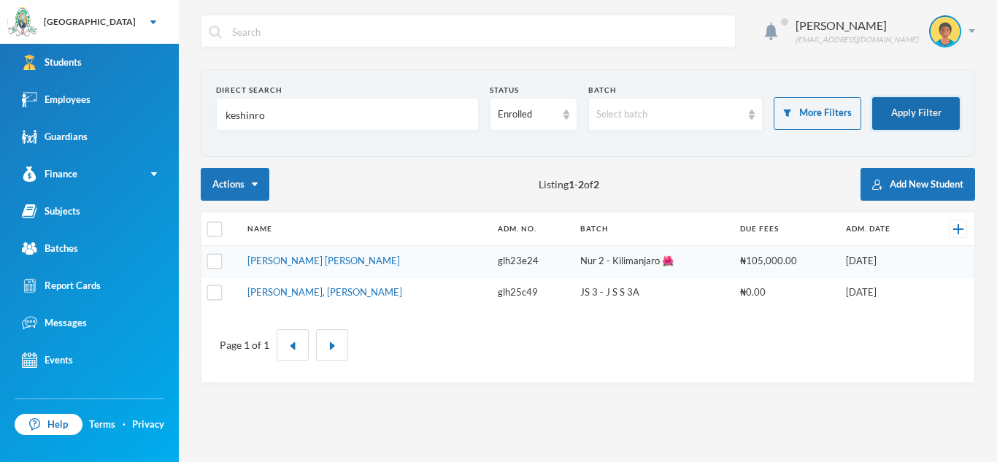
type input "keshinro"
click at [921, 97] on button "Apply Filter" at bounding box center [916, 113] width 88 height 33
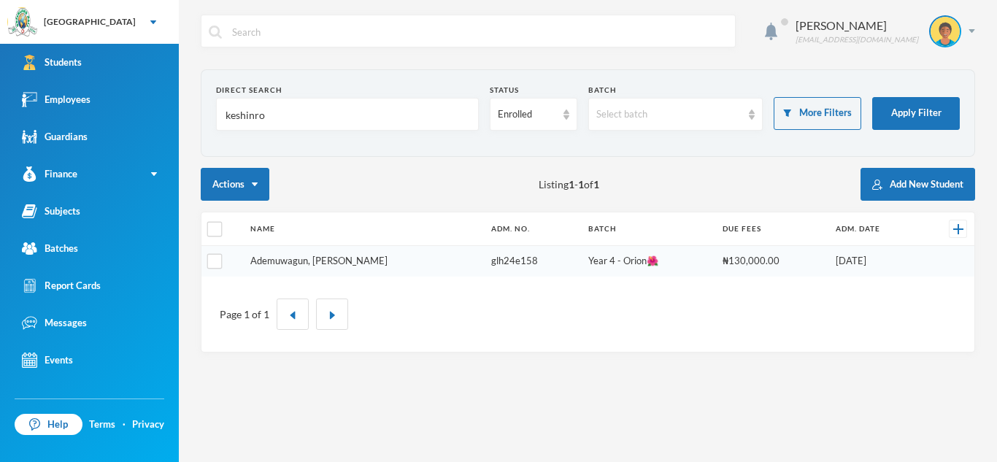
click at [368, 263] on link "Ademuwagun, [PERSON_NAME]" at bounding box center [318, 261] width 137 height 12
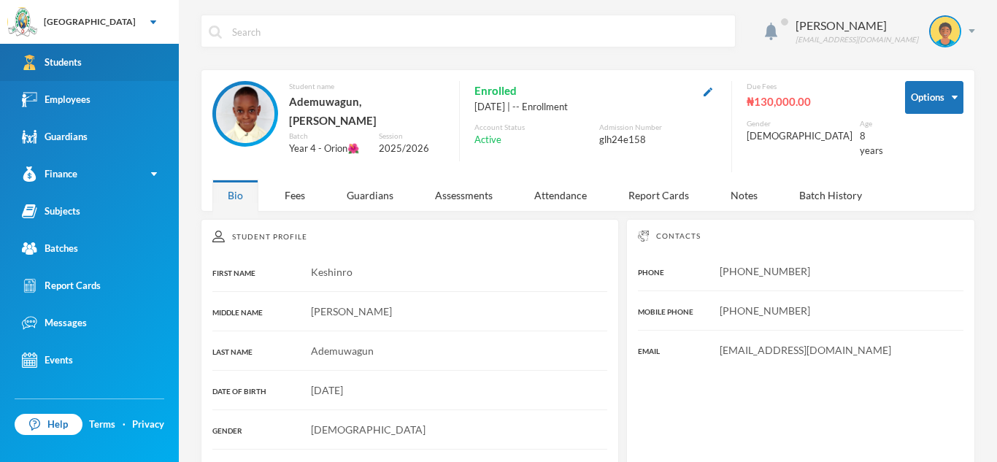
click at [147, 56] on link "Students" at bounding box center [89, 62] width 179 height 37
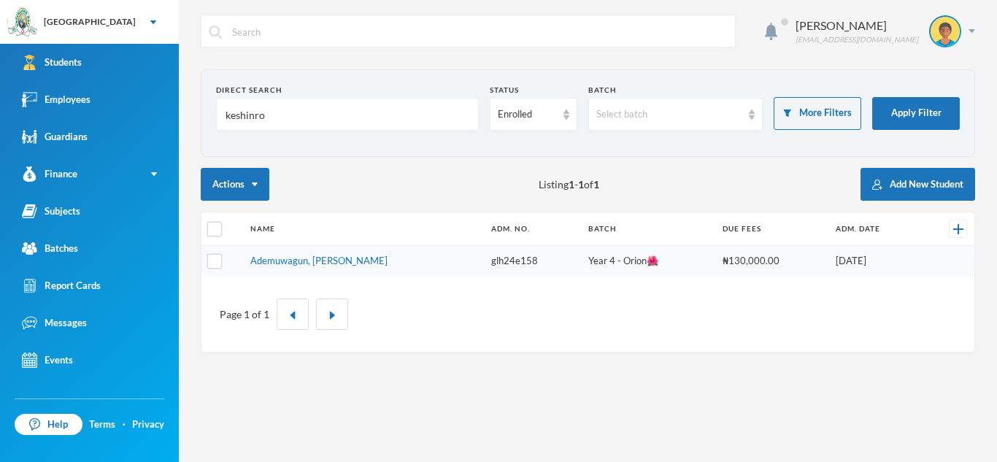
click at [314, 117] on input "keshinro" at bounding box center [347, 114] width 247 height 33
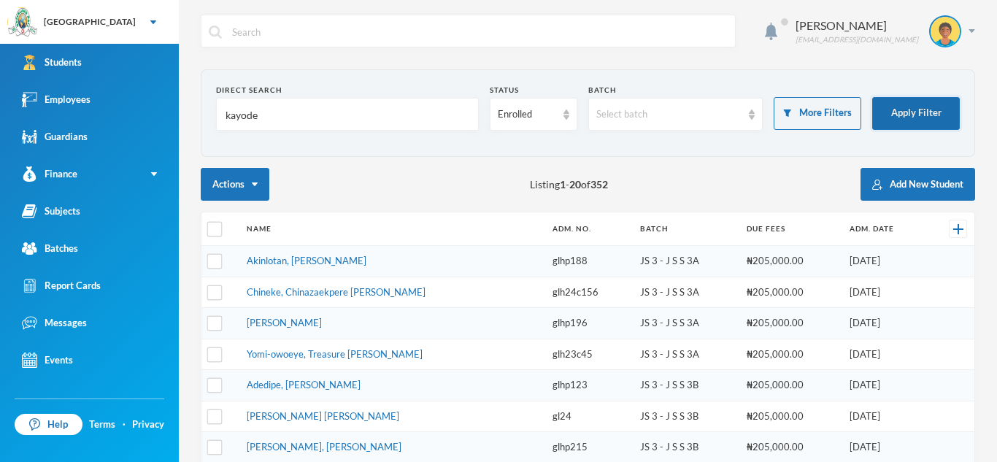
type input "kayode"
click at [905, 109] on button "Apply Filter" at bounding box center [916, 113] width 88 height 33
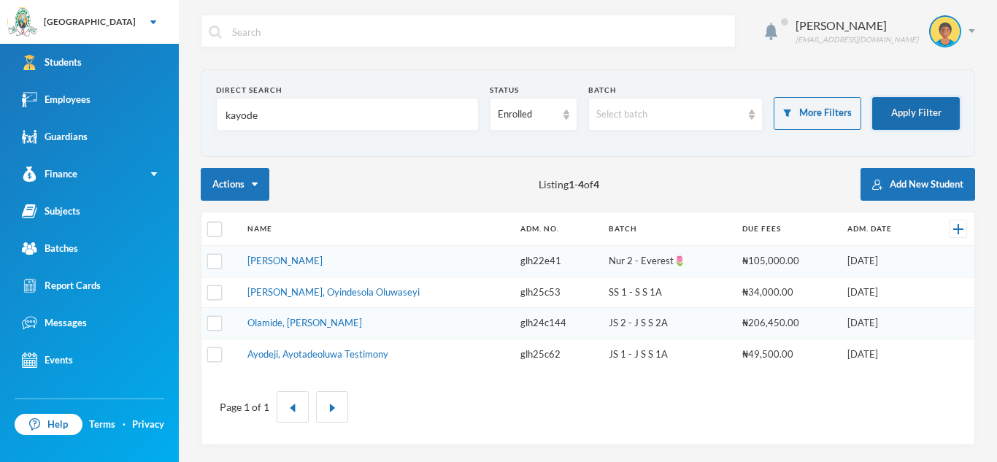
click at [905, 110] on button "Apply Filter" at bounding box center [916, 113] width 88 height 33
click at [342, 295] on link "[PERSON_NAME], Oyindesola Oluwaseyi" at bounding box center [333, 292] width 172 height 12
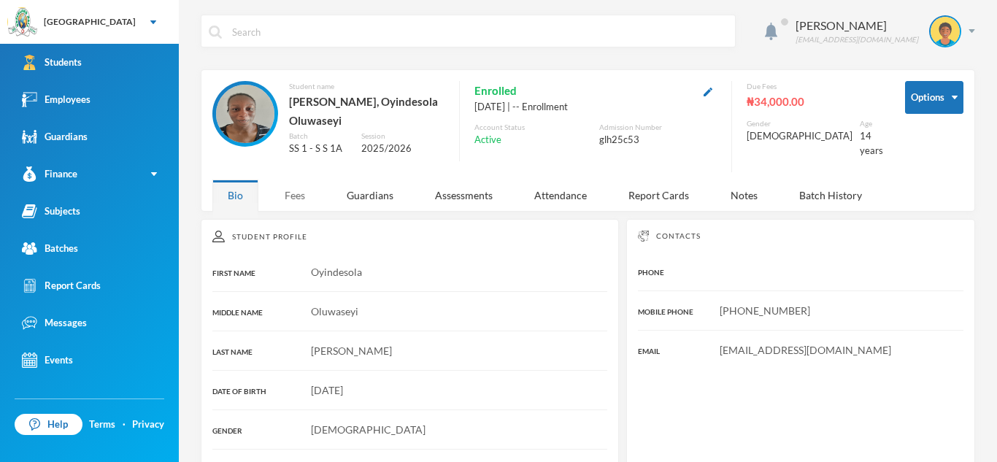
click at [294, 196] on div "Fees" at bounding box center [294, 194] width 51 height 31
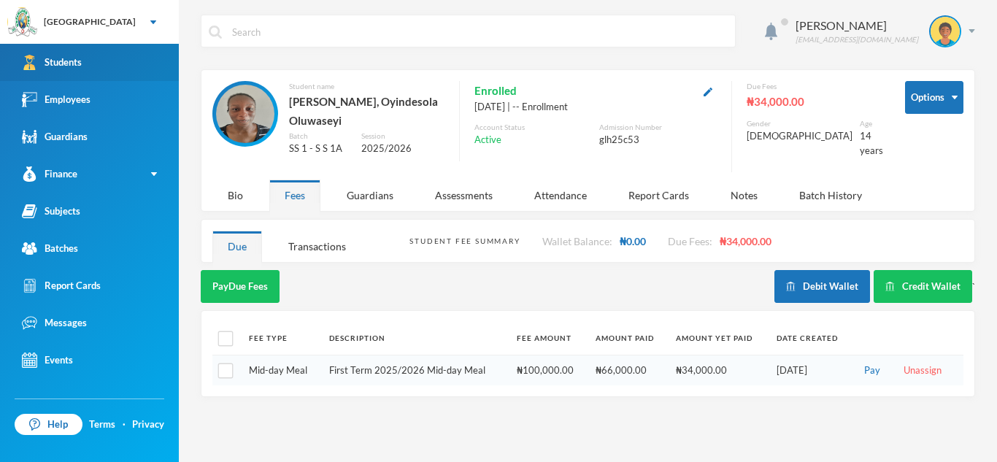
click at [150, 65] on link "Students" at bounding box center [89, 62] width 179 height 37
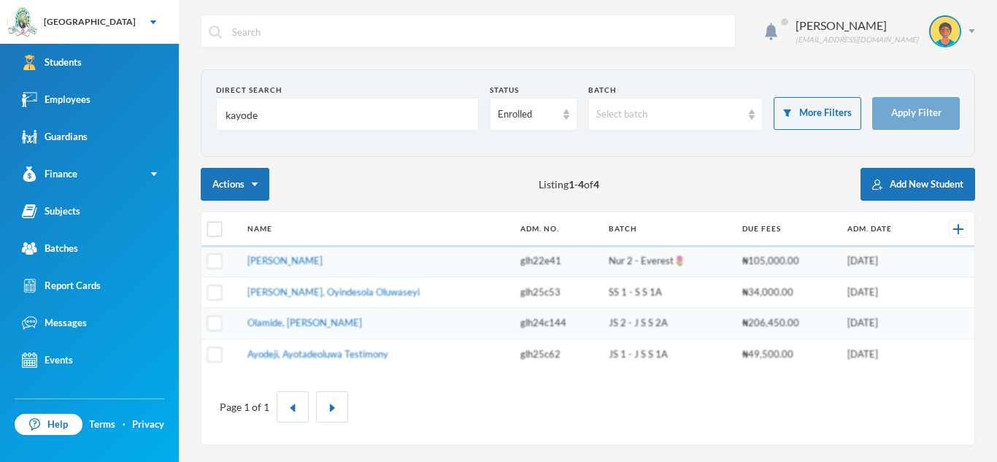
click at [255, 113] on input "kayode" at bounding box center [347, 114] width 247 height 33
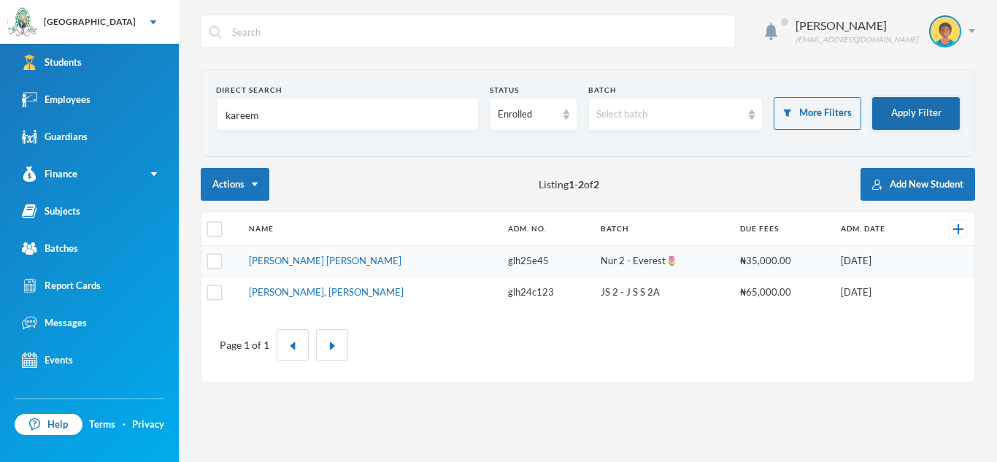
type input "kareem"
click at [922, 105] on button "Apply Filter" at bounding box center [916, 113] width 88 height 33
click at [924, 109] on button "Apply Filter" at bounding box center [916, 113] width 88 height 33
